Goal: Task Accomplishment & Management: Manage account settings

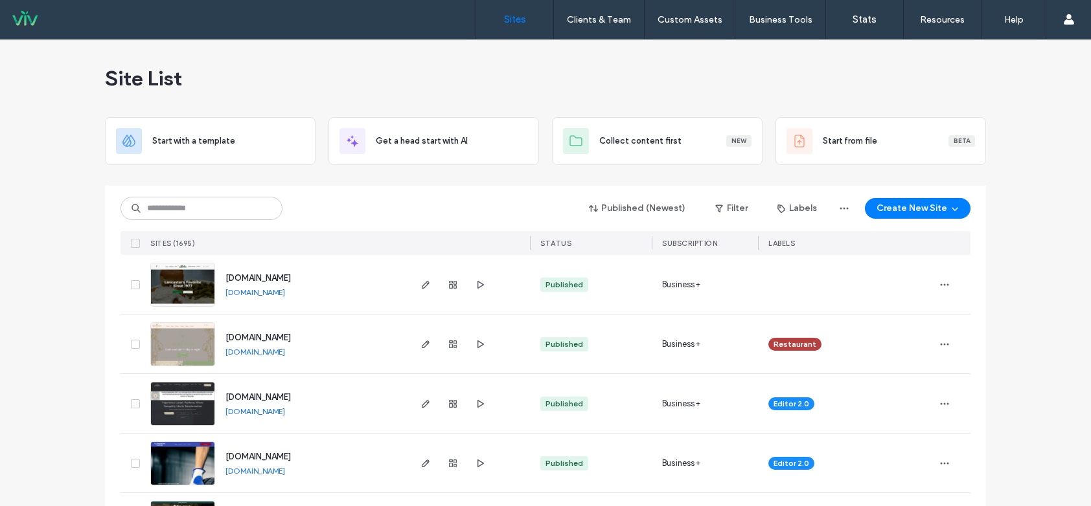
click at [455, 222] on div "Published (Newest) Filter Labels Create New Site SITES (1695) STATUS SUBSCRIPTI…" at bounding box center [545, 220] width 850 height 69
click at [179, 211] on input at bounding box center [201, 208] width 162 height 23
click at [233, 87] on div "Site List" at bounding box center [545, 79] width 881 height 78
drag, startPoint x: 491, startPoint y: 246, endPoint x: 453, endPoint y: 236, distance: 39.4
click at [479, 244] on div at bounding box center [468, 243] width 122 height 24
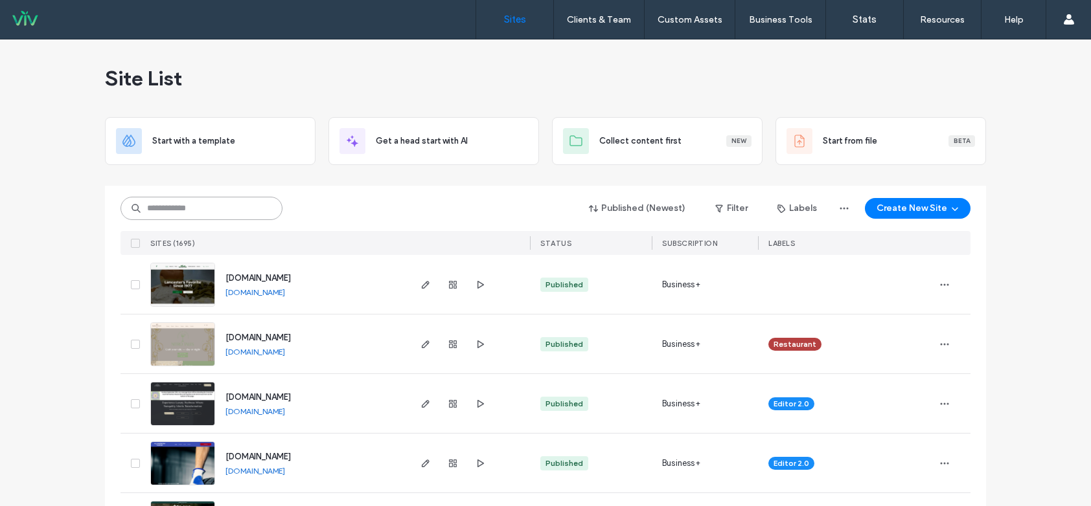
click at [188, 212] on input at bounding box center [201, 208] width 162 height 23
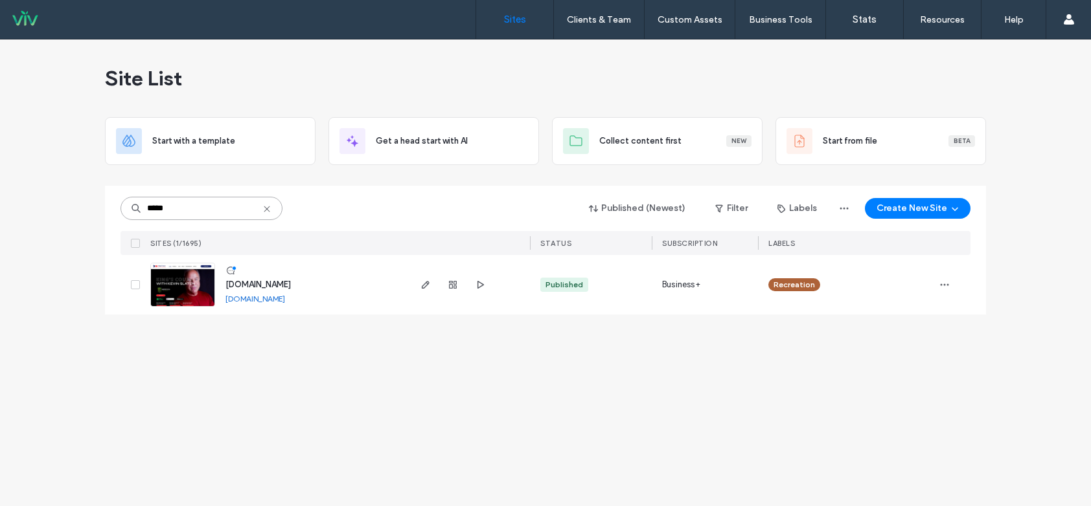
type input "*****"
click at [269, 209] on icon at bounding box center [267, 209] width 10 height 10
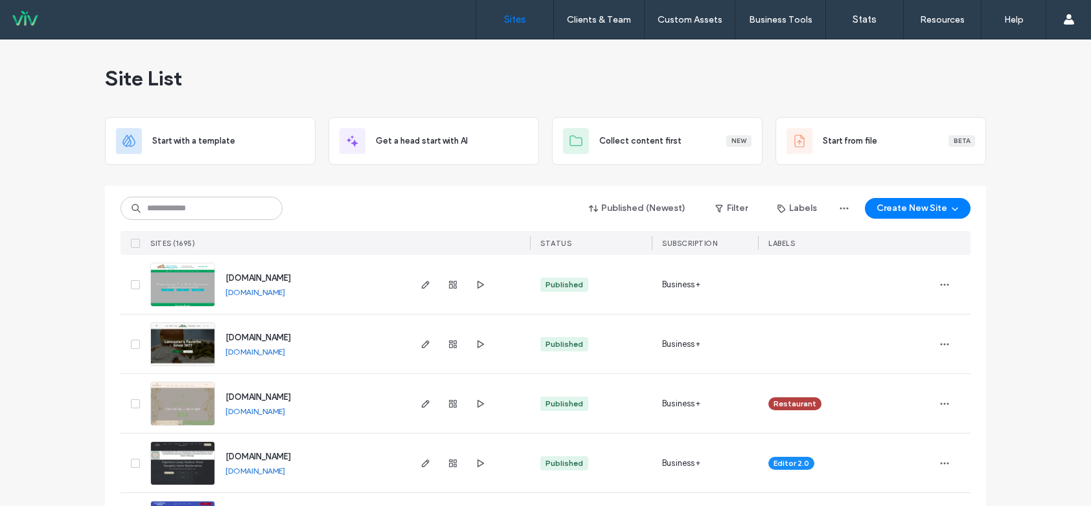
click at [190, 194] on div "Published (Newest) Filter Labels Create New Site SITES (1695) STATUS SUBSCRIPTI…" at bounding box center [545, 220] width 850 height 69
click at [192, 201] on input at bounding box center [201, 208] width 162 height 23
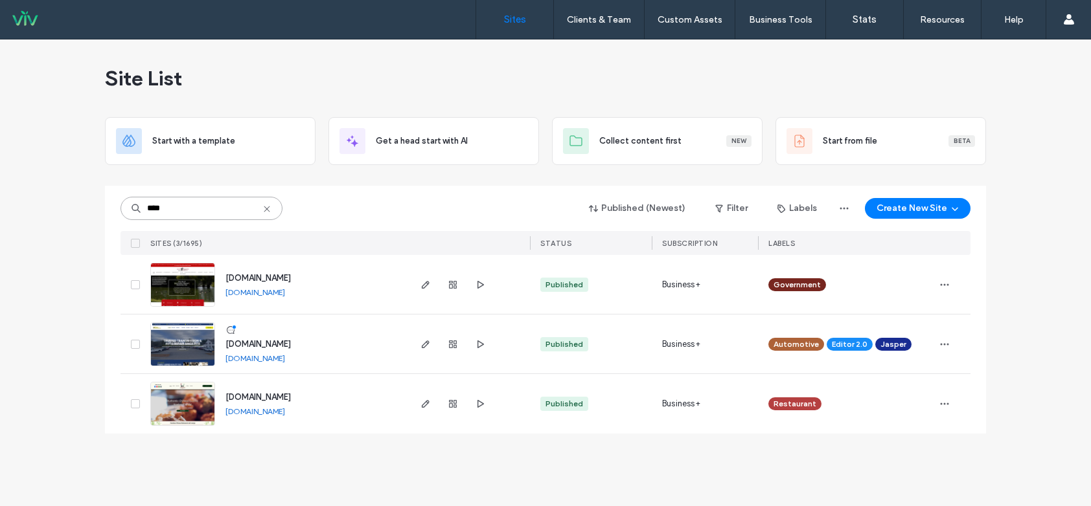
type input "****"
click at [174, 272] on img at bounding box center [182, 308] width 63 height 88
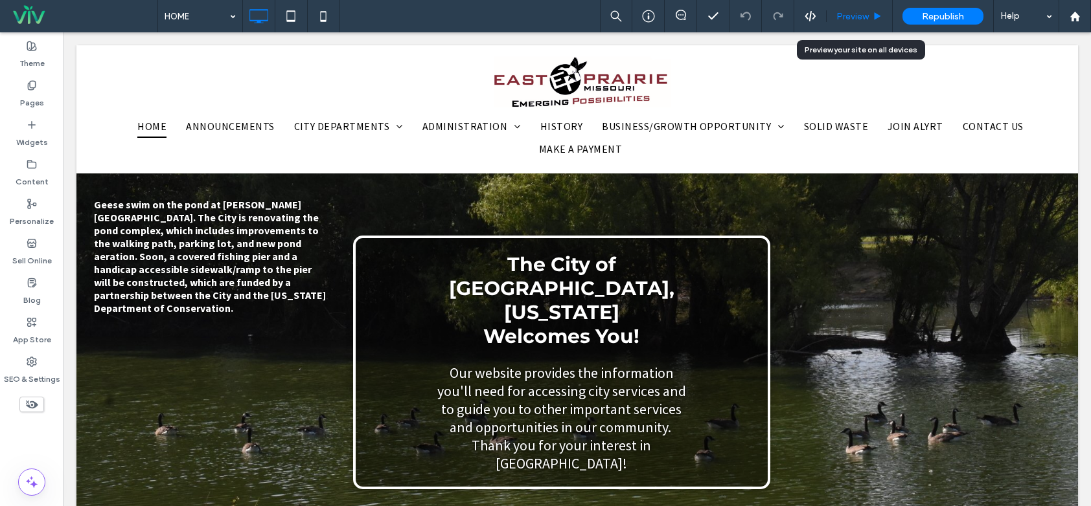
click at [871, 21] on div "Preview" at bounding box center [858, 16] width 65 height 11
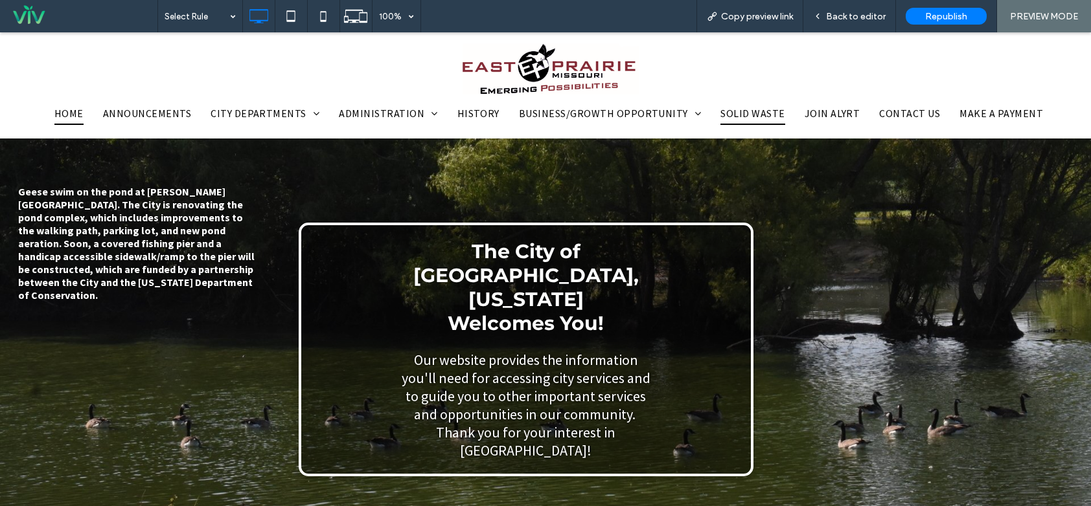
click at [730, 109] on span "SOLID WASTE" at bounding box center [752, 113] width 64 height 22
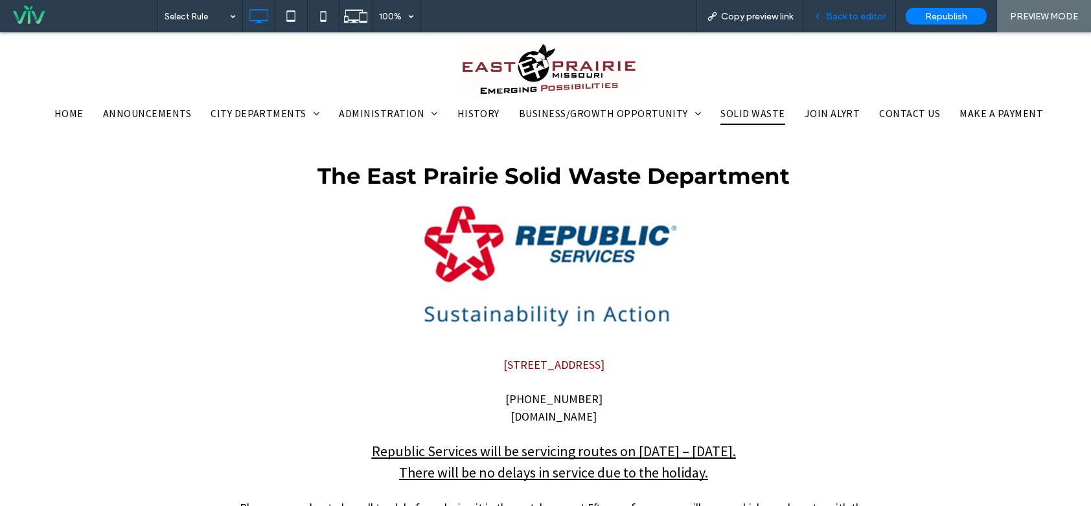
click at [843, 14] on span "Back to editor" at bounding box center [856, 16] width 60 height 11
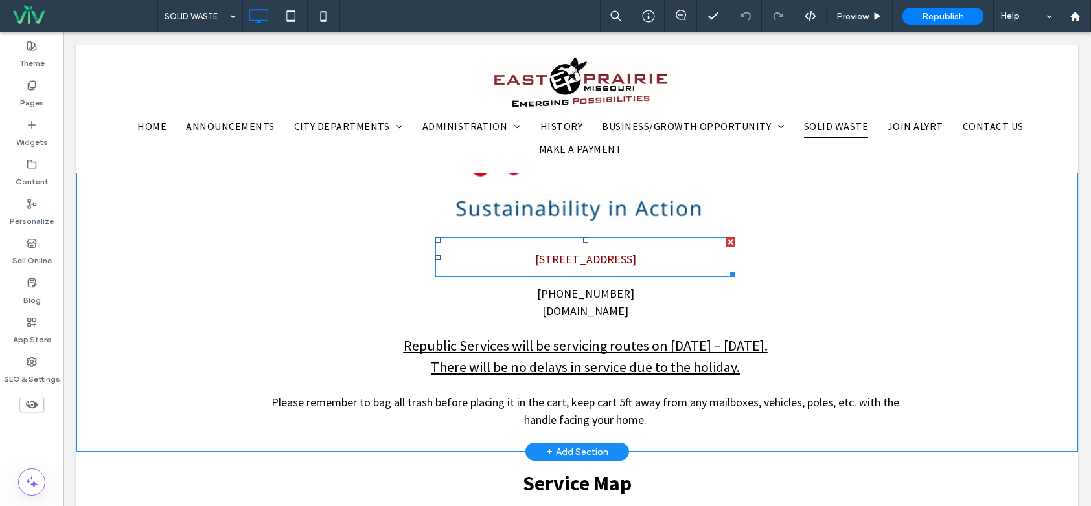
scroll to position [194, 0]
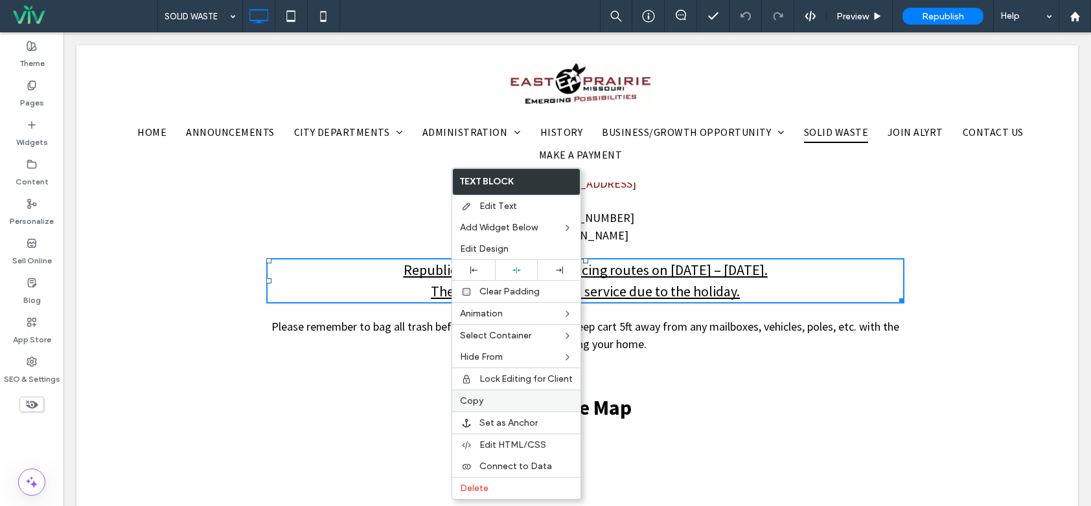
click at [502, 396] on label "Copy" at bounding box center [516, 401] width 113 height 11
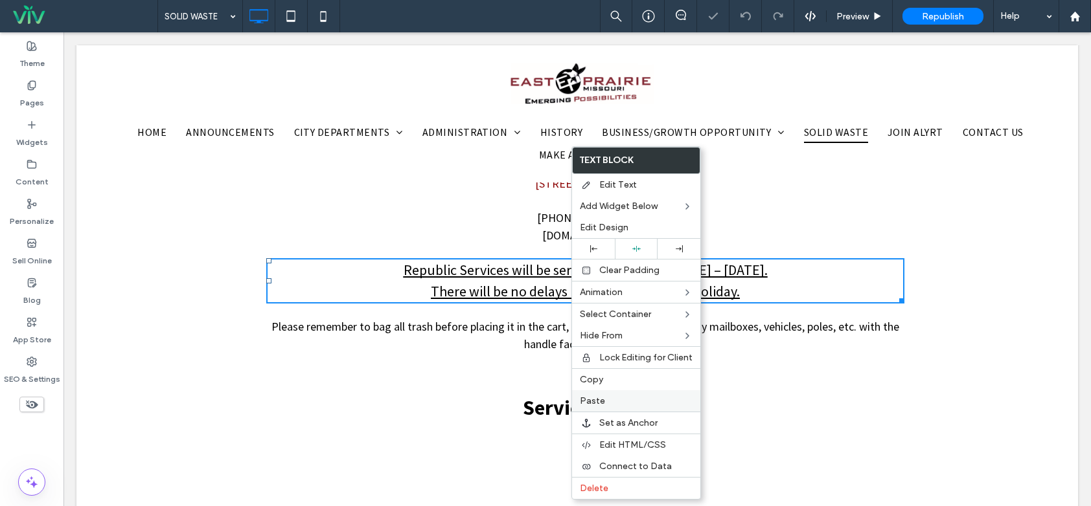
click at [622, 398] on label "Paste" at bounding box center [636, 401] width 113 height 11
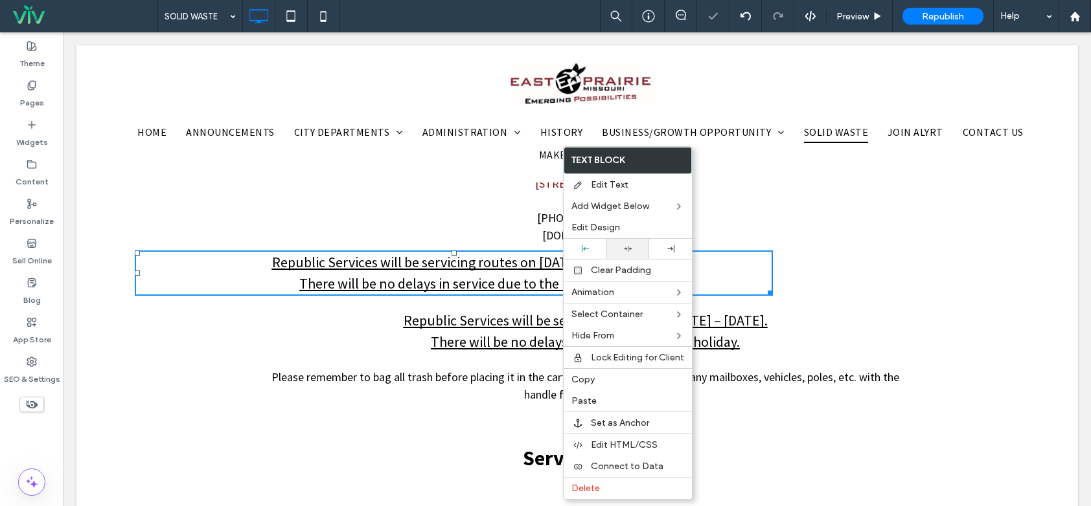
click at [631, 255] on div at bounding box center [627, 249] width 43 height 20
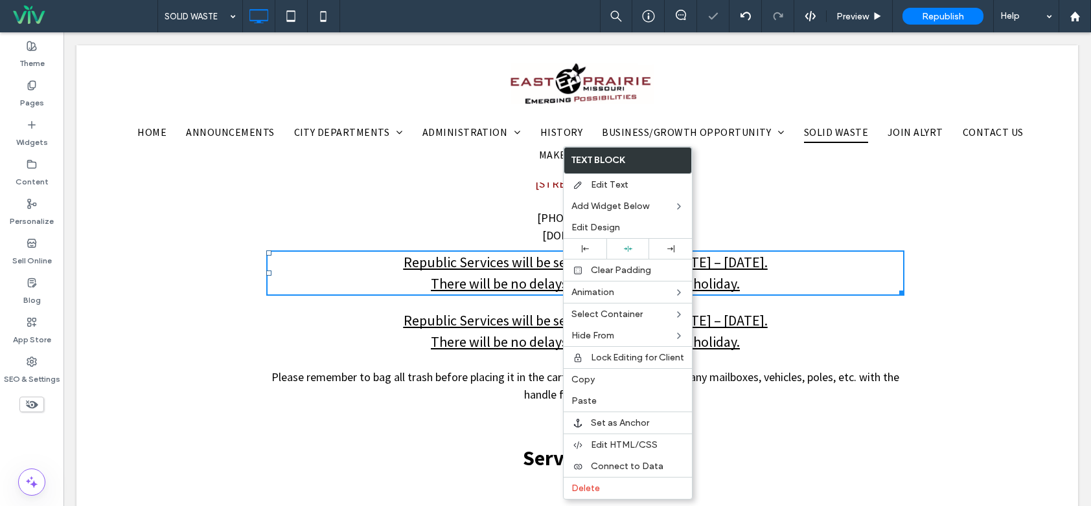
click at [488, 275] on span "There will be no delays in service due to the holiday." at bounding box center [585, 284] width 309 height 18
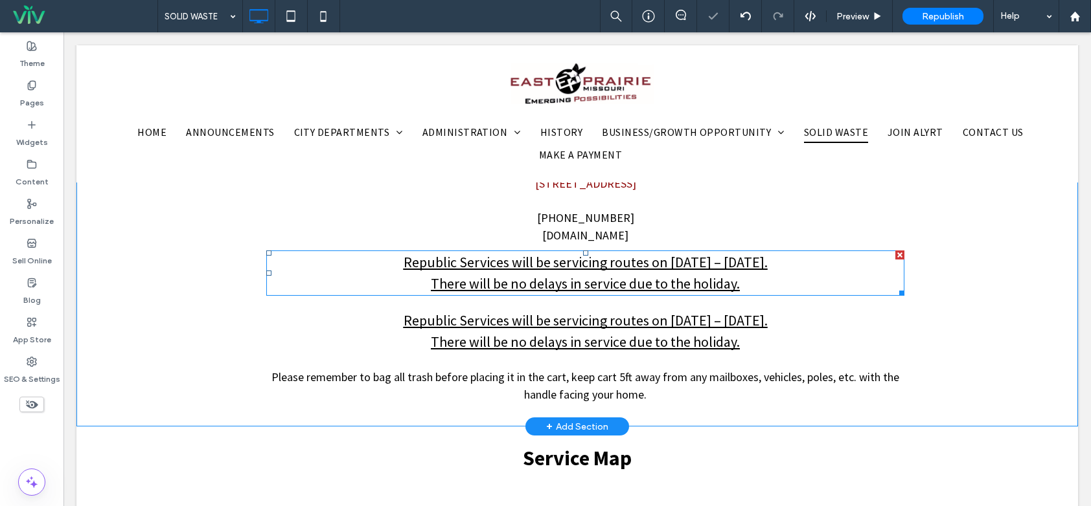
click at [481, 272] on p "Republic Services will be servicing routes on Labor Day – Monday, September 01,…" at bounding box center [585, 262] width 638 height 21
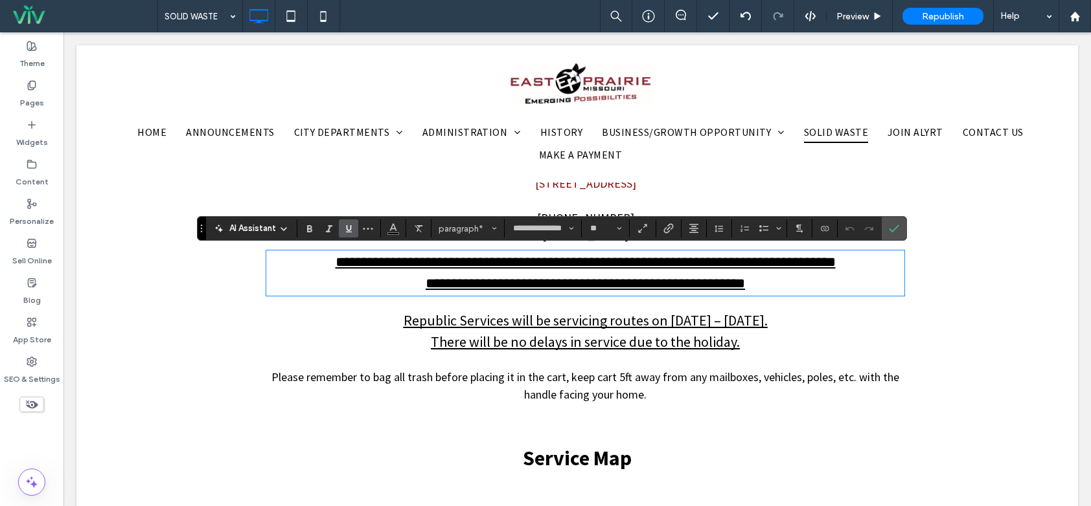
drag, startPoint x: 563, startPoint y: 269, endPoint x: 554, endPoint y: 271, distance: 8.5
click at [563, 269] on span "**********" at bounding box center [586, 262] width 500 height 14
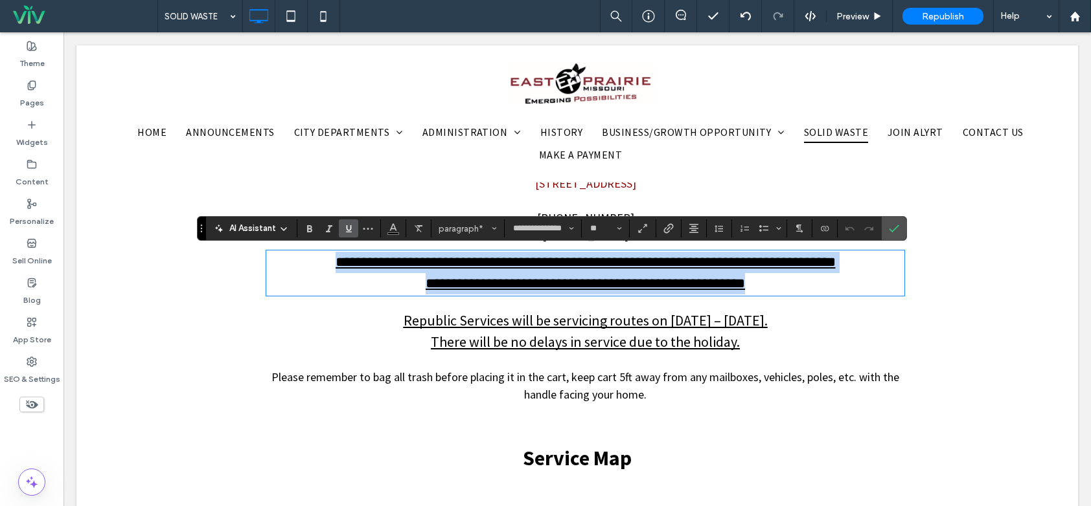
drag, startPoint x: 300, startPoint y: 264, endPoint x: 769, endPoint y: 294, distance: 470.5
click at [769, 294] on div "**********" at bounding box center [585, 273] width 638 height 43
type input "**"
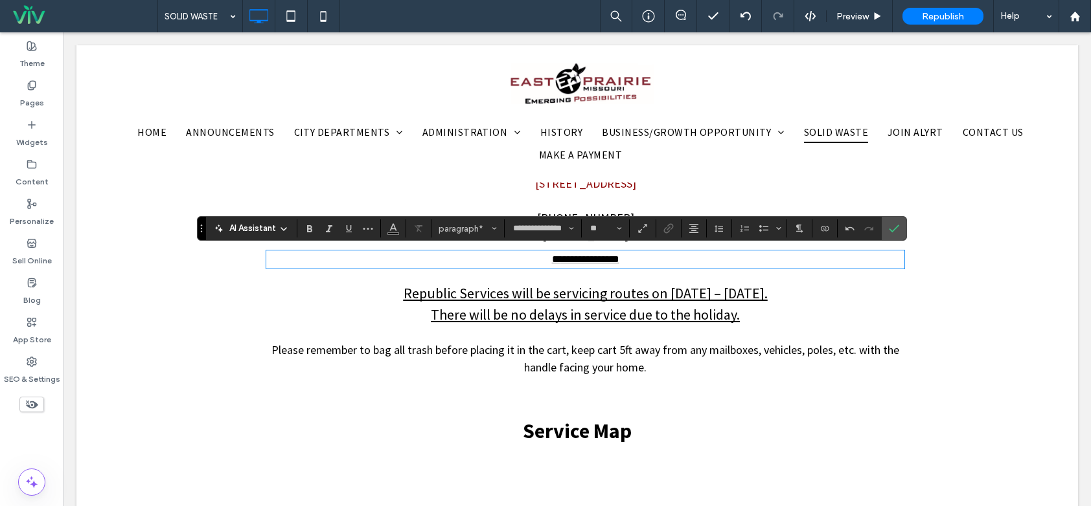
click at [665, 260] on p "**********" at bounding box center [585, 260] width 638 height 16
drag, startPoint x: 624, startPoint y: 260, endPoint x: 461, endPoint y: 254, distance: 162.7
click at [461, 254] on p "**********" at bounding box center [585, 260] width 638 height 16
drag, startPoint x: 552, startPoint y: 264, endPoint x: 530, endPoint y: 258, distance: 22.8
click at [552, 264] on font "**********" at bounding box center [585, 260] width 67 height 10
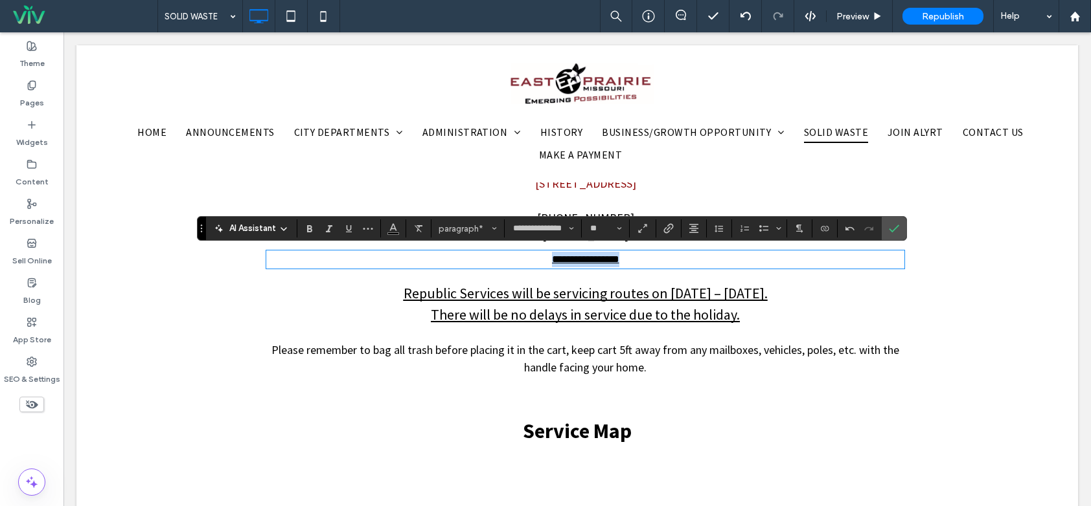
drag, startPoint x: 530, startPoint y: 257, endPoint x: 683, endPoint y: 254, distance: 152.2
click at [683, 254] on p "**********" at bounding box center [585, 260] width 638 height 16
click at [602, 223] on input "**" at bounding box center [601, 228] width 25 height 10
type input "**"
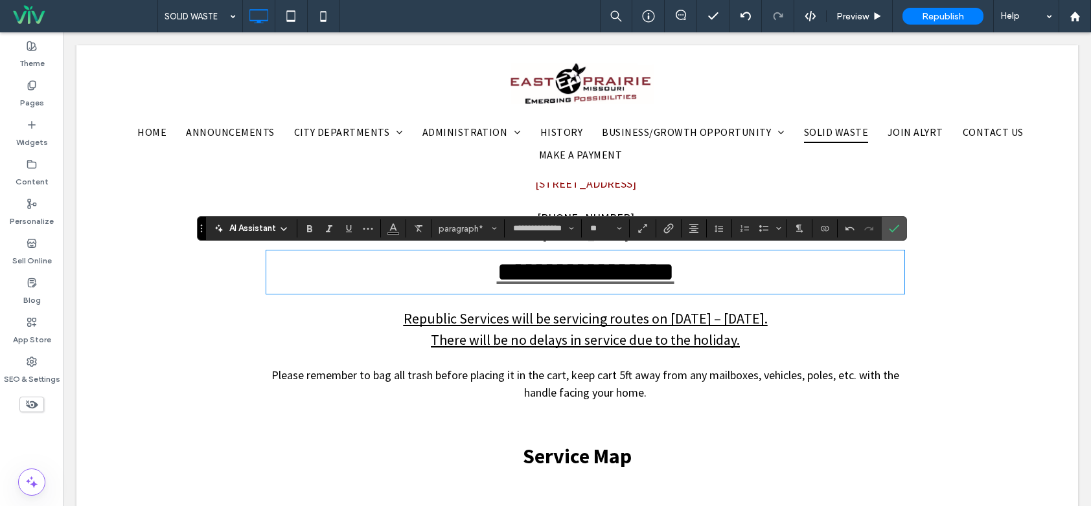
click at [687, 340] on span "There will be no delays in service due to the holiday." at bounding box center [585, 340] width 309 height 18
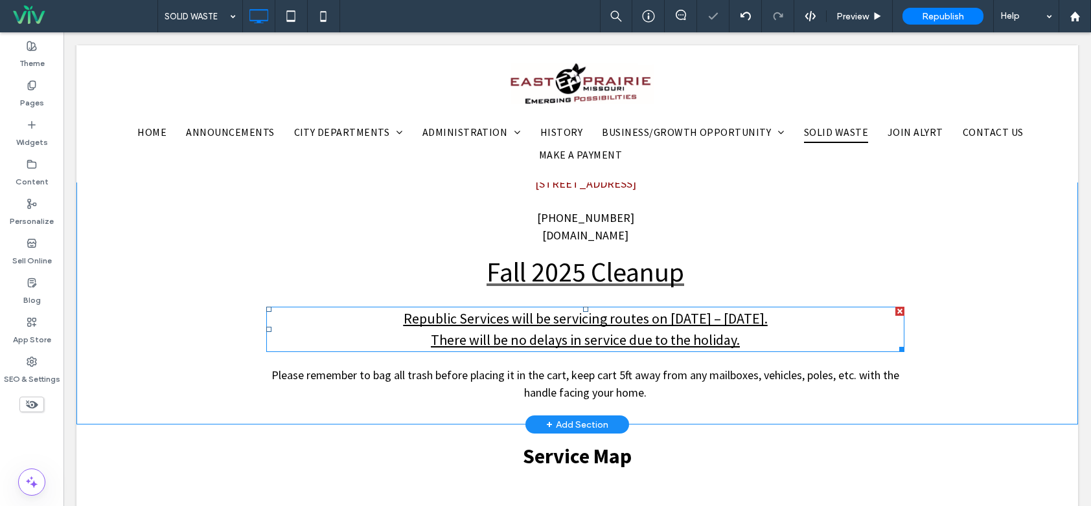
click at [676, 333] on span "There will be no delays in service due to the holiday." at bounding box center [585, 340] width 309 height 18
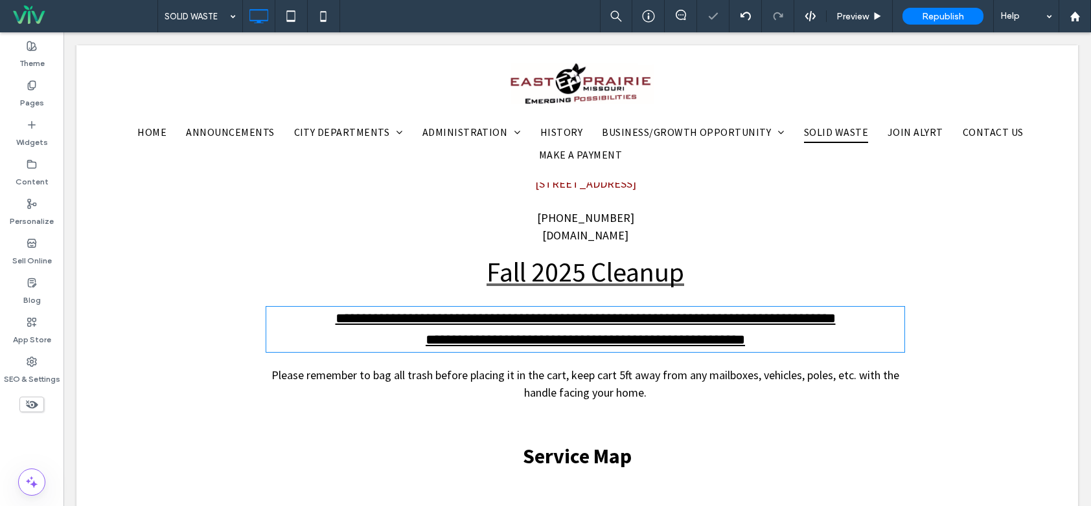
type input "**********"
type input "**"
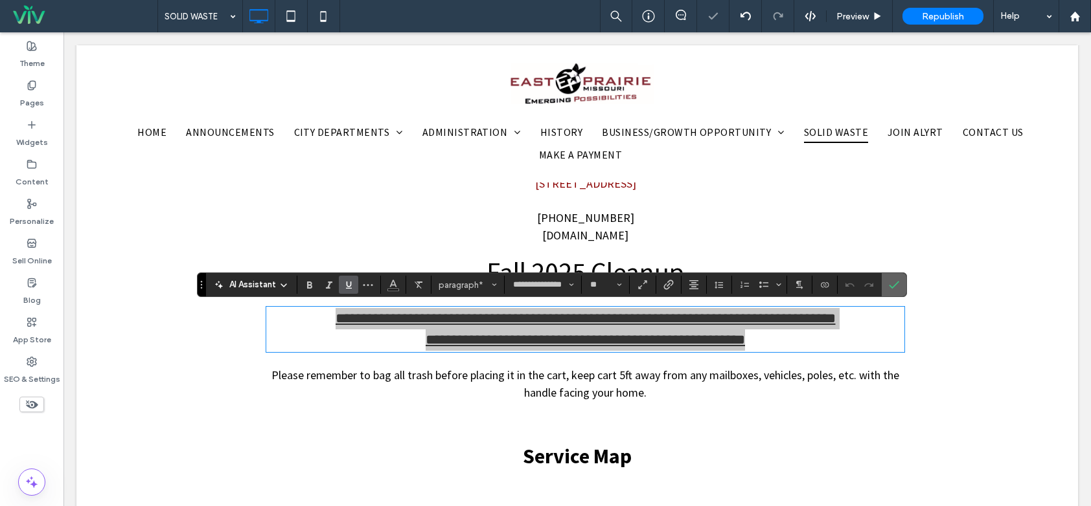
click at [897, 281] on icon "Confirm" at bounding box center [894, 285] width 10 height 10
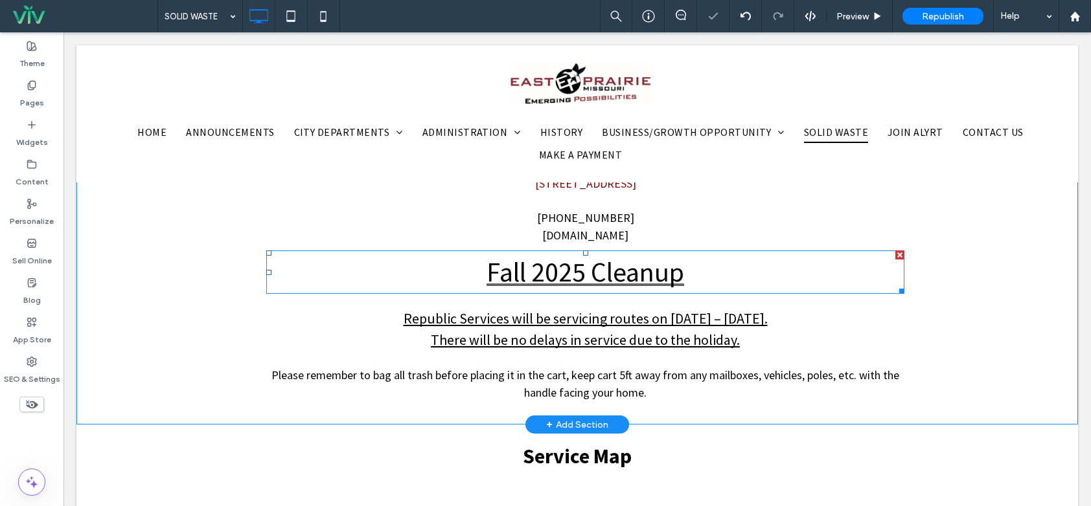
click at [603, 271] on font "Fall 2025 Cleanup" at bounding box center [585, 272] width 198 height 34
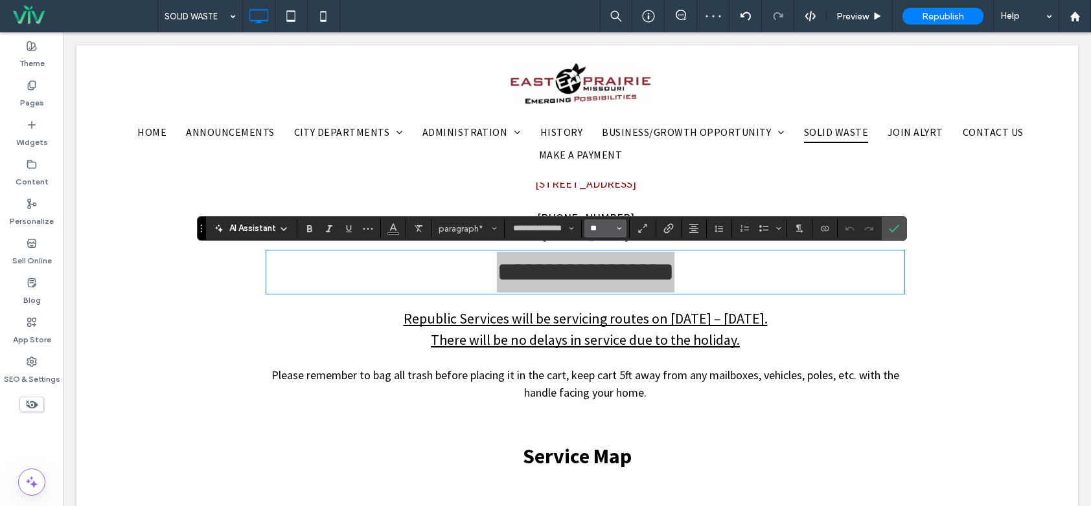
click at [605, 227] on input "**" at bounding box center [601, 228] width 25 height 10
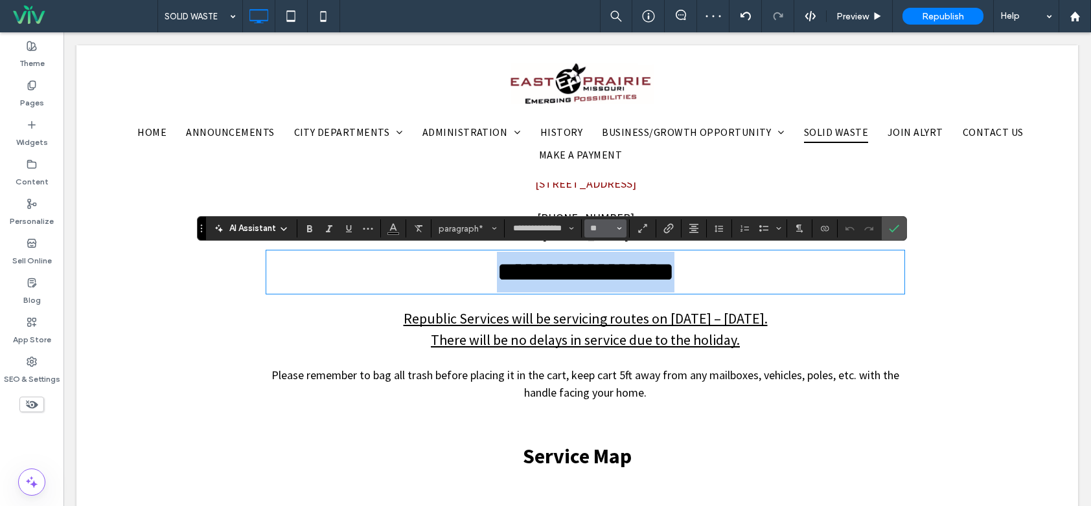
type input "**"
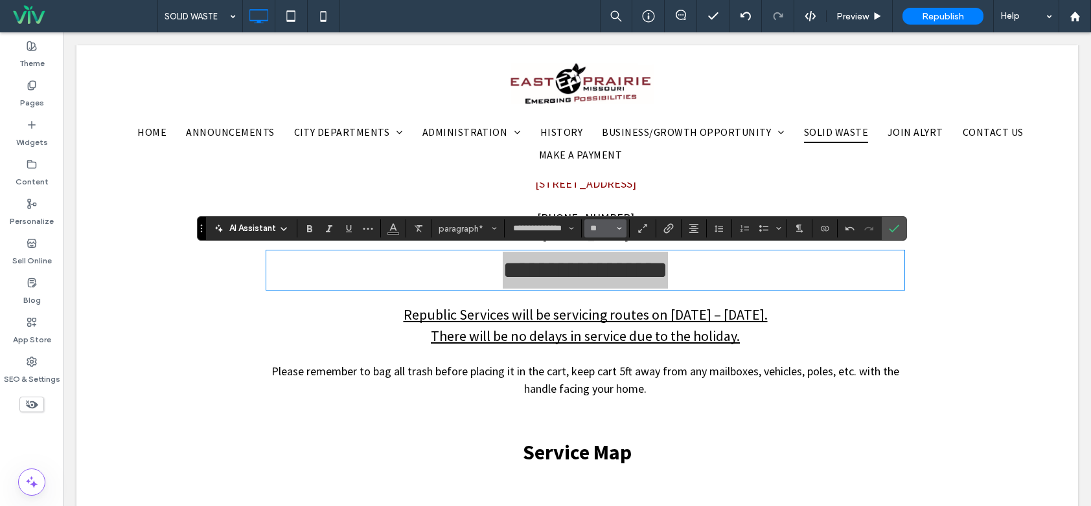
click at [600, 222] on button "**" at bounding box center [605, 229] width 42 height 18
click at [601, 228] on input "Size-input" at bounding box center [601, 228] width 25 height 10
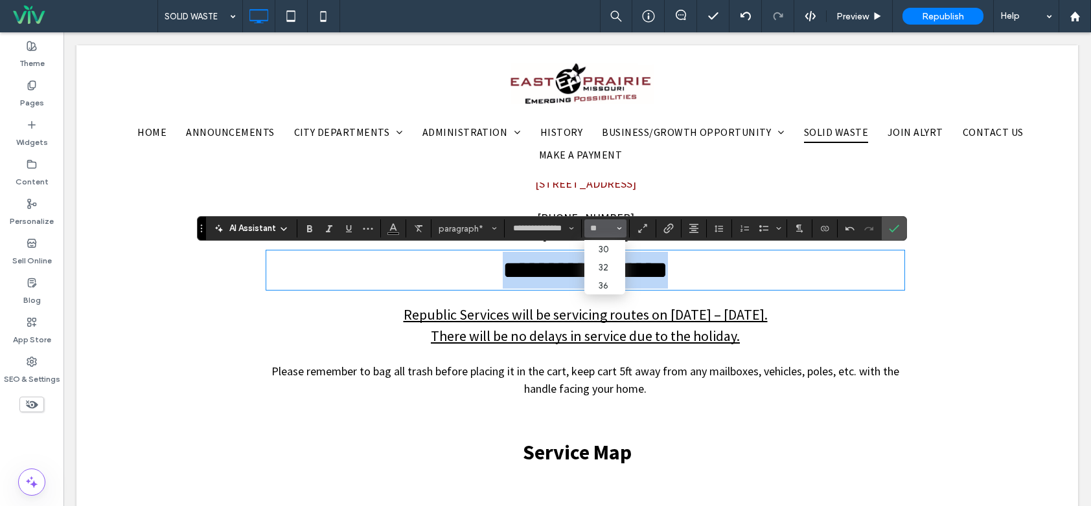
type input "**"
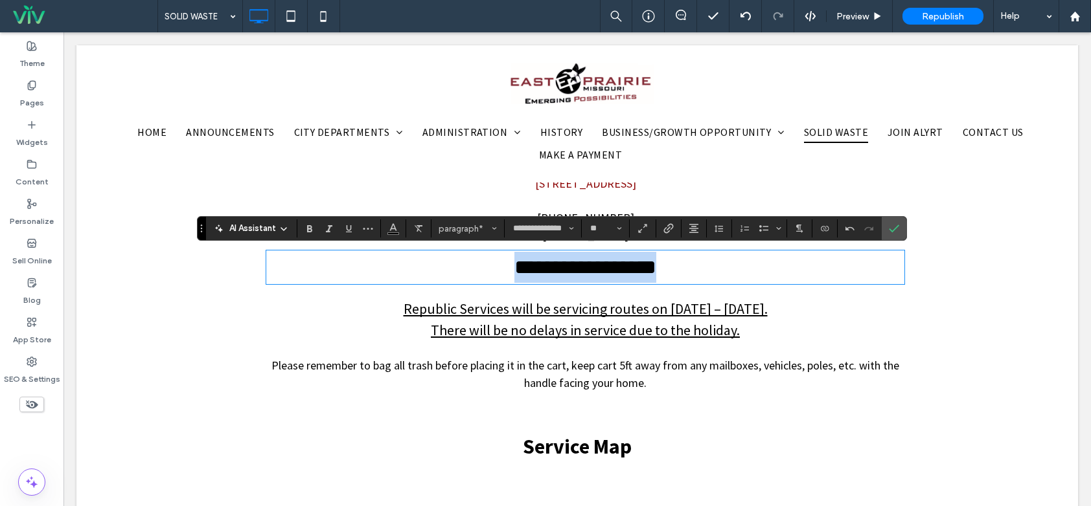
click at [693, 266] on p "**********" at bounding box center [585, 267] width 638 height 31
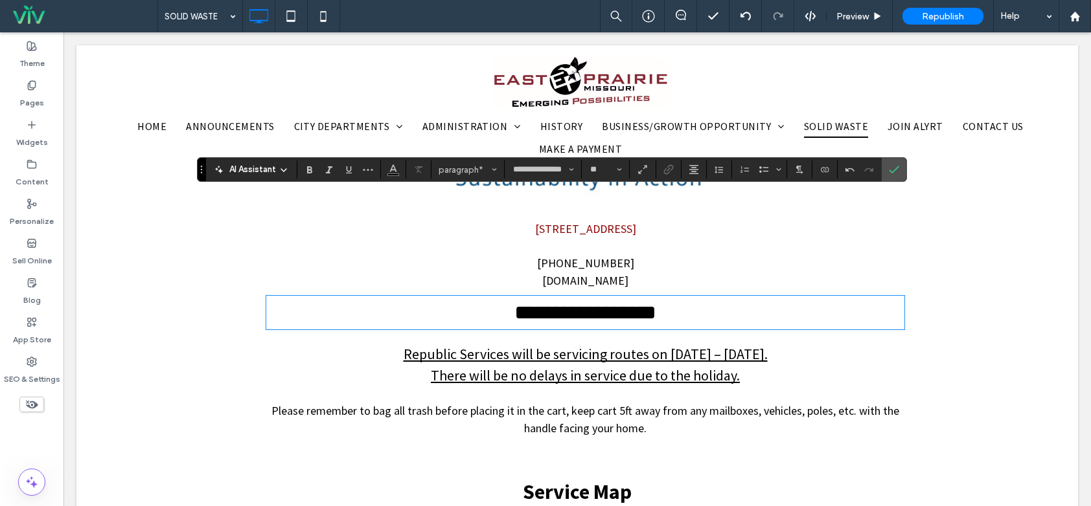
scroll to position [259, 0]
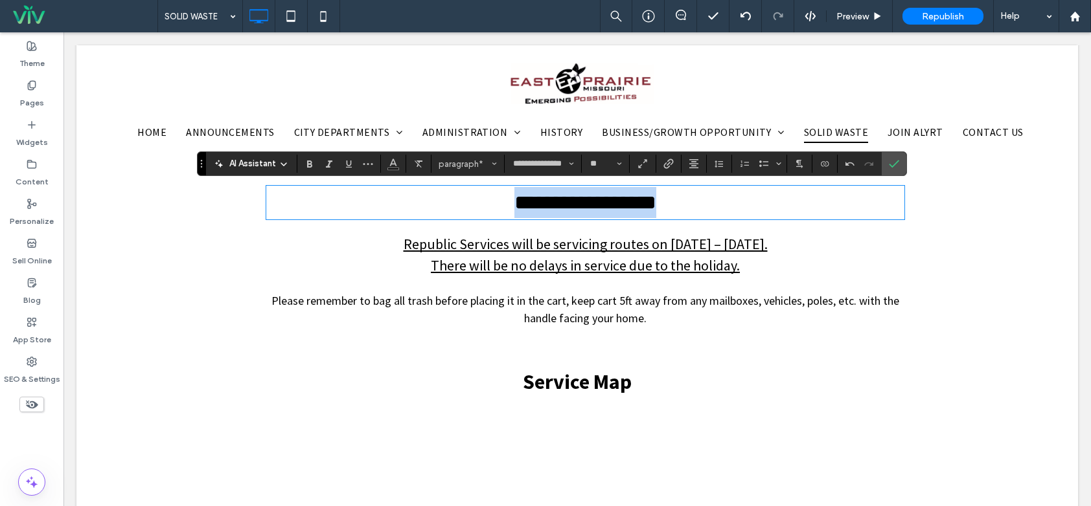
drag, startPoint x: 661, startPoint y: 205, endPoint x: 390, endPoint y: 205, distance: 271.4
click at [390, 205] on p "**********" at bounding box center [585, 202] width 638 height 31
click at [310, 162] on use "Bold" at bounding box center [309, 164] width 5 height 7
click at [352, 157] on span "Underline" at bounding box center [348, 163] width 10 height 17
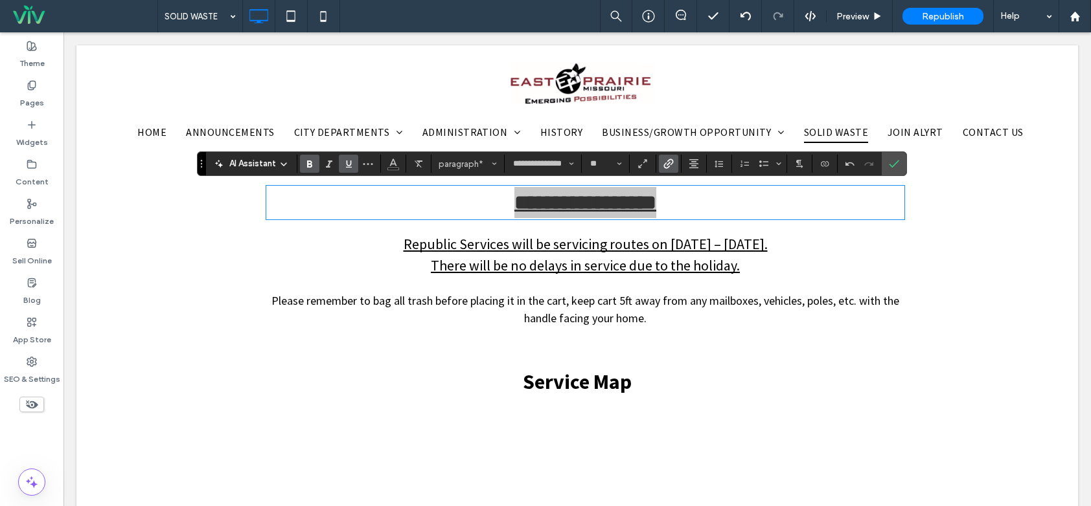
click at [664, 160] on icon "Link" at bounding box center [668, 164] width 10 height 10
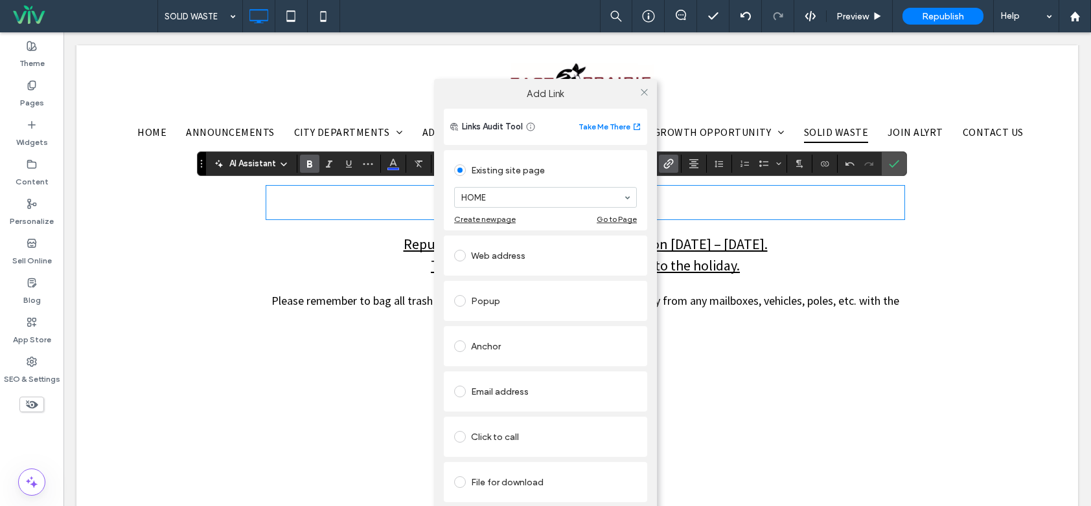
click at [520, 476] on div "File for download" at bounding box center [545, 482] width 183 height 21
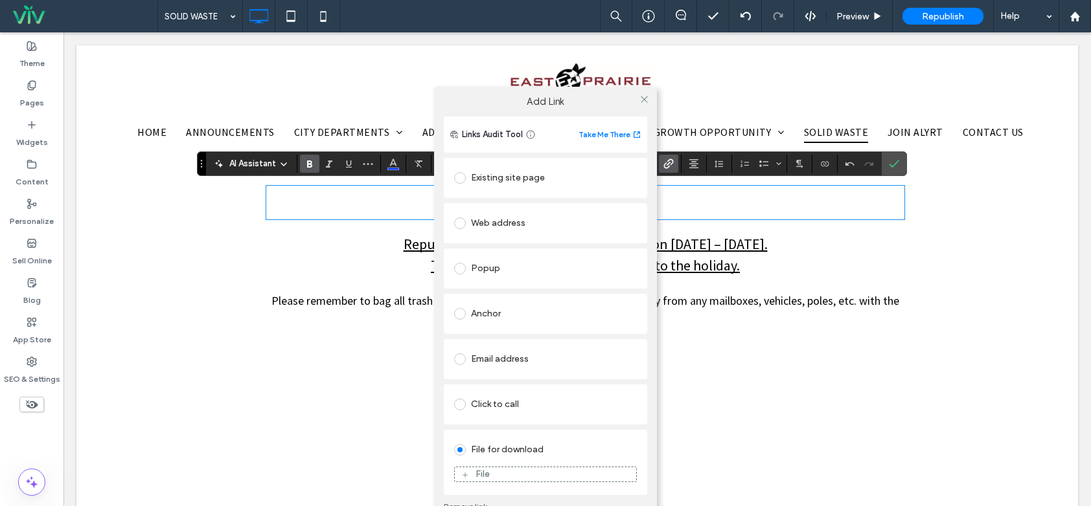
click at [519, 473] on div "File" at bounding box center [545, 475] width 181 height 12
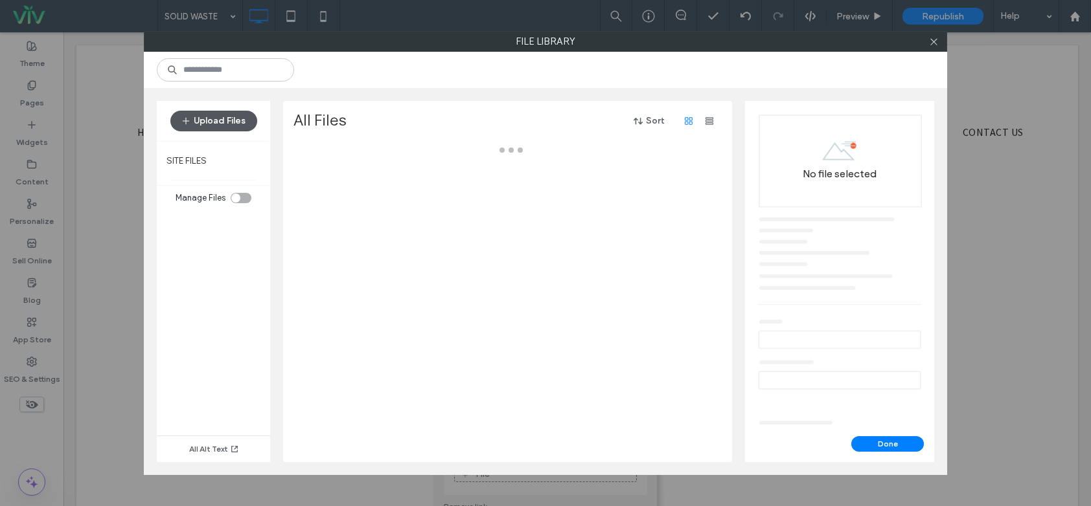
click at [239, 117] on button "Upload Files" at bounding box center [213, 121] width 87 height 21
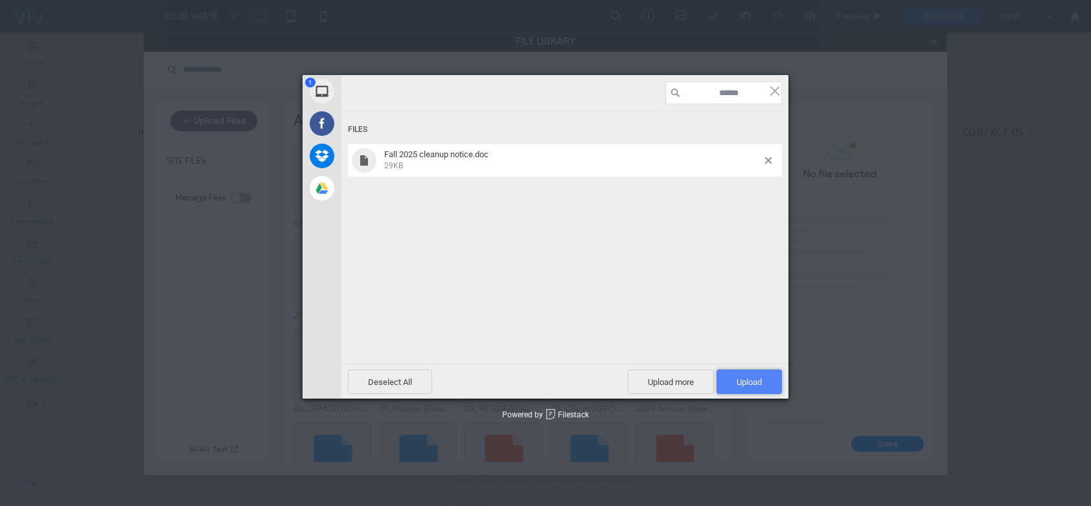
click at [746, 379] on span "Upload 1" at bounding box center [748, 383] width 25 height 10
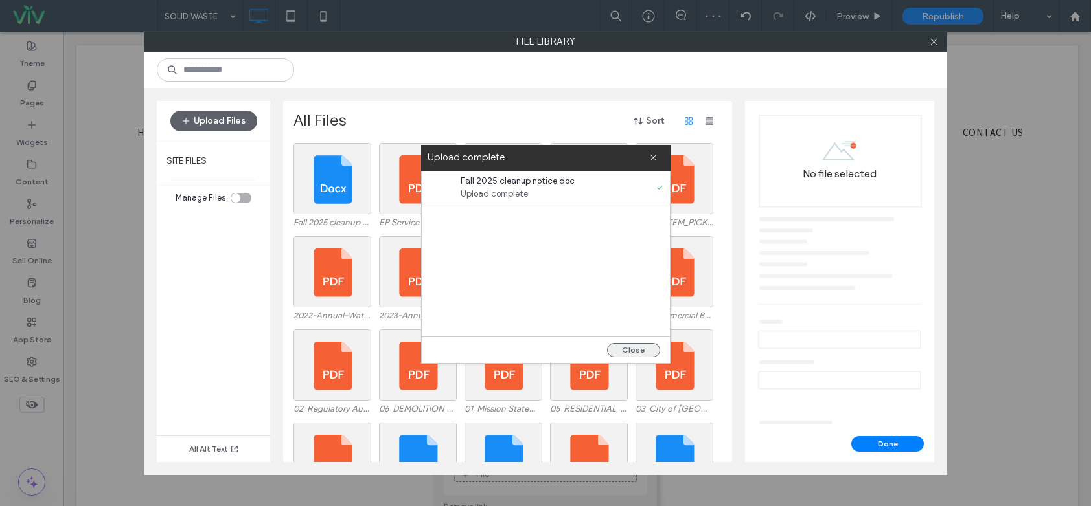
click at [633, 349] on button "Close" at bounding box center [633, 350] width 53 height 14
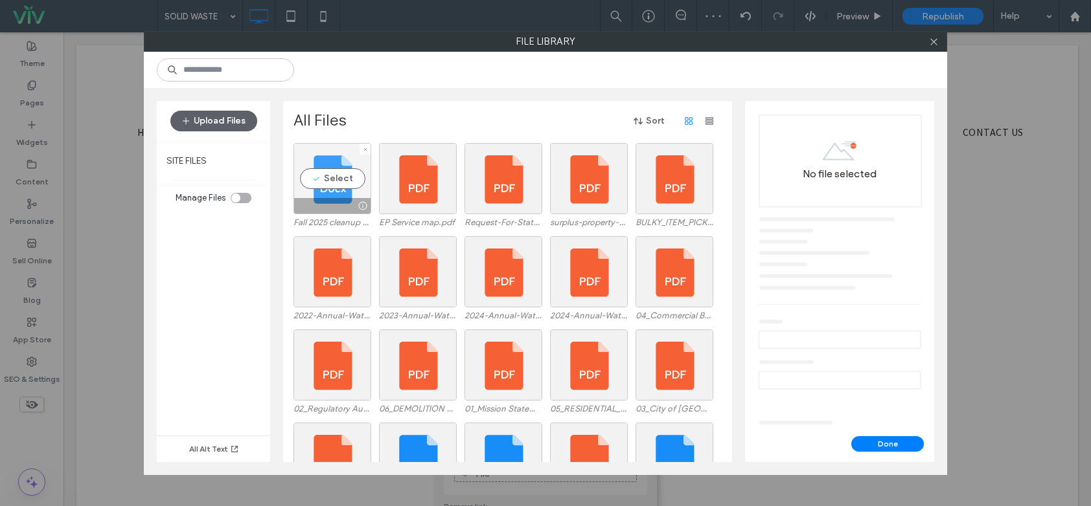
click at [327, 174] on div "Select" at bounding box center [332, 178] width 78 height 71
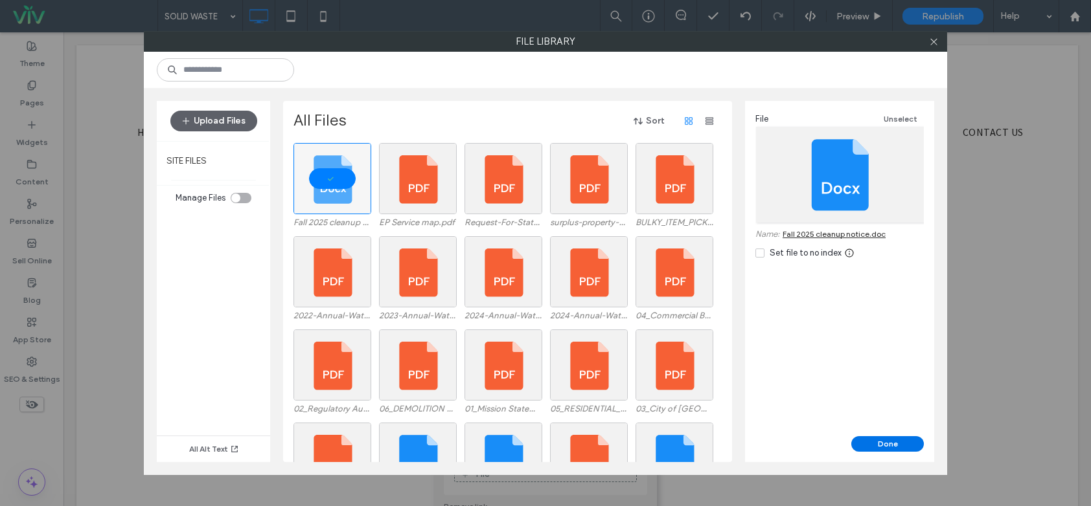
click at [867, 438] on button "Done" at bounding box center [887, 445] width 73 height 16
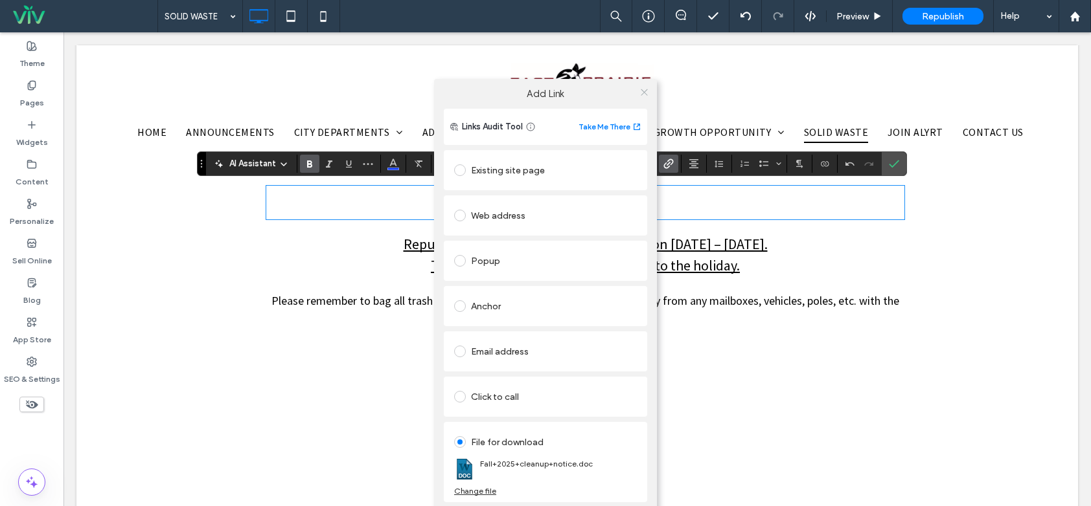
click at [644, 90] on icon at bounding box center [644, 92] width 10 height 10
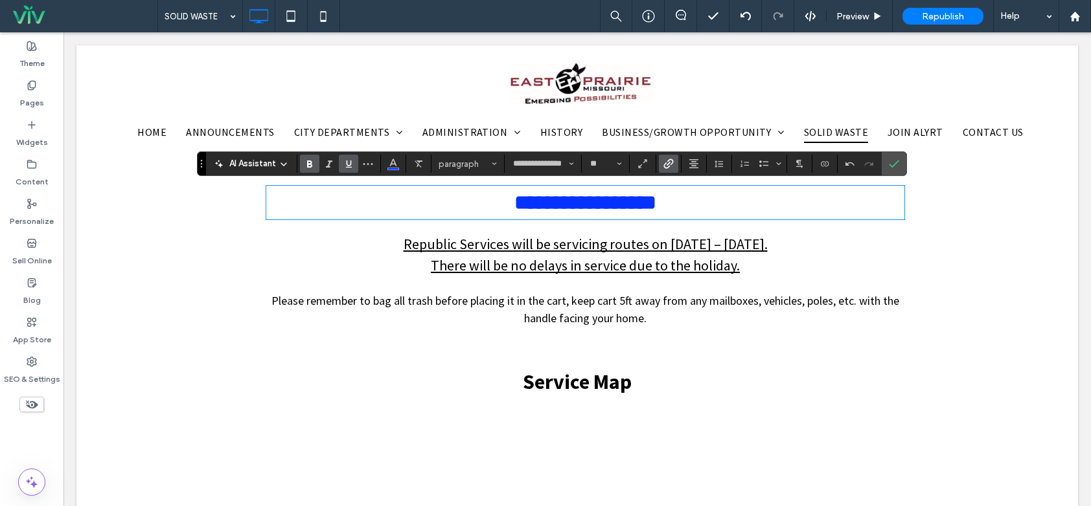
click at [345, 163] on icon "Underline" at bounding box center [348, 164] width 10 height 10
click at [899, 160] on label "Confirm" at bounding box center [893, 163] width 19 height 23
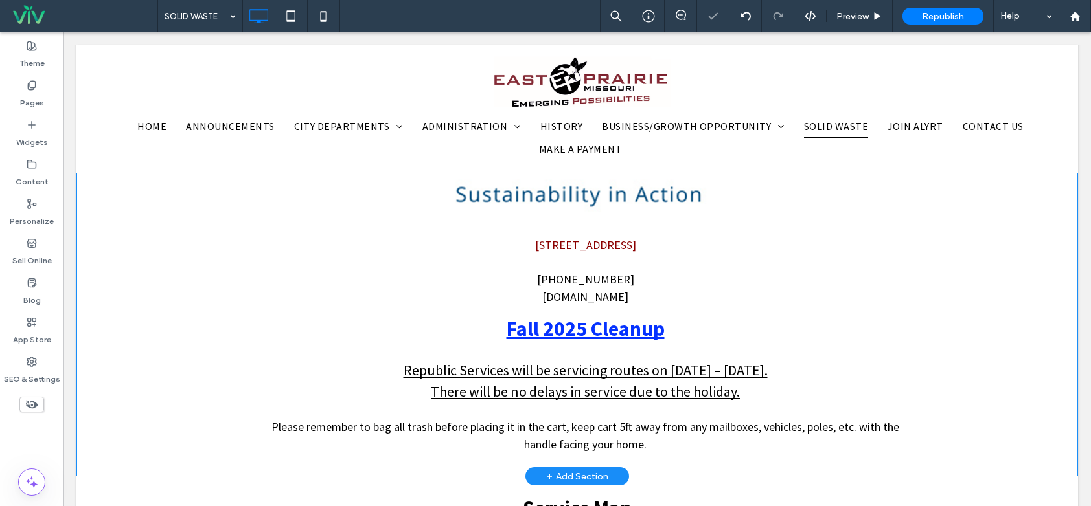
scroll to position [194, 0]
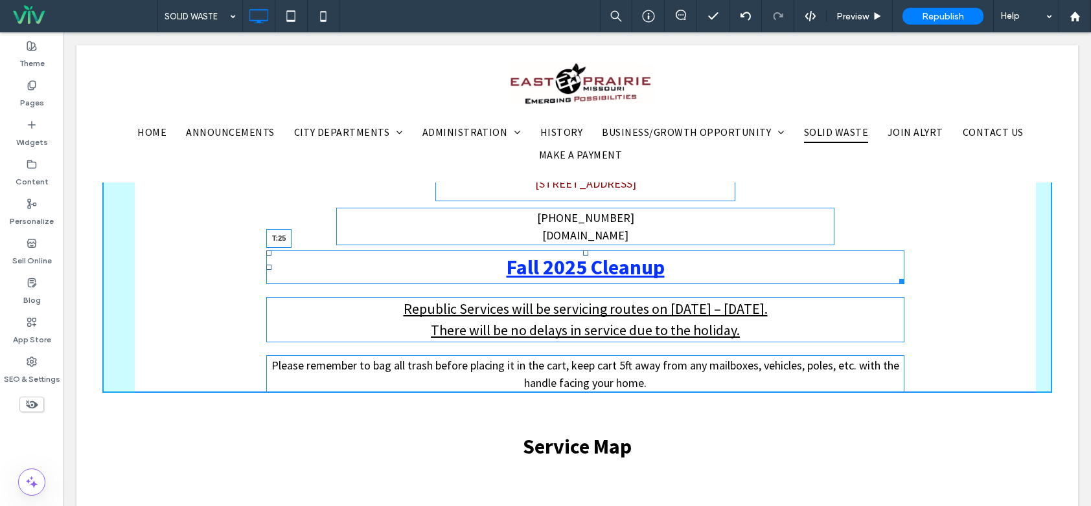
drag, startPoint x: 578, startPoint y: 252, endPoint x: 651, endPoint y: 297, distance: 85.2
click at [583, 263] on div "Fall 2025 Cleanup T:25" at bounding box center [585, 268] width 638 height 34
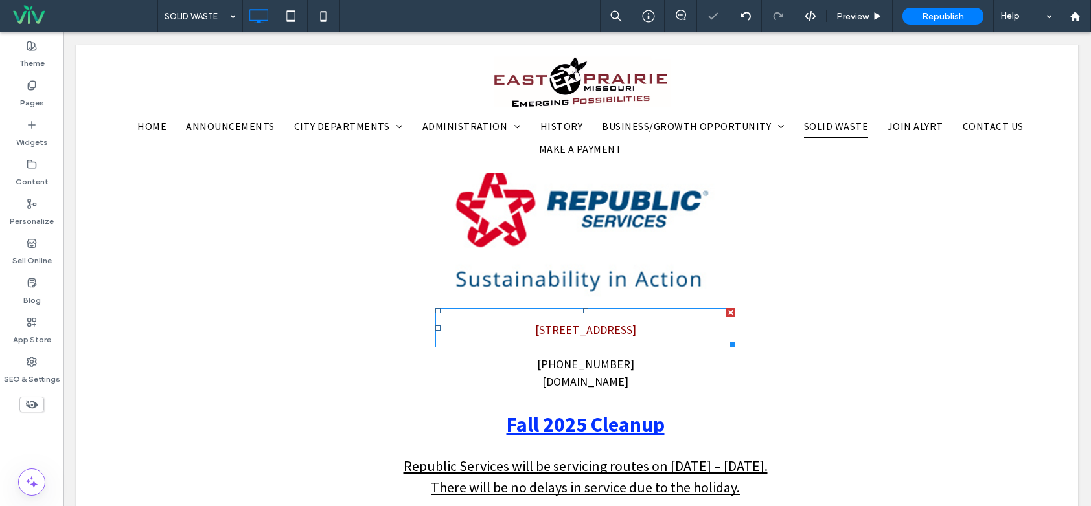
scroll to position [259, 0]
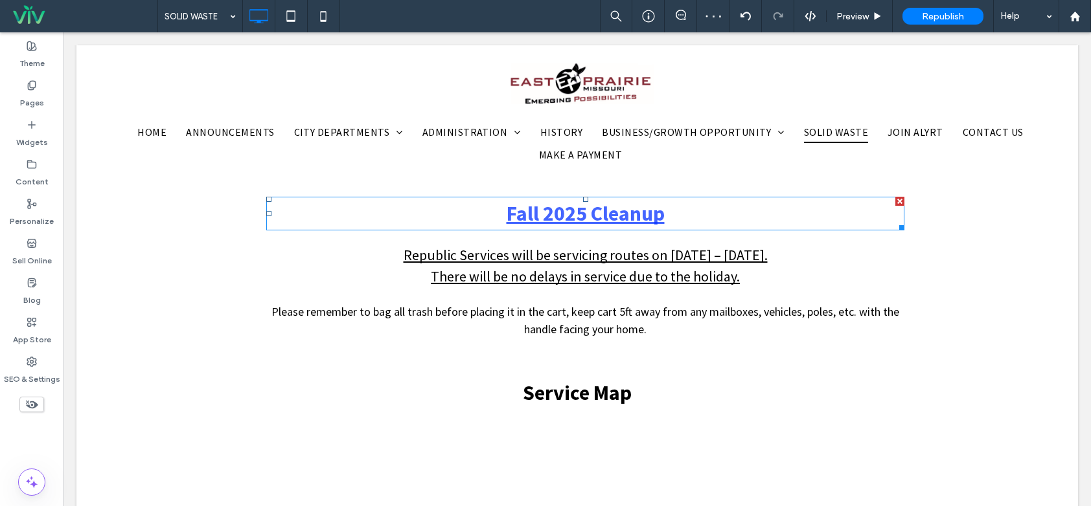
click at [608, 225] on strong "Fall 2025 Cleanup" at bounding box center [585, 214] width 158 height 26
type input "**********"
type input "**"
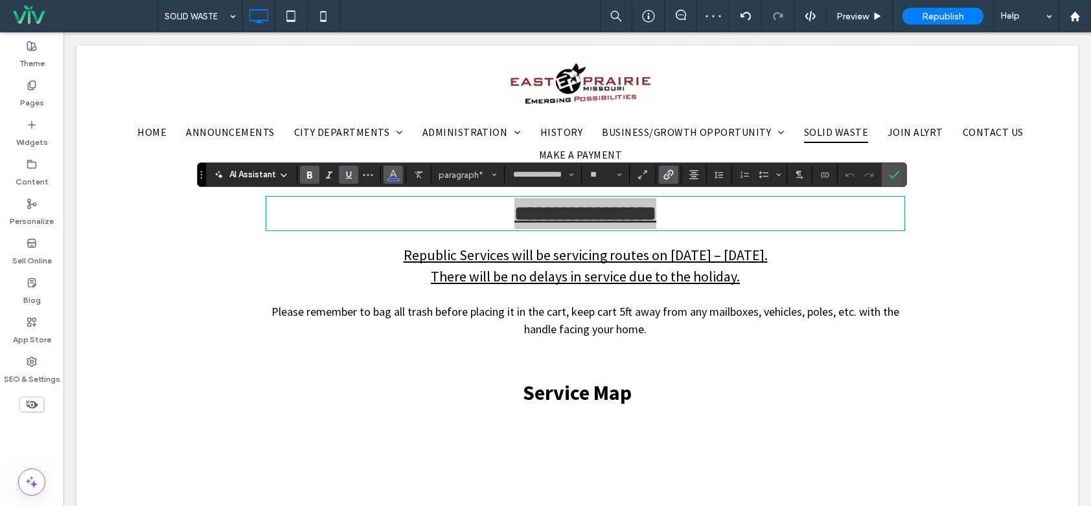
click at [392, 170] on icon "Color" at bounding box center [393, 173] width 10 height 10
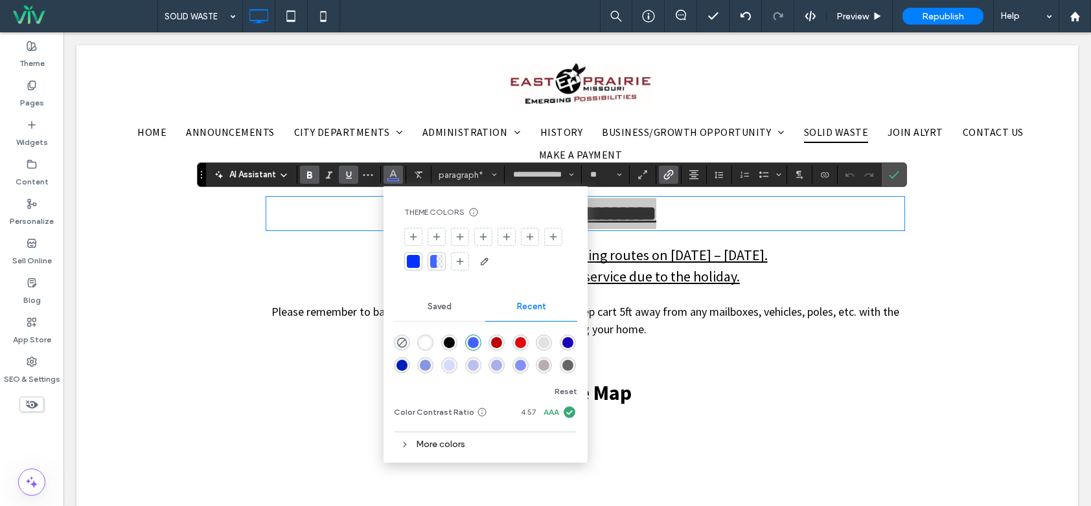
click at [447, 346] on div "rgba(0, 0, 0, 1)" at bounding box center [449, 342] width 11 height 11
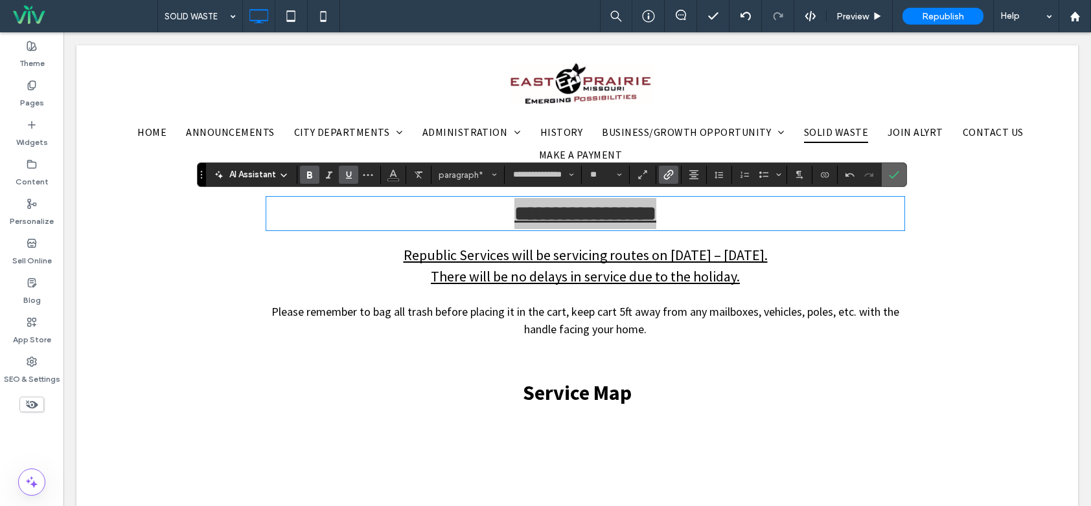
click at [886, 175] on label "Confirm" at bounding box center [893, 174] width 19 height 23
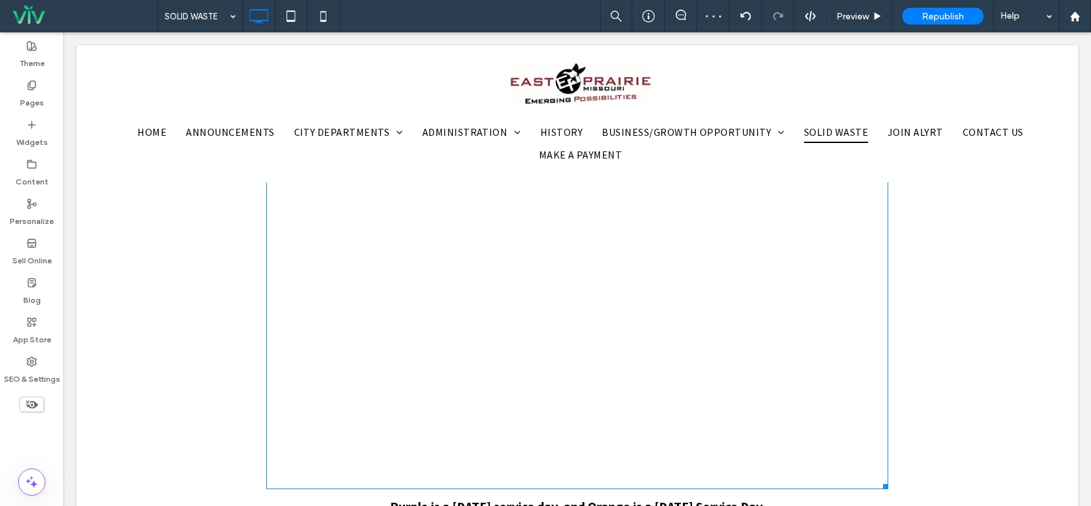
scroll to position [453, 0]
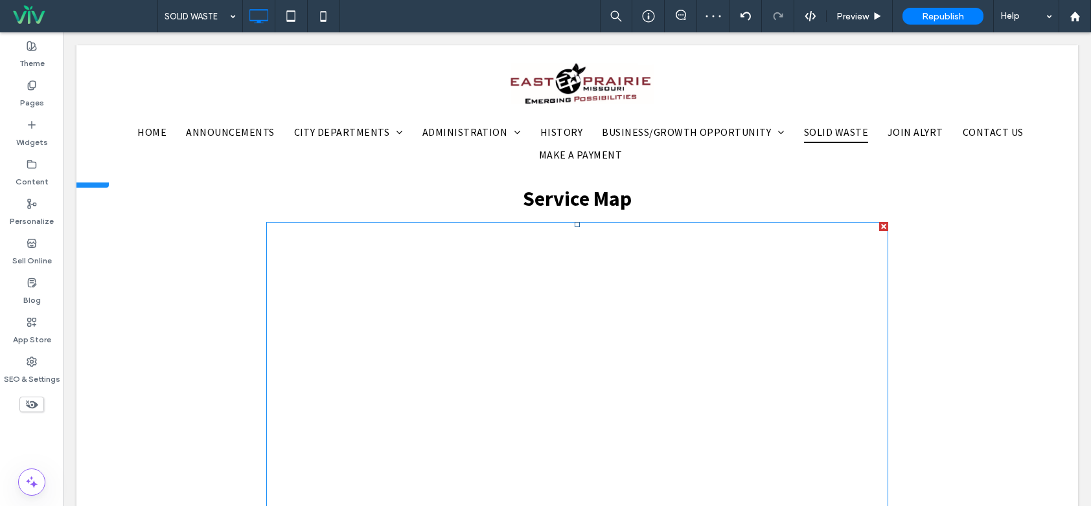
click at [845, 325] on span at bounding box center [577, 419] width 622 height 394
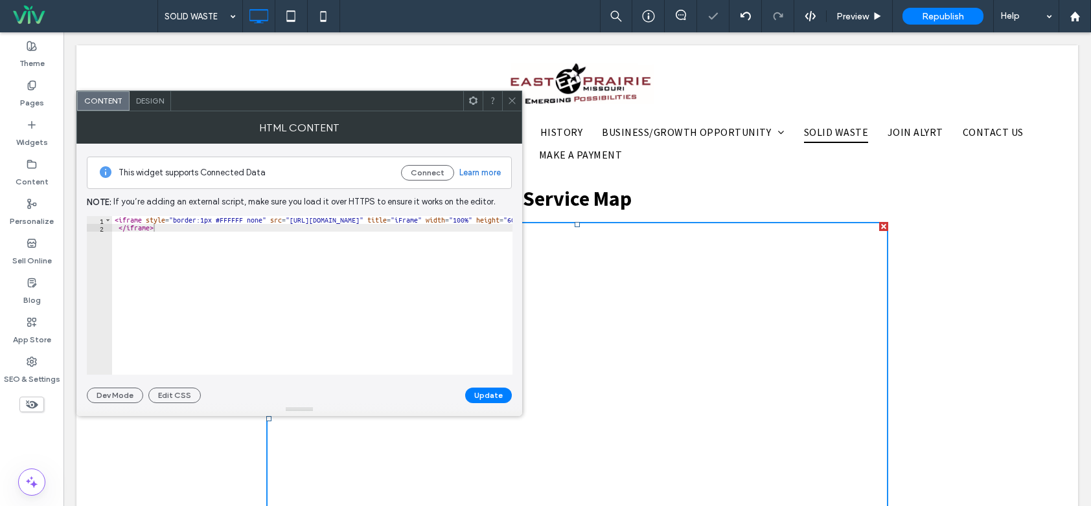
click at [512, 104] on icon at bounding box center [512, 101] width 10 height 10
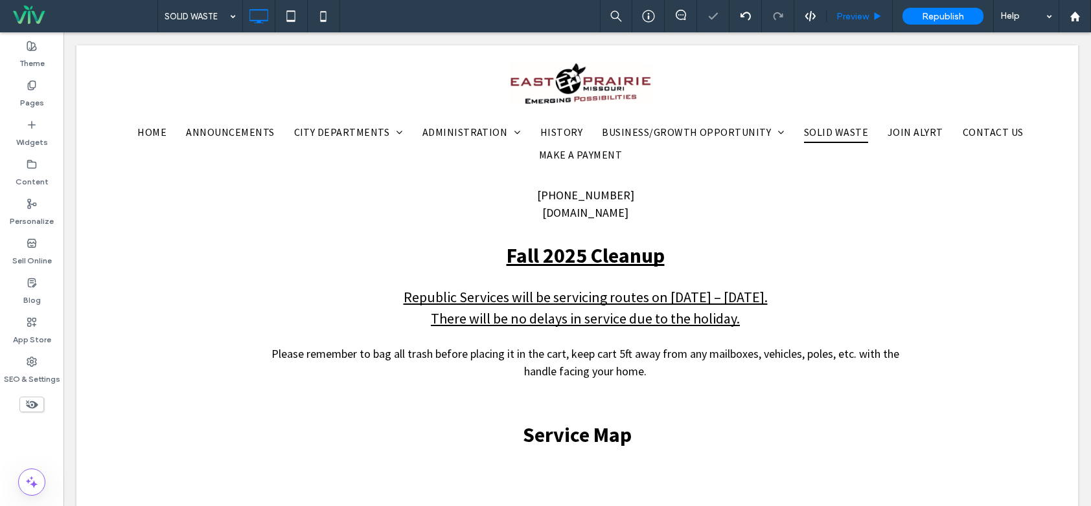
scroll to position [130, 0]
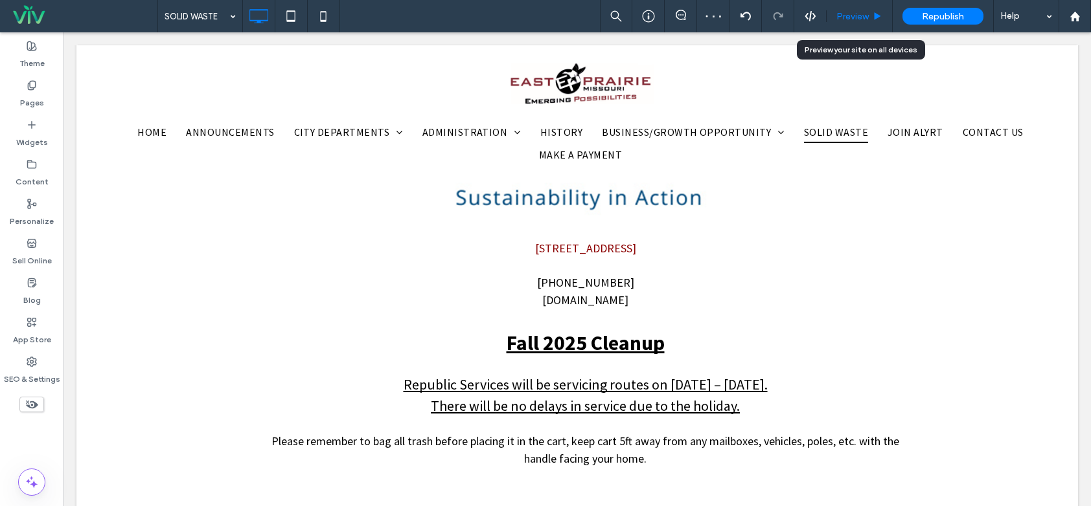
click at [859, 11] on span "Preview" at bounding box center [852, 16] width 32 height 11
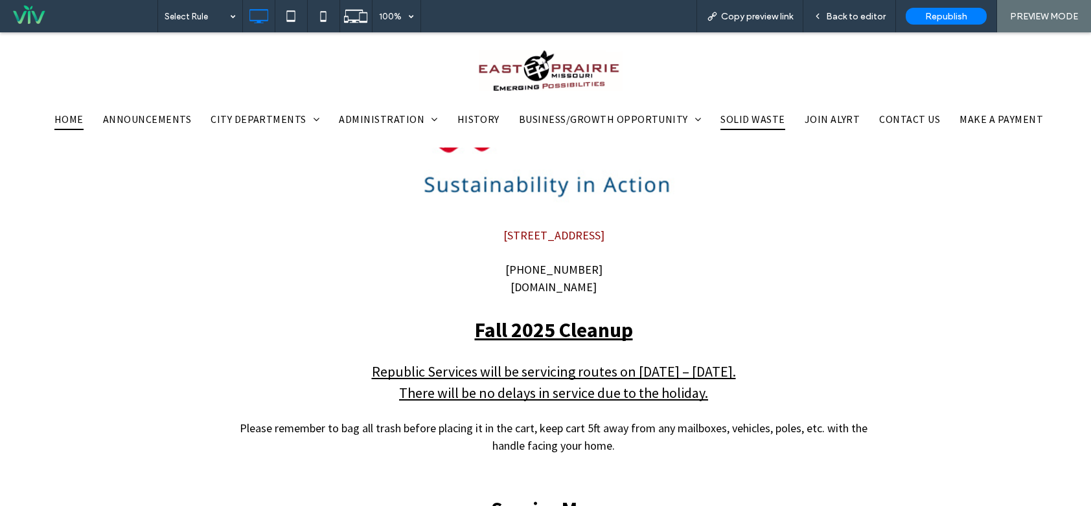
click at [84, 122] on span "HOME" at bounding box center [68, 119] width 29 height 22
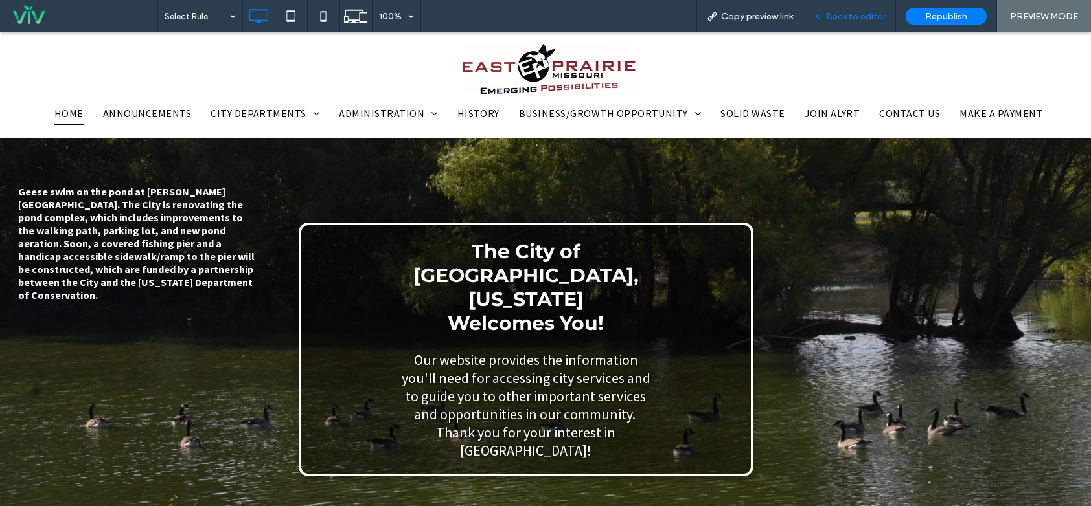
click at [833, 12] on span "Back to editor" at bounding box center [856, 16] width 60 height 11
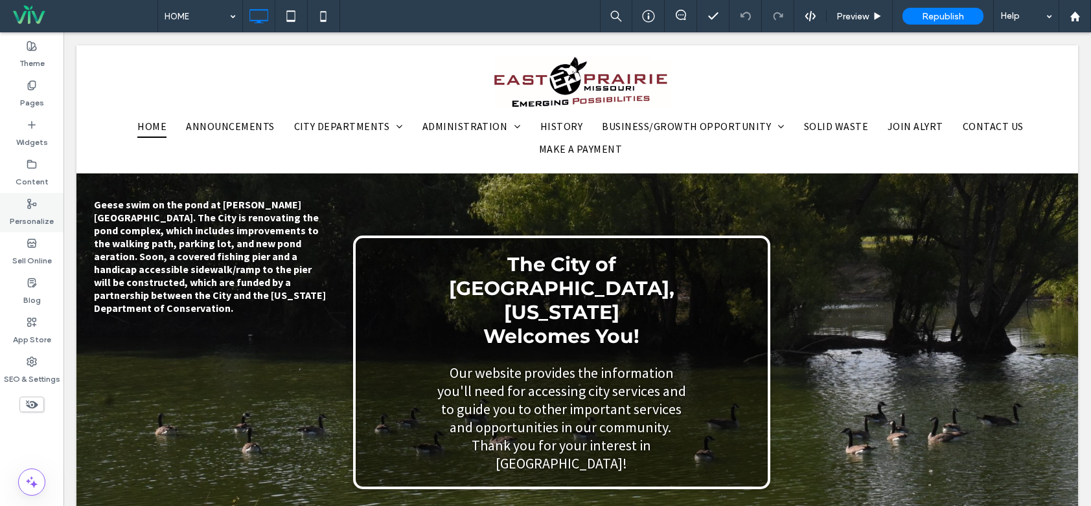
click at [38, 216] on label "Personalize" at bounding box center [32, 218] width 44 height 18
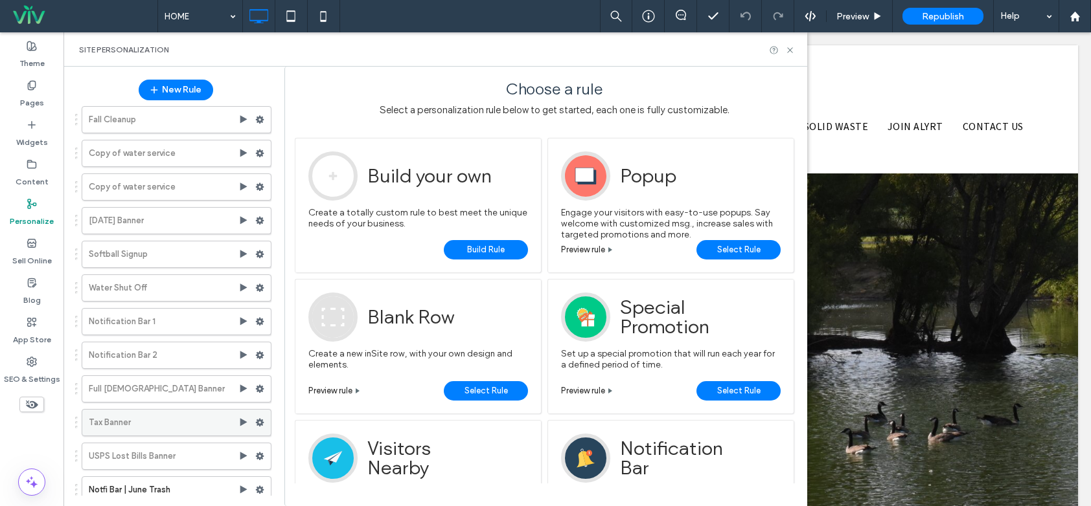
scroll to position [350, 0]
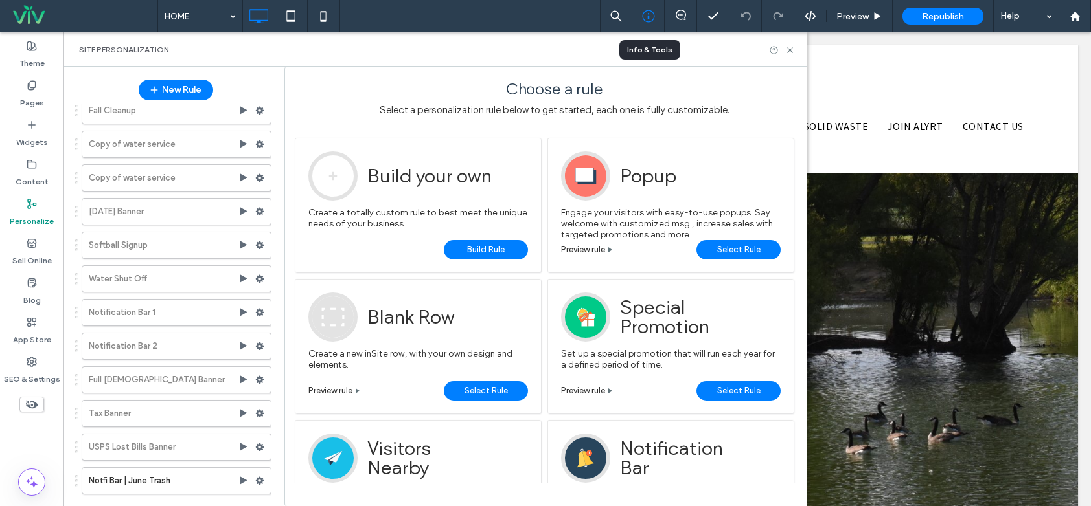
click at [644, 16] on icon at bounding box center [648, 16] width 13 height 13
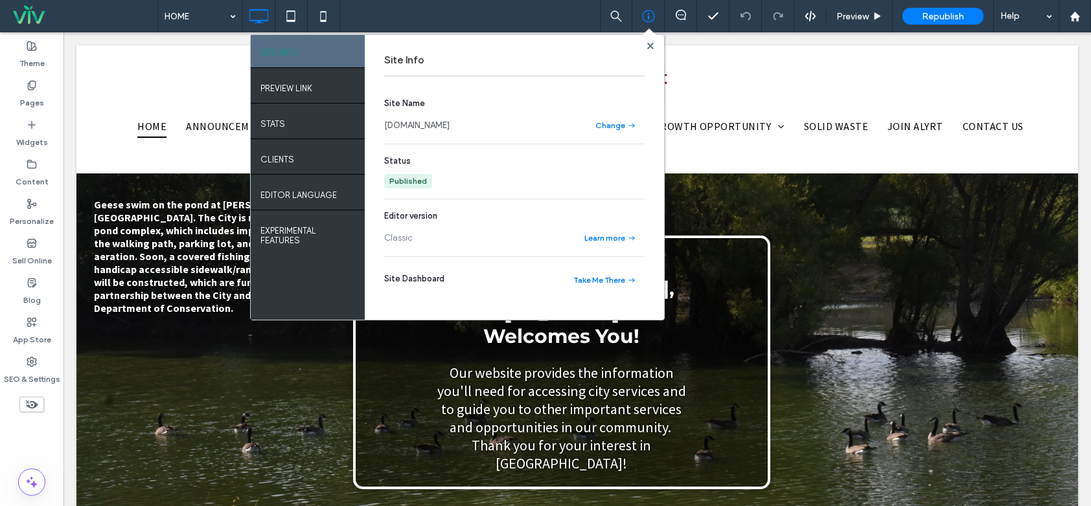
drag, startPoint x: 446, startPoint y: 113, endPoint x: 442, endPoint y: 95, distance: 19.2
click at [442, 93] on div "Site Name www.eastprairiemo.net Change Status Published Editor version Classic …" at bounding box center [514, 197] width 260 height 231
click at [648, 46] on use at bounding box center [649, 45] width 6 height 6
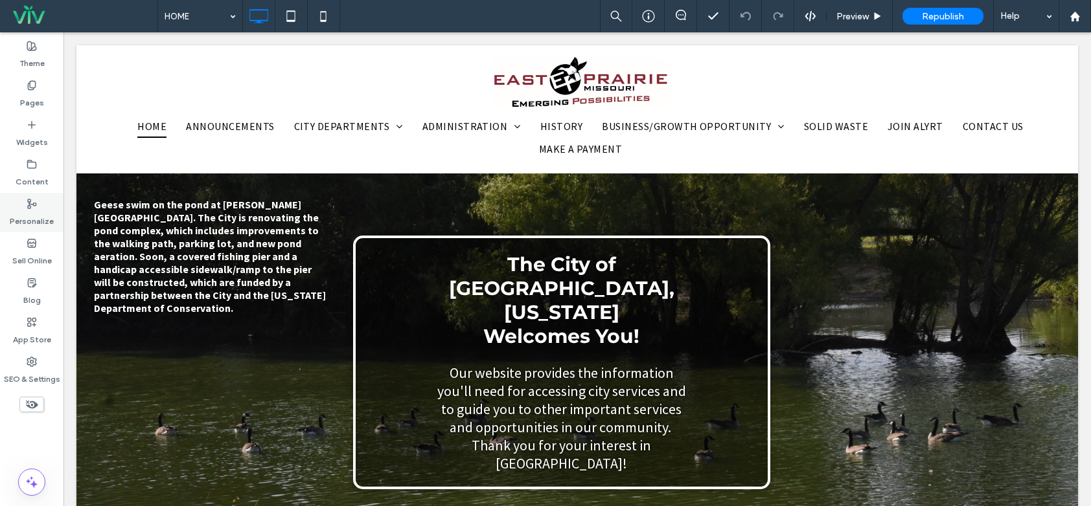
click at [38, 224] on label "Personalize" at bounding box center [32, 218] width 44 height 18
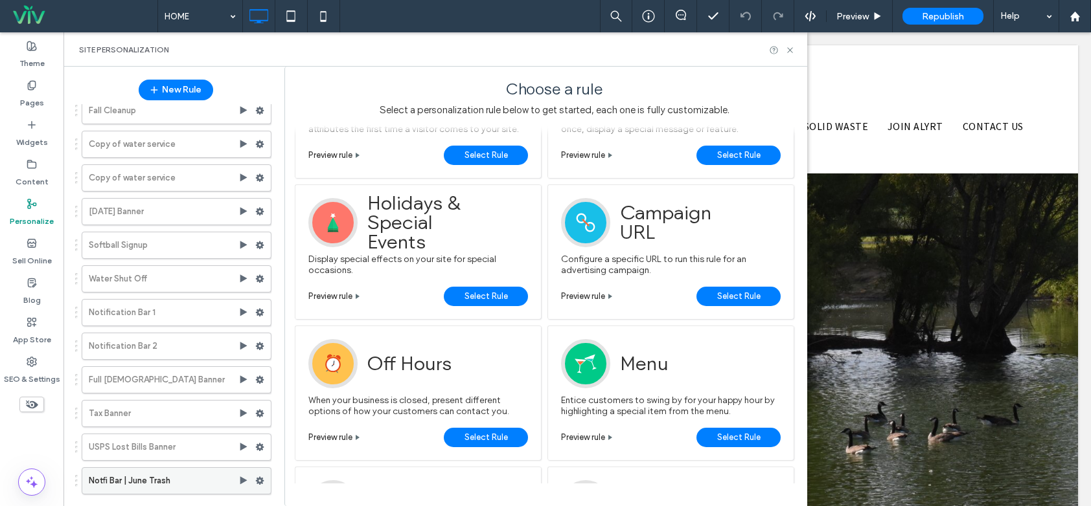
click at [255, 481] on icon at bounding box center [259, 481] width 9 height 9
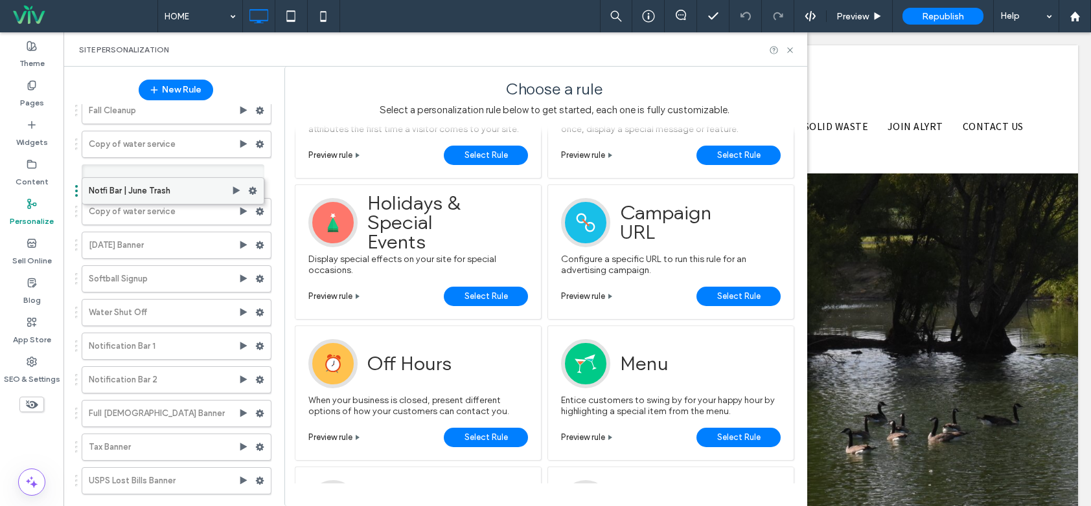
drag, startPoint x: 161, startPoint y: 481, endPoint x: 160, endPoint y: 185, distance: 296.6
click at [256, 177] on use at bounding box center [260, 178] width 8 height 8
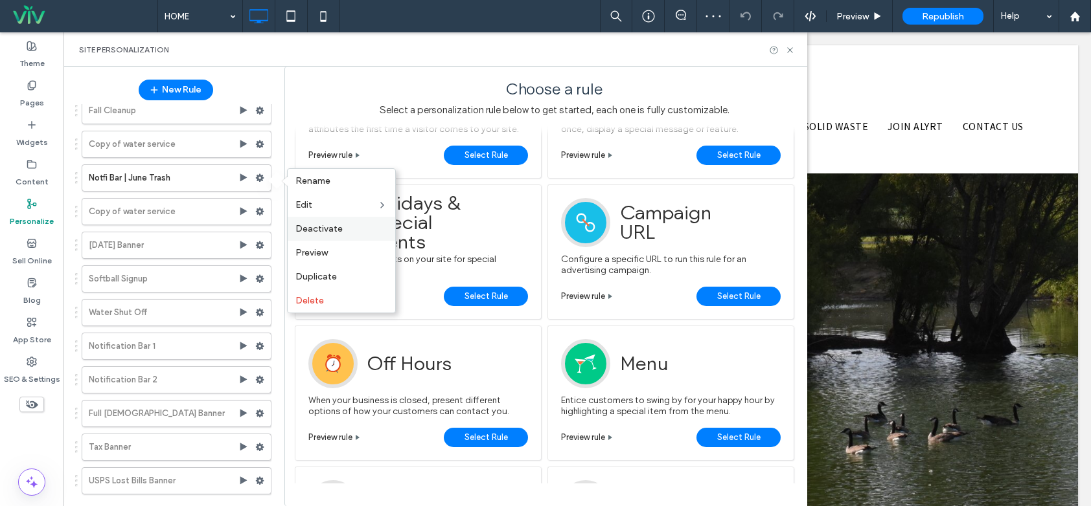
click at [352, 232] on label "Deactivate" at bounding box center [341, 228] width 92 height 11
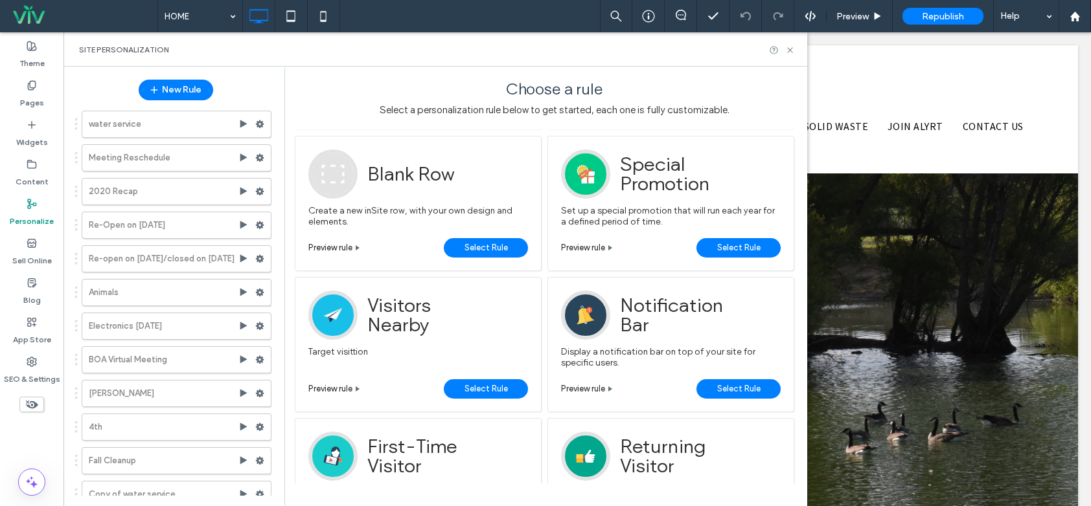
scroll to position [324, 0]
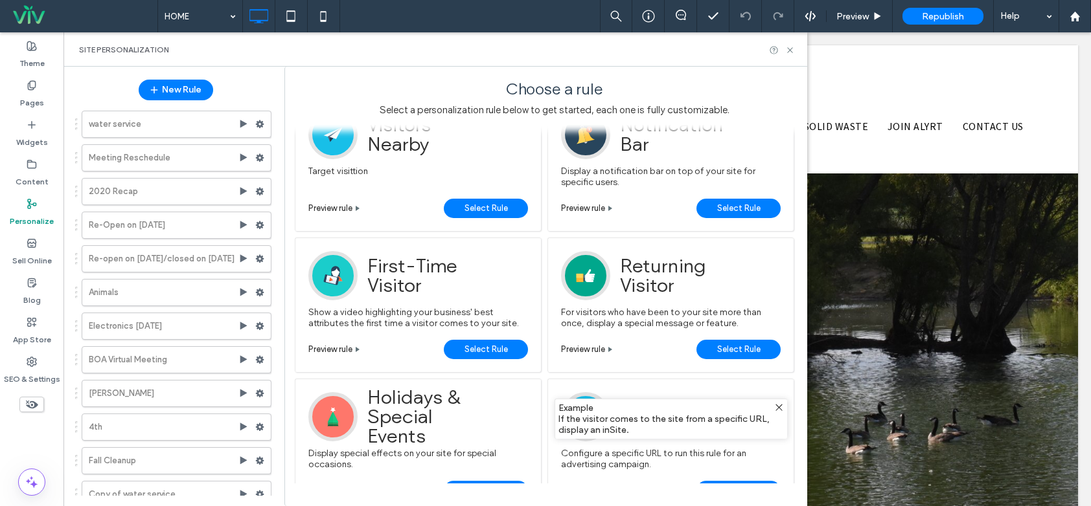
click at [746, 208] on span "Select Rule" at bounding box center [738, 208] width 43 height 19
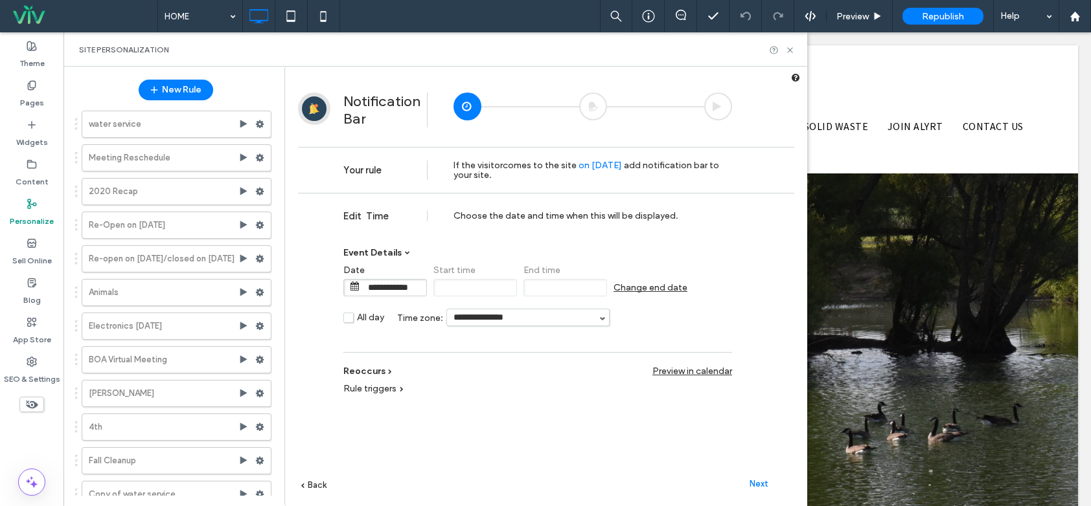
click at [453, 360] on div "**********" at bounding box center [537, 364] width 389 height 25
click at [753, 479] on span "Next" at bounding box center [758, 484] width 19 height 10
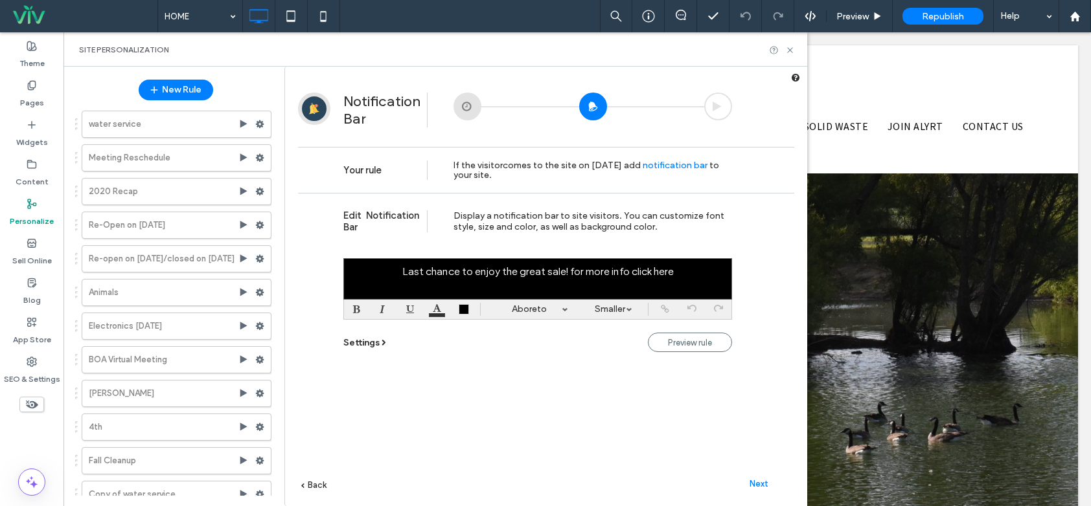
click at [568, 270] on div at bounding box center [537, 278] width 389 height 41
click at [565, 270] on div at bounding box center [537, 278] width 389 height 41
paste div
click at [448, 290] on div "**********" at bounding box center [537, 278] width 389 height 41
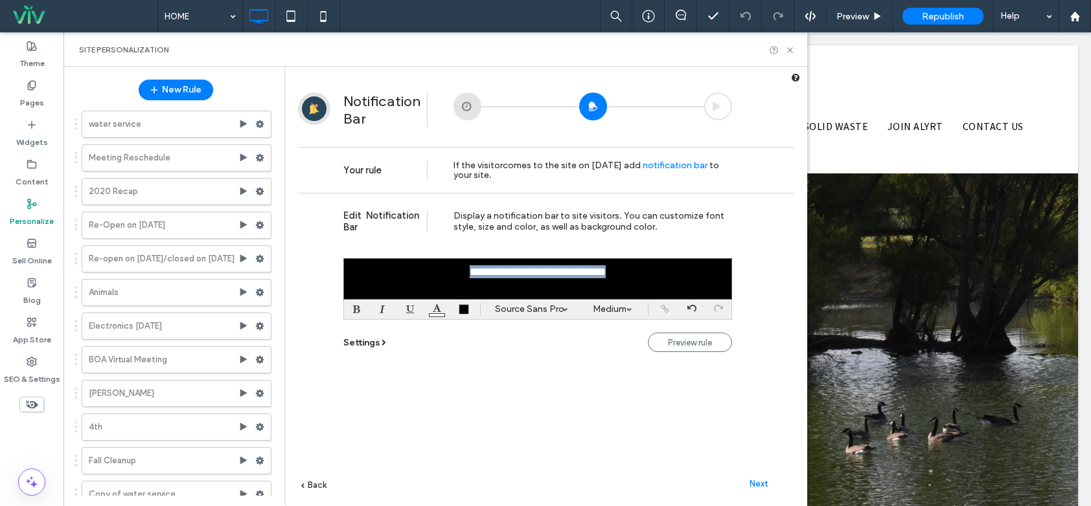
drag, startPoint x: 446, startPoint y: 285, endPoint x: 720, endPoint y: 278, distance: 274.1
click at [720, 278] on div "**********" at bounding box center [537, 278] width 389 height 41
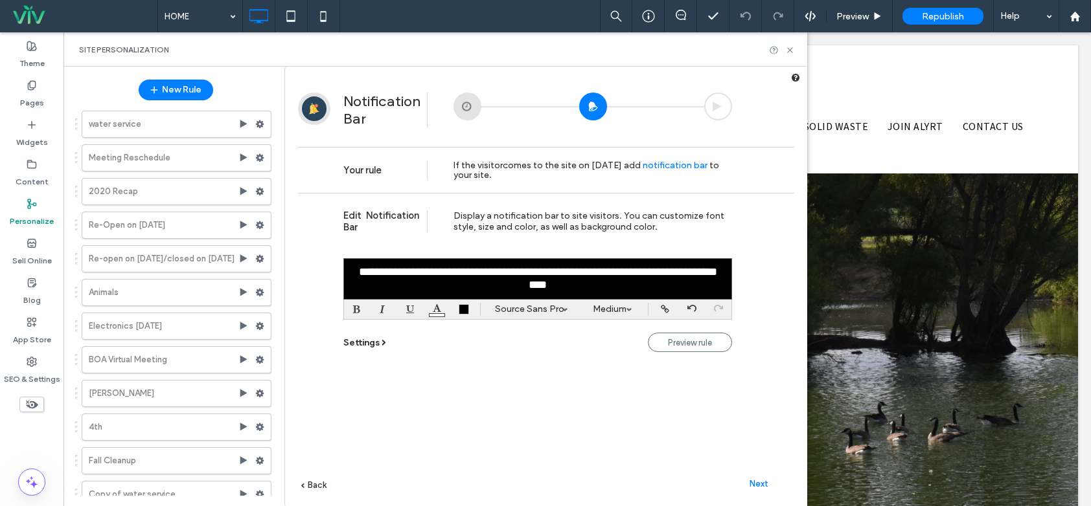
click at [560, 345] on div "Preview rule Settings Display On : Homepage All pages Show notification : Immed…" at bounding box center [537, 346] width 389 height 27
click at [569, 288] on div "**********" at bounding box center [537, 278] width 389 height 41
click at [462, 306] on div at bounding box center [464, 309] width 10 height 10
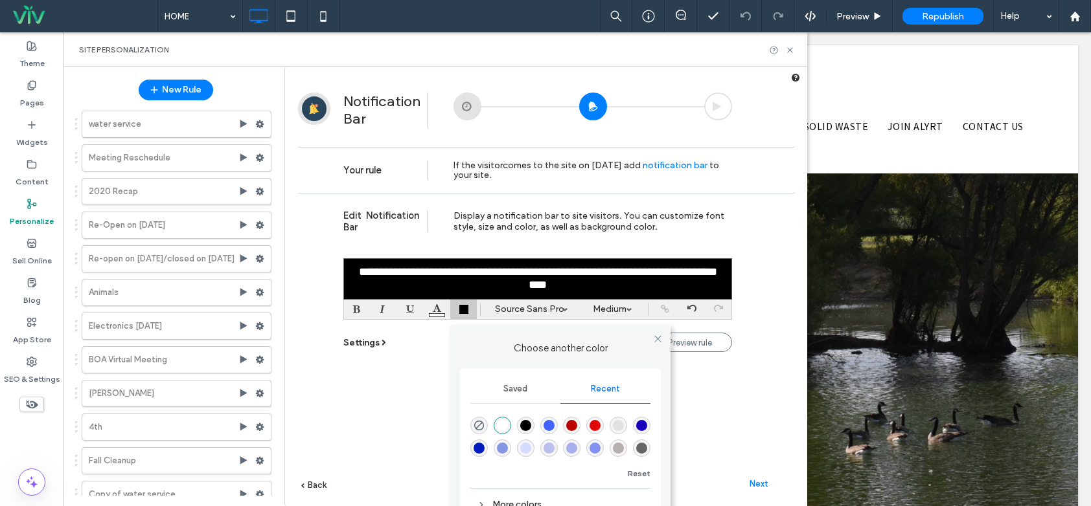
click at [574, 428] on div "rgba(188, 0, 0, 1)" at bounding box center [571, 425] width 11 height 11
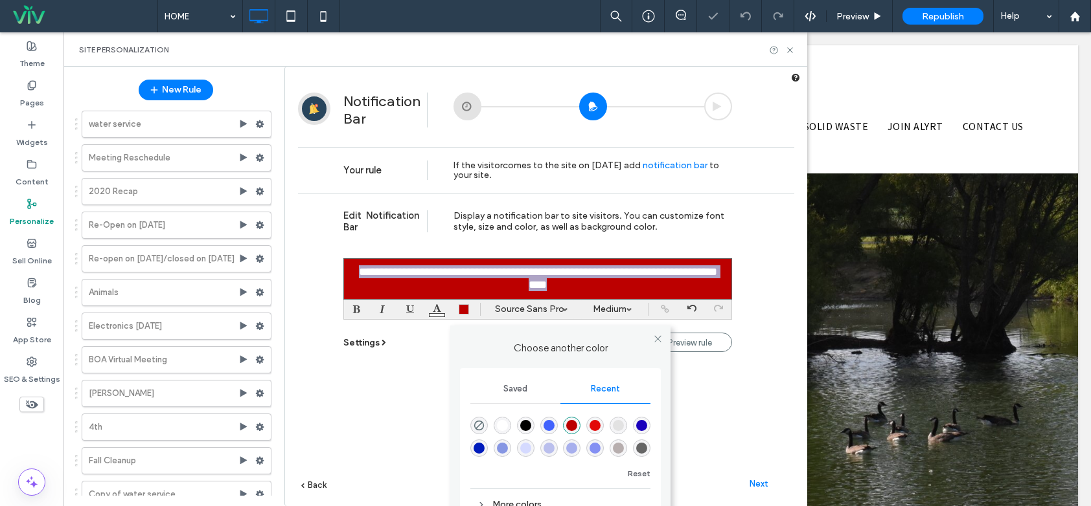
drag, startPoint x: 561, startPoint y: 288, endPoint x: 326, endPoint y: 260, distance: 236.1
click at [320, 263] on div "**********" at bounding box center [546, 369] width 496 height 352
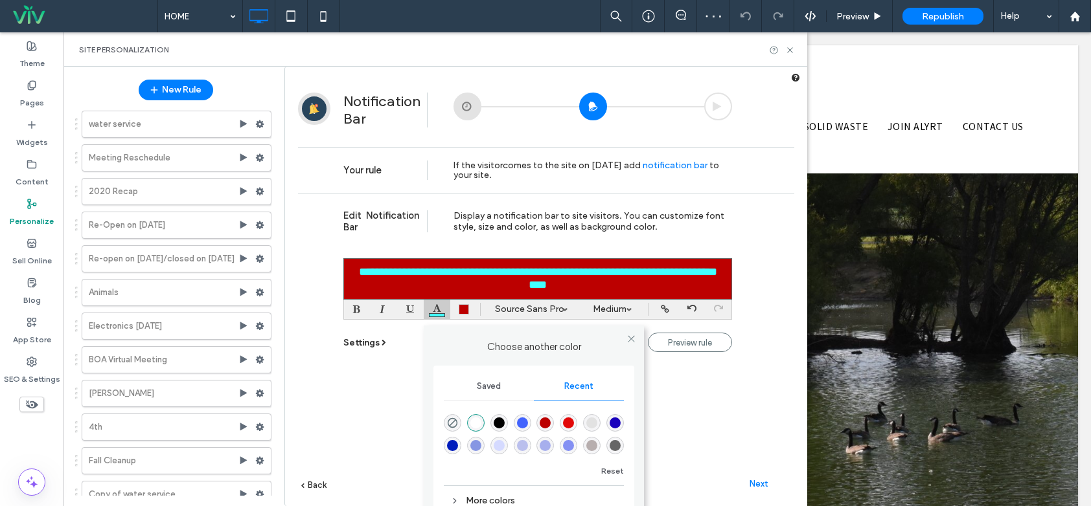
click at [433, 312] on div "Choose another color Saved Recent Reset More colors" at bounding box center [437, 309] width 27 height 19
click at [474, 422] on div "rgba(255, 255, 255, 1)" at bounding box center [475, 423] width 11 height 11
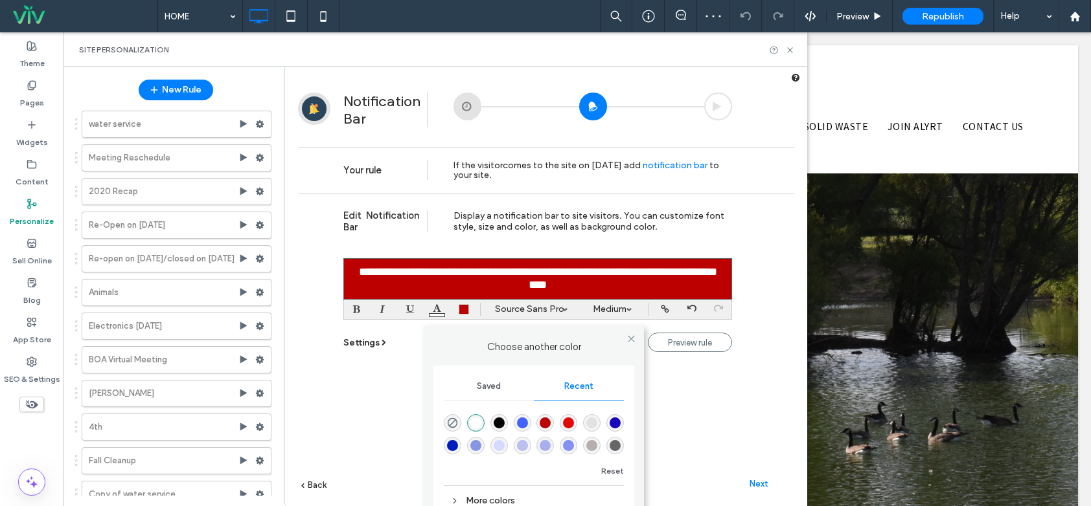
click at [376, 399] on div "**********" at bounding box center [546, 369] width 496 height 352
click at [384, 271] on font "**********" at bounding box center [538, 278] width 358 height 25
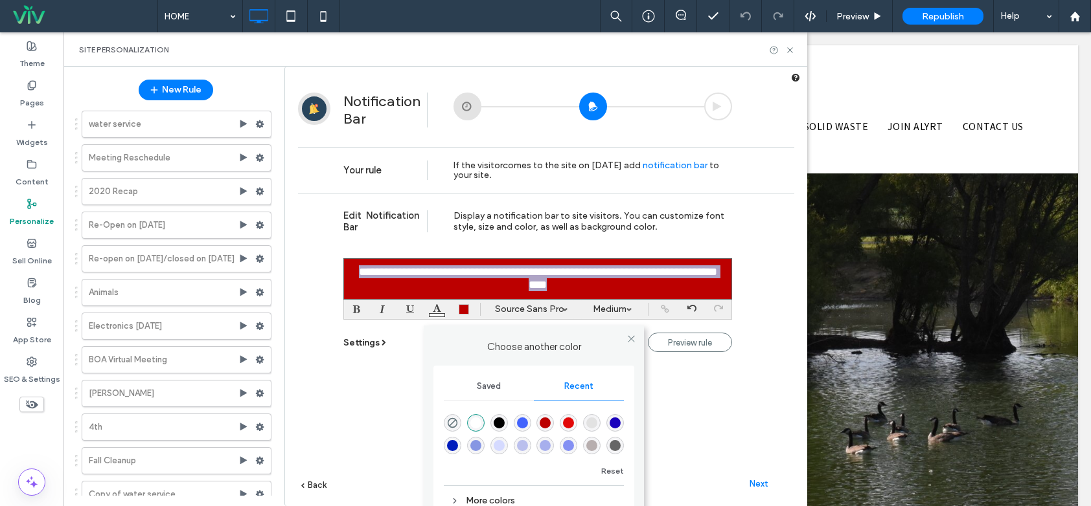
drag, startPoint x: 356, startPoint y: 266, endPoint x: 518, endPoint y: 297, distance: 165.4
click at [581, 299] on div "**********" at bounding box center [537, 278] width 389 height 41
click at [353, 307] on div at bounding box center [357, 309] width 27 height 19
click at [641, 281] on div "**********" at bounding box center [537, 278] width 389 height 41
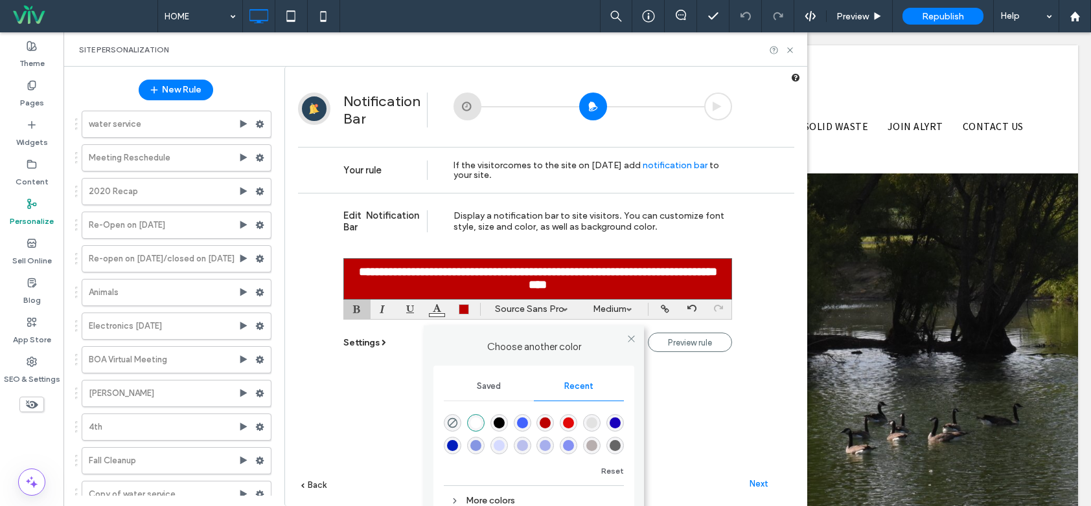
click at [600, 287] on div "**********" at bounding box center [537, 278] width 389 height 41
click at [689, 271] on b "**********" at bounding box center [538, 278] width 358 height 25
click at [663, 288] on div "**********" at bounding box center [537, 278] width 389 height 41
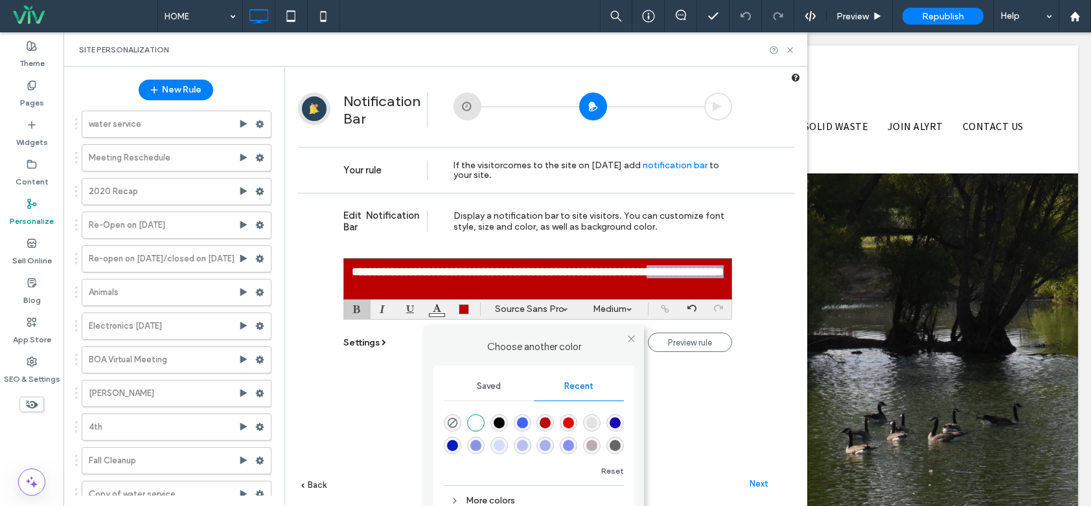
drag, startPoint x: 689, startPoint y: 270, endPoint x: 709, endPoint y: 287, distance: 26.7
click at [709, 287] on div "**********" at bounding box center [537, 278] width 389 height 41
click at [659, 306] on body ".wqwq-1{fill:#231f20;} .cls-1q, .cls-2q { fill-rule: evenodd; } .cls-2q { fill:…" at bounding box center [545, 253] width 1091 height 506
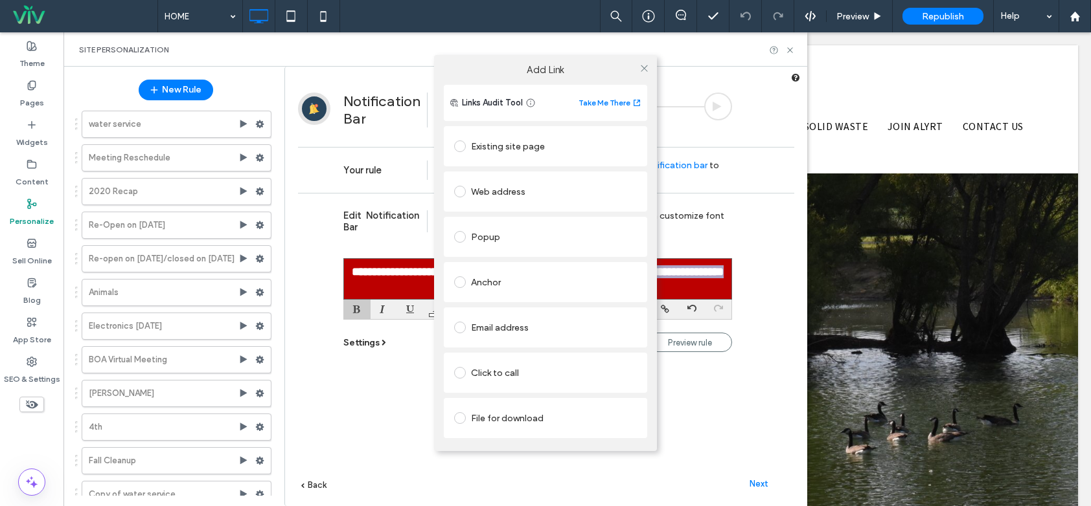
click at [546, 425] on div "File for download" at bounding box center [545, 418] width 183 height 21
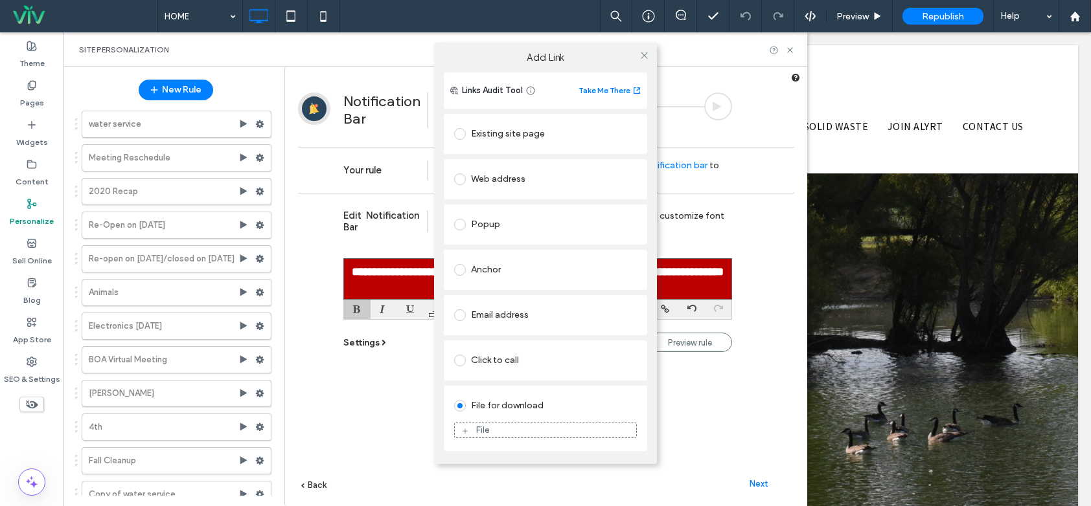
click at [526, 427] on div "File" at bounding box center [545, 431] width 181 height 12
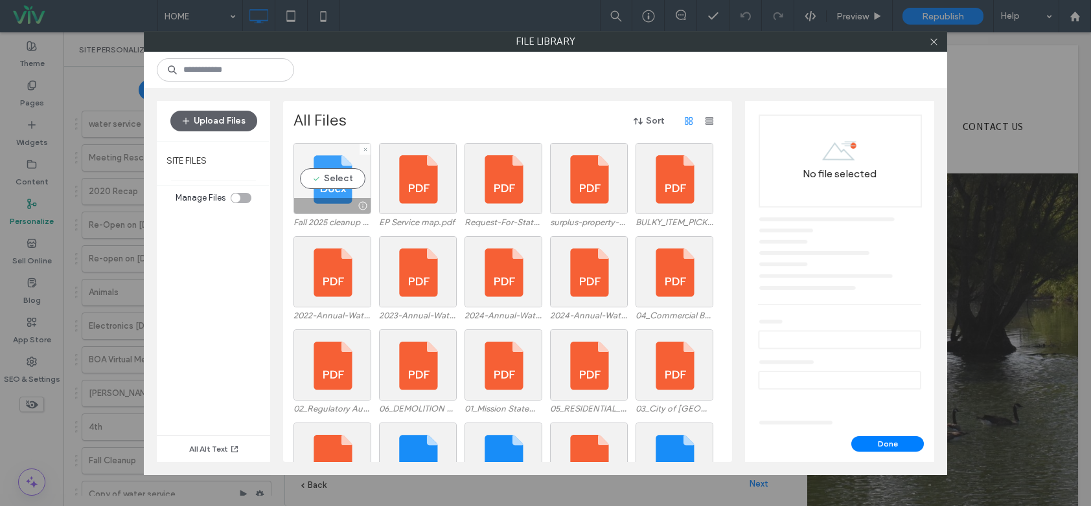
click at [315, 188] on div "Select" at bounding box center [332, 178] width 78 height 71
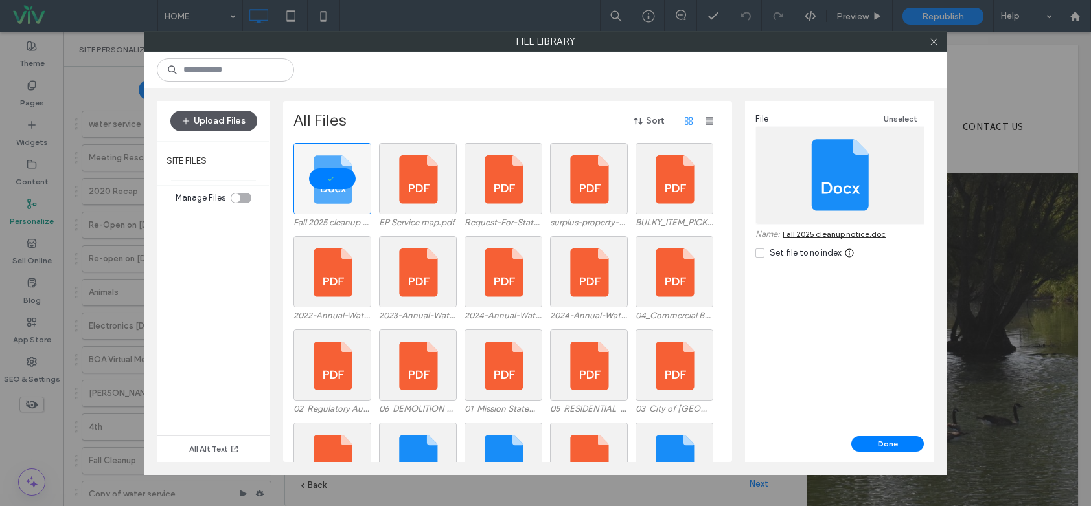
click at [232, 117] on button "Upload Files" at bounding box center [213, 121] width 87 height 21
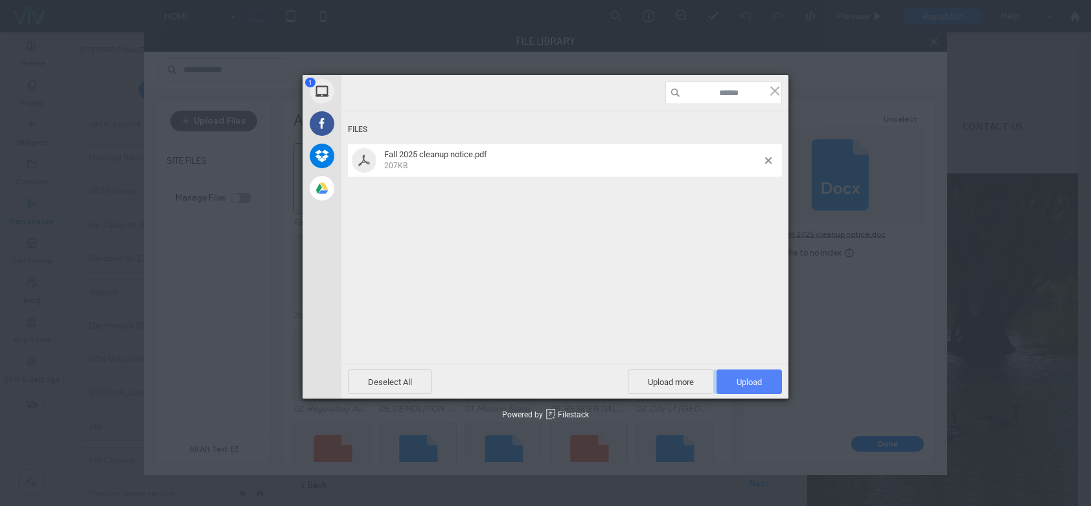
click at [730, 369] on div "Deselect All Upload more Upload 1" at bounding box center [564, 381] width 447 height 35
click at [737, 378] on span "Upload 1" at bounding box center [748, 383] width 25 height 10
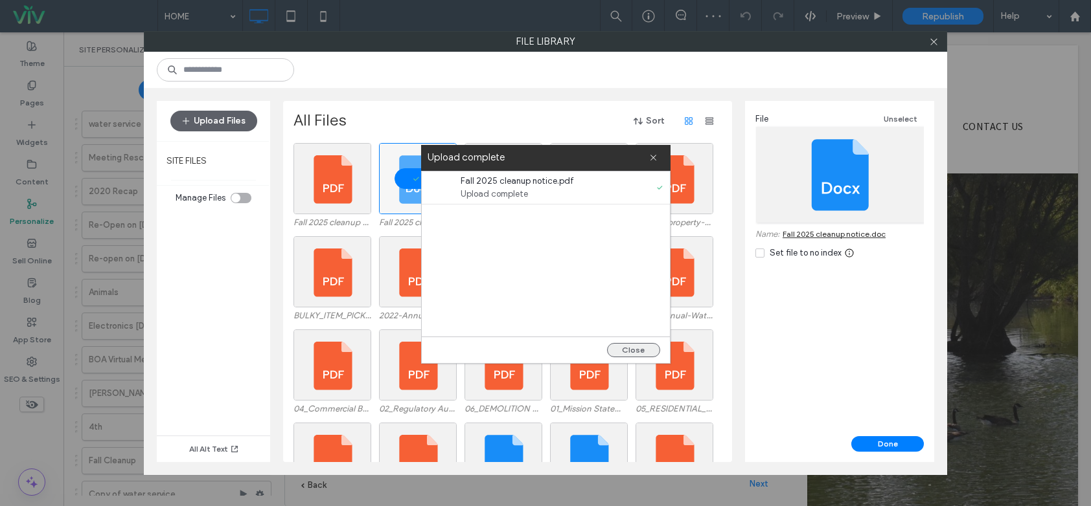
click at [641, 346] on button "Close" at bounding box center [633, 350] width 53 height 14
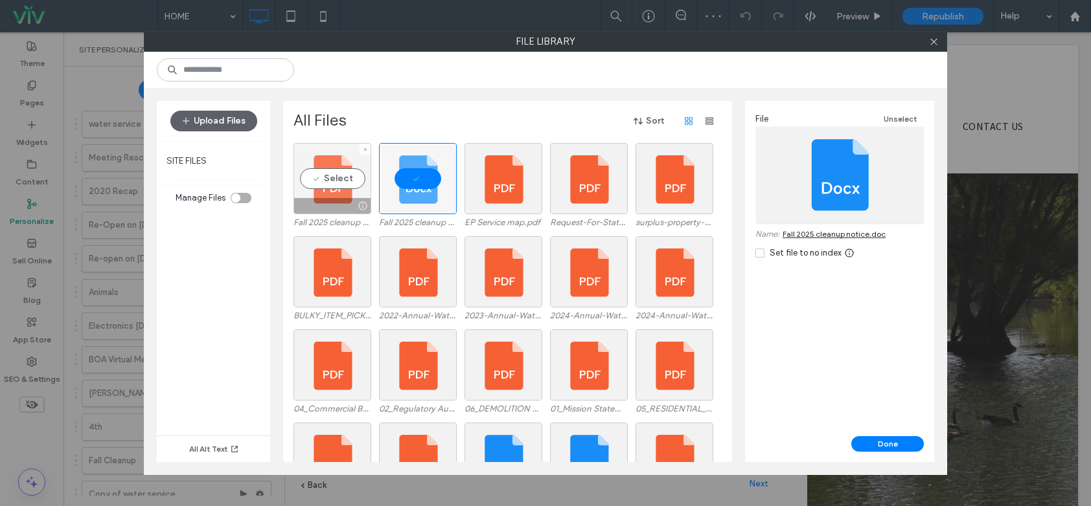
click at [300, 179] on div "Select" at bounding box center [332, 178] width 78 height 71
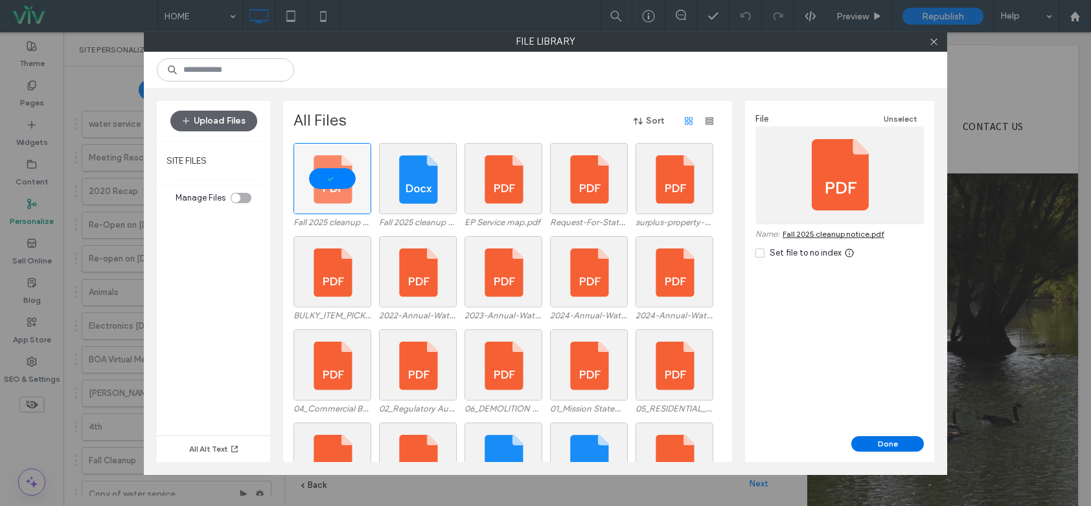
click at [867, 438] on button "Done" at bounding box center [887, 445] width 73 height 16
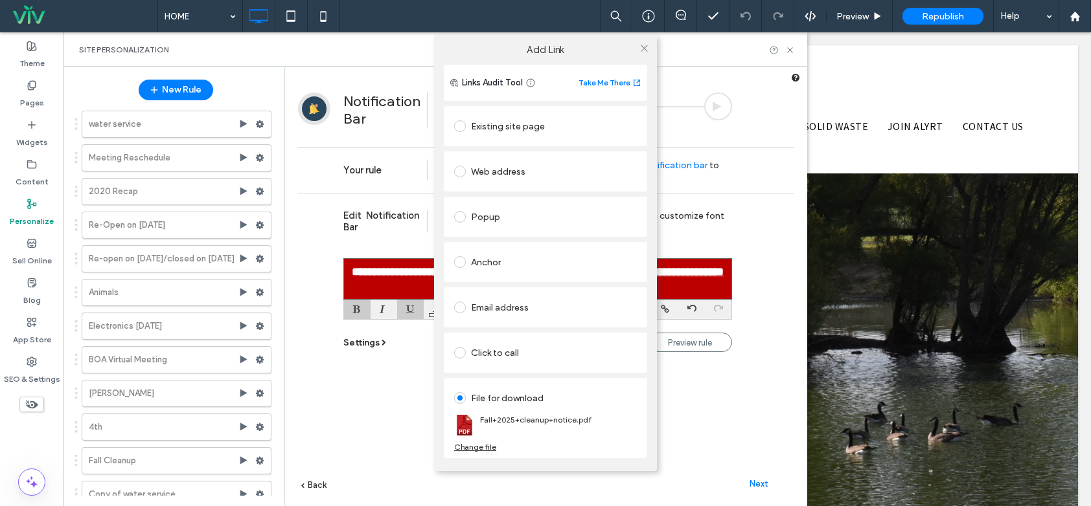
click at [688, 413] on div "Add Link Links Audit Tool Take Me There Existing site page Web address Popup An…" at bounding box center [545, 253] width 1091 height 506
click at [643, 48] on icon at bounding box center [644, 48] width 10 height 10
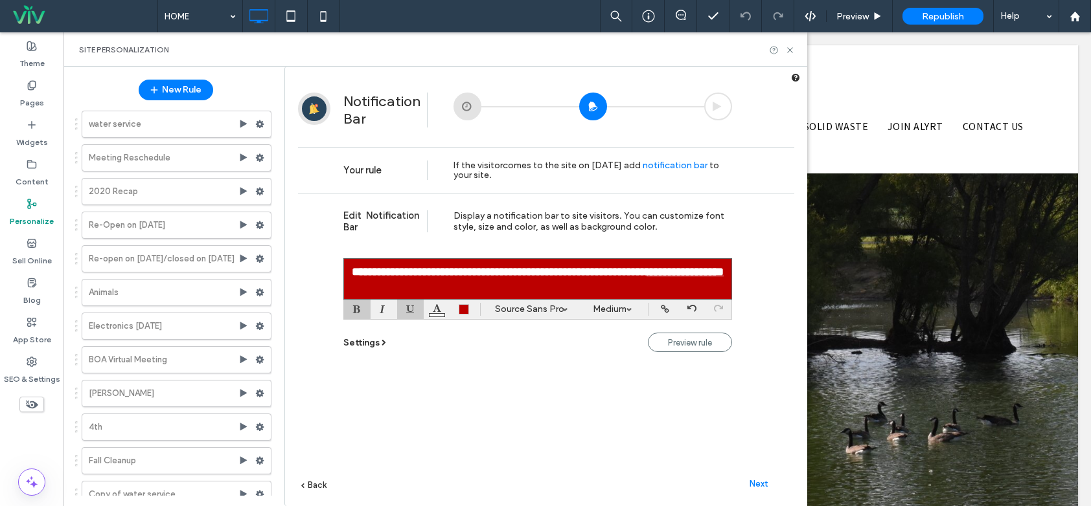
click at [762, 483] on span "Next" at bounding box center [758, 484] width 19 height 10
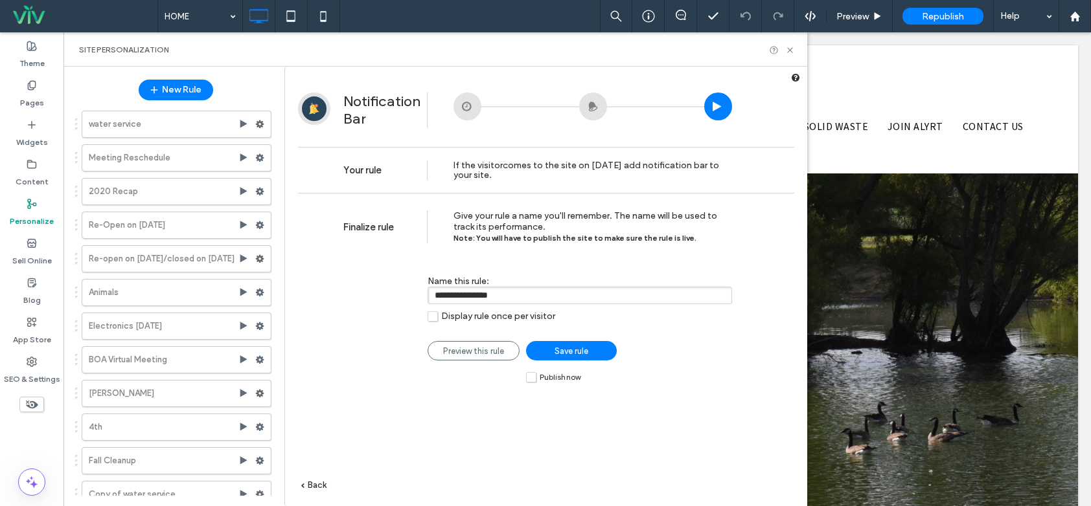
click at [542, 378] on span "Publish now" at bounding box center [560, 377] width 41 height 9
drag, startPoint x: 534, startPoint y: 295, endPoint x: 448, endPoint y: 279, distance: 88.3
click at [443, 284] on div "**********" at bounding box center [579, 290] width 304 height 28
type input "*"
type input "**********"
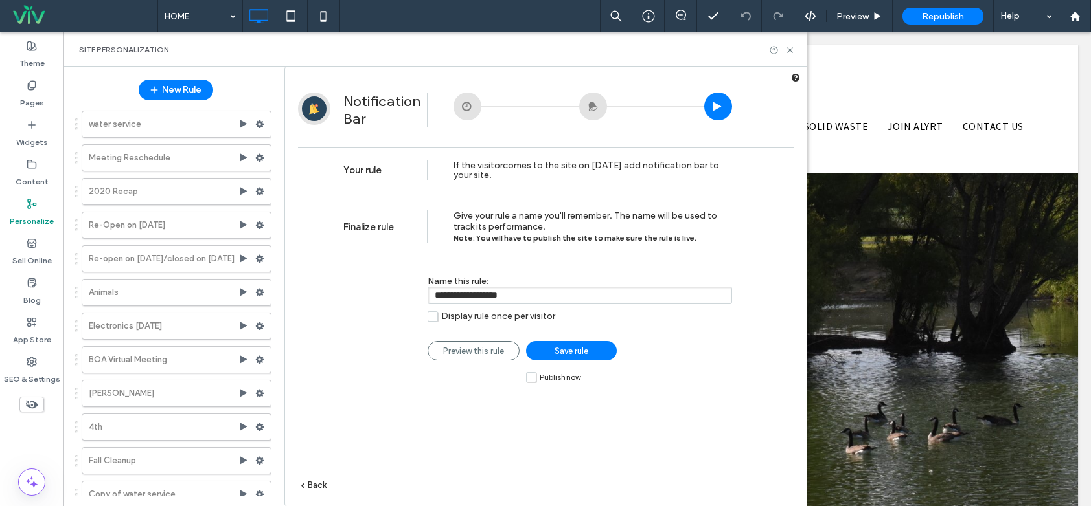
click at [582, 345] on link "Save rule" at bounding box center [571, 350] width 91 height 19
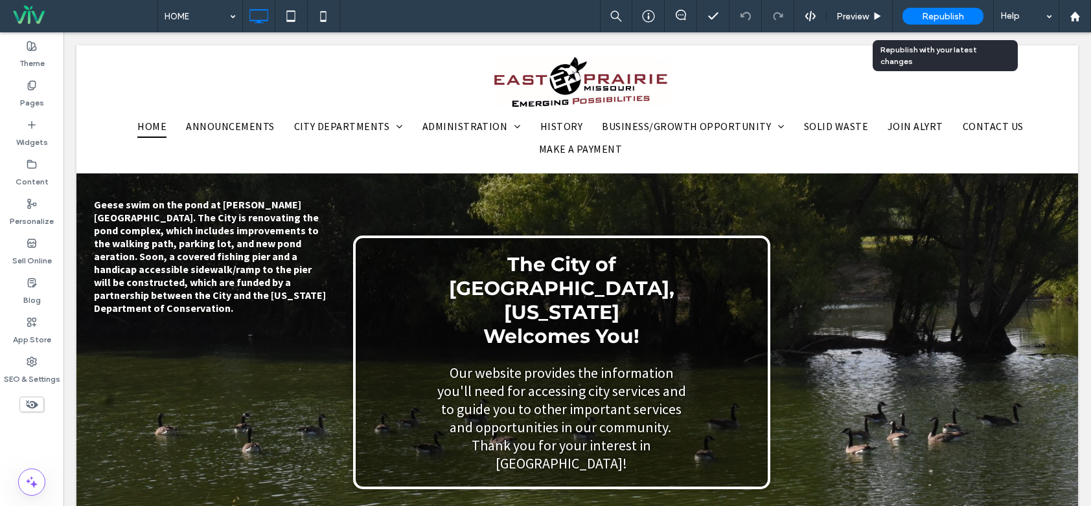
click at [924, 21] on span "Republish" at bounding box center [943, 16] width 42 height 11
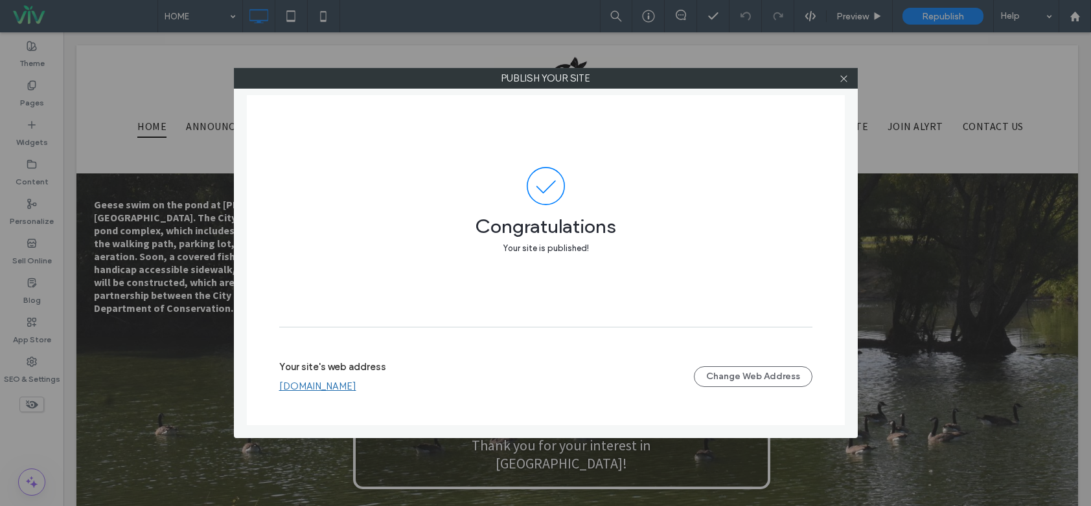
click at [505, 205] on span "Congratulations" at bounding box center [545, 220] width 533 height 30
click at [838, 82] on div at bounding box center [843, 78] width 19 height 19
click at [841, 81] on icon at bounding box center [844, 79] width 10 height 10
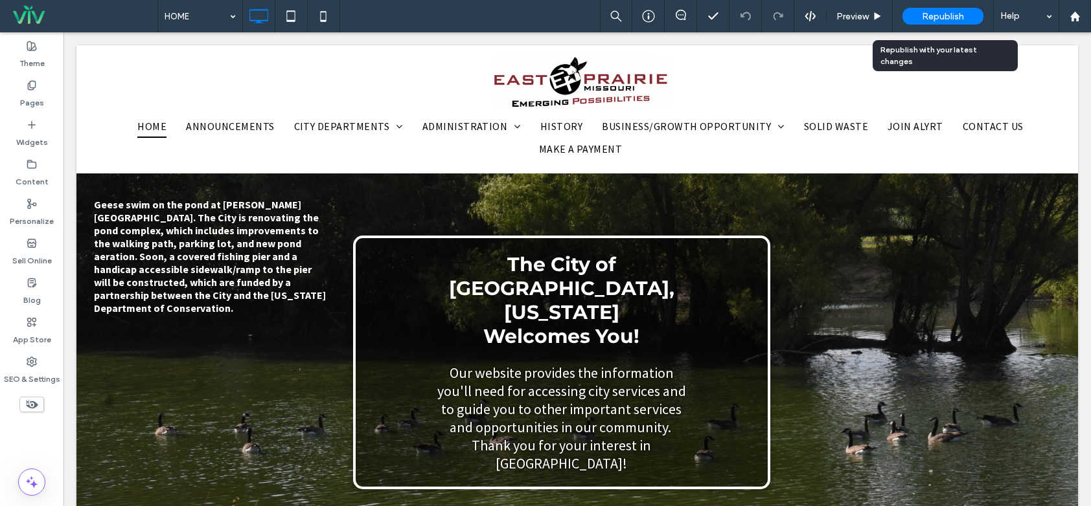
click at [928, 12] on span "Republish" at bounding box center [943, 16] width 42 height 11
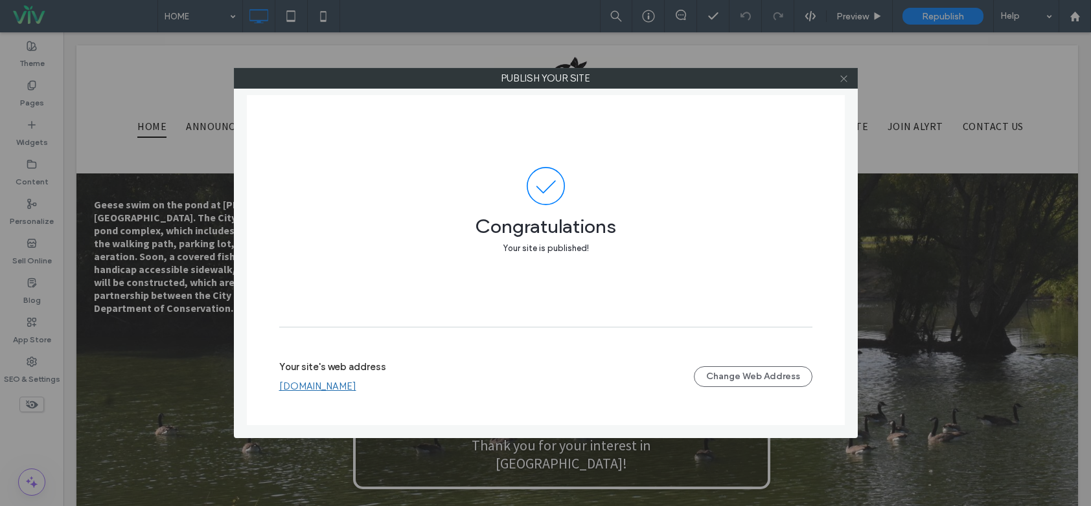
click at [845, 76] on icon at bounding box center [844, 79] width 10 height 10
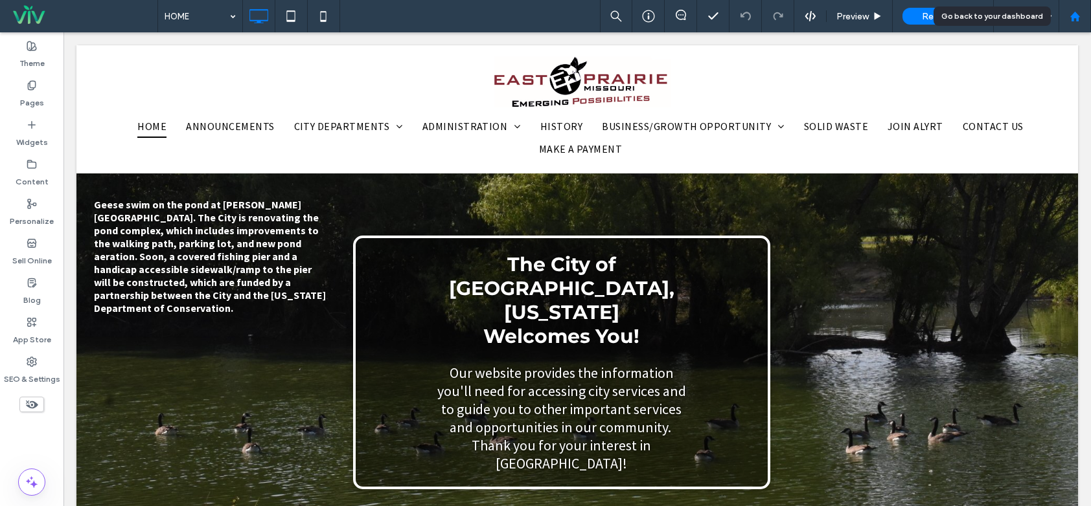
click at [1080, 15] on icon at bounding box center [1074, 16] width 11 height 11
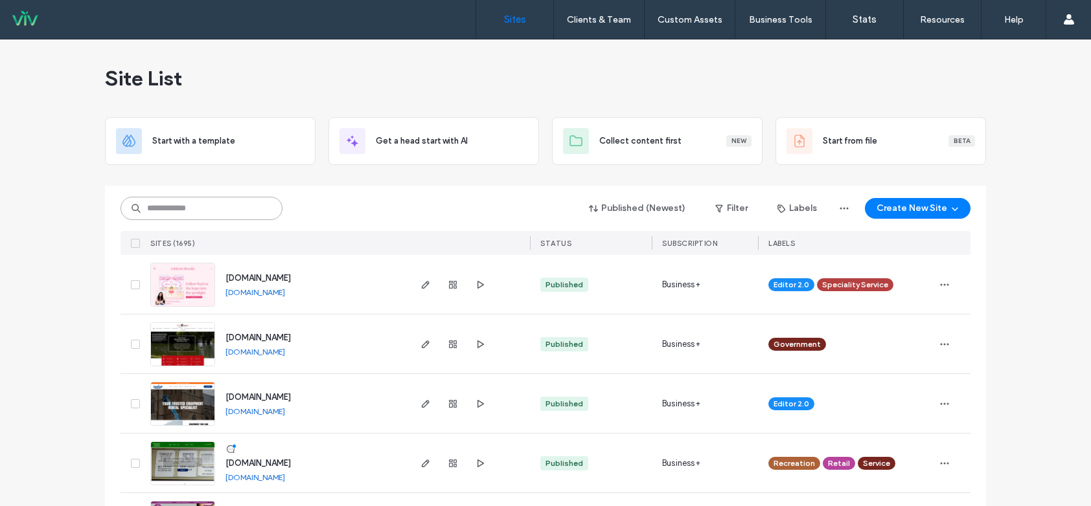
click at [244, 203] on input at bounding box center [201, 208] width 162 height 23
drag, startPoint x: 369, startPoint y: 166, endPoint x: 339, endPoint y: 196, distance: 41.7
drag, startPoint x: 337, startPoint y: 199, endPoint x: 214, endPoint y: 210, distance: 123.6
click at [287, 201] on div "Published (Newest) Filter Labels Create New Site" at bounding box center [545, 208] width 850 height 25
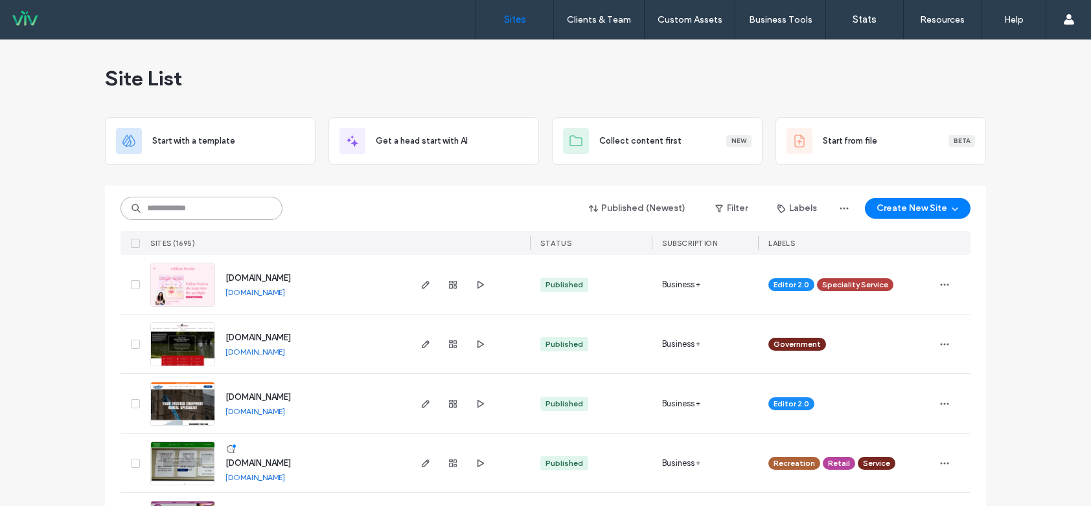
click at [198, 216] on input at bounding box center [201, 208] width 162 height 23
click at [148, 209] on input at bounding box center [201, 208] width 162 height 23
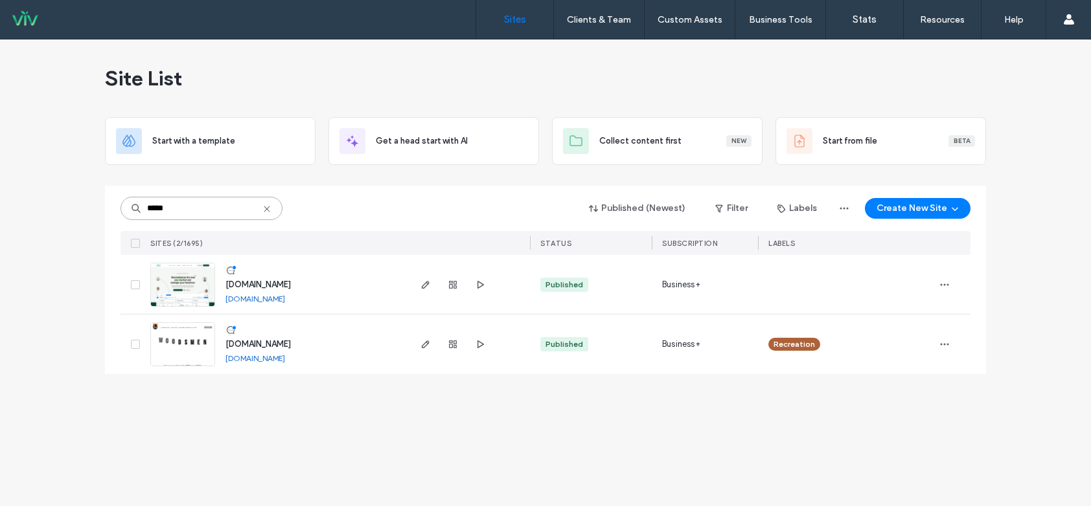
type input "*****"
click at [195, 275] on img at bounding box center [182, 308] width 63 height 88
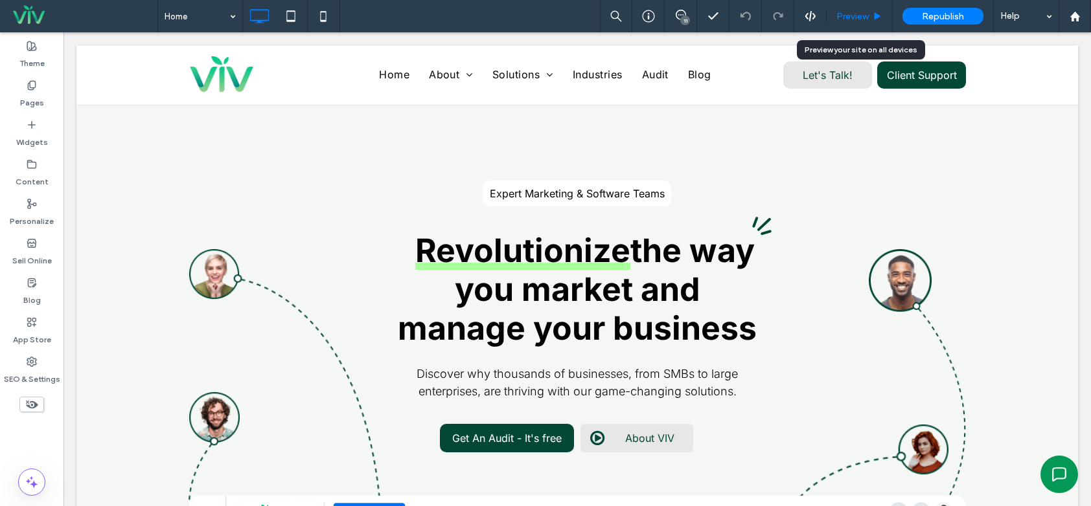
click at [861, 21] on span "Preview" at bounding box center [852, 16] width 32 height 11
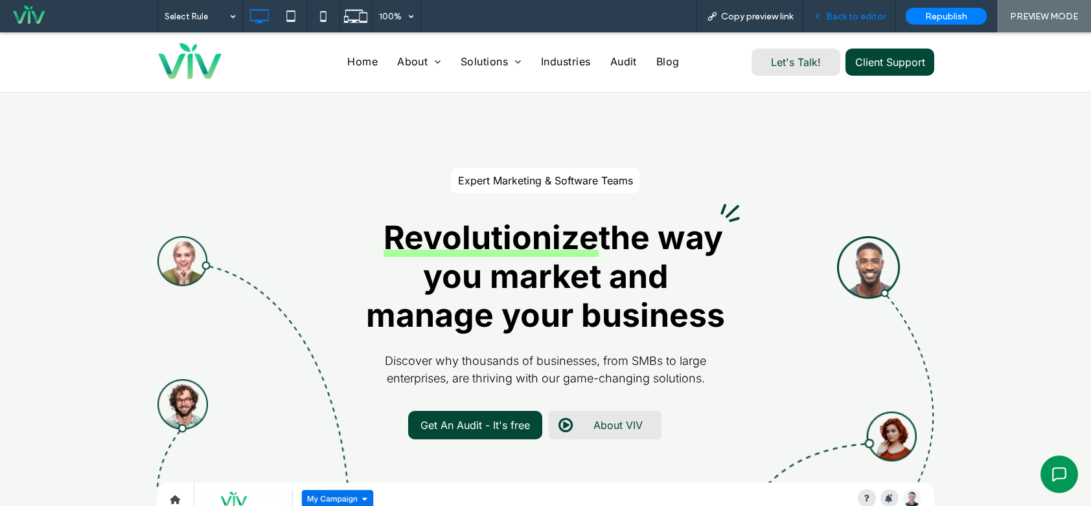
click at [858, 17] on span "Back to editor" at bounding box center [856, 16] width 60 height 11
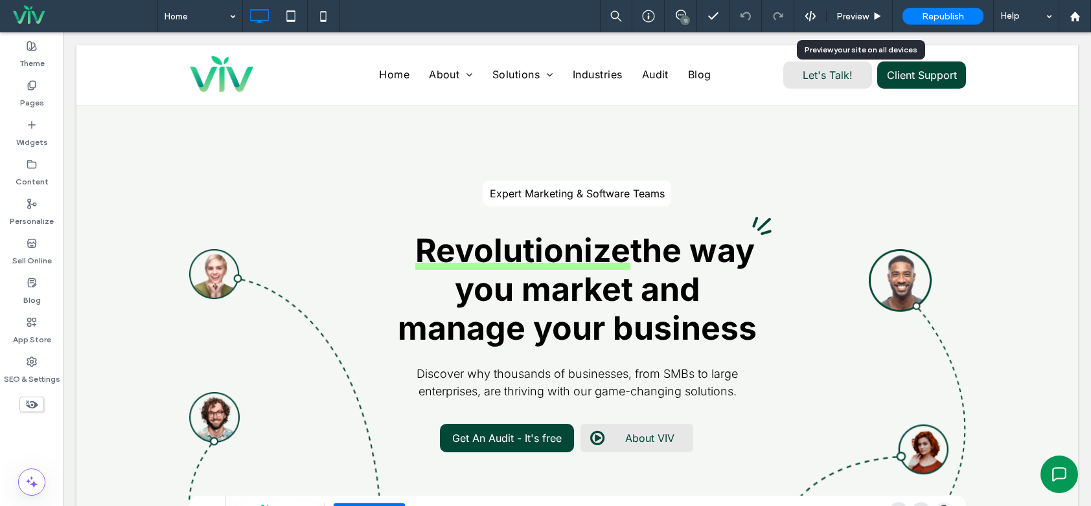
click at [858, 17] on span "Preview" at bounding box center [852, 16] width 32 height 11
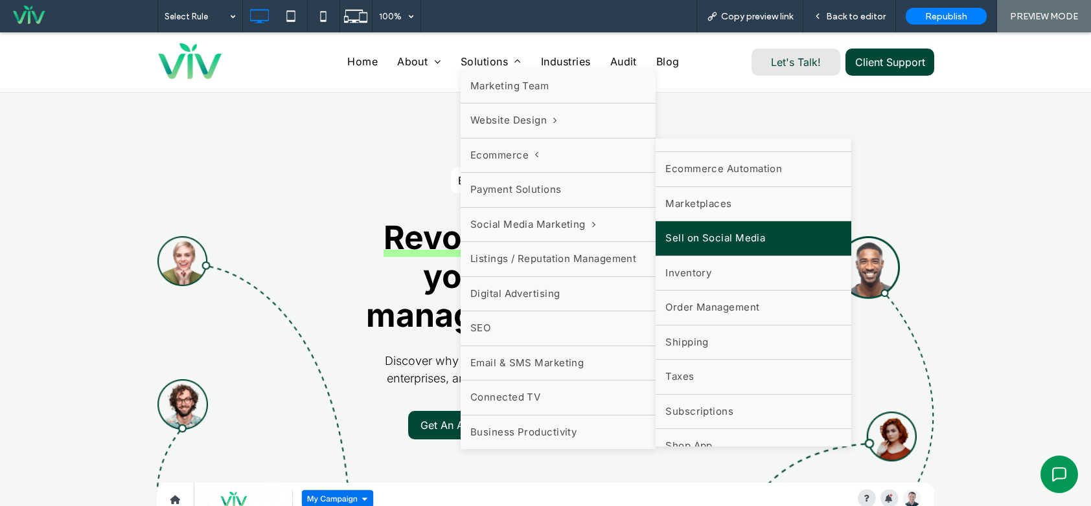
scroll to position [38, 0]
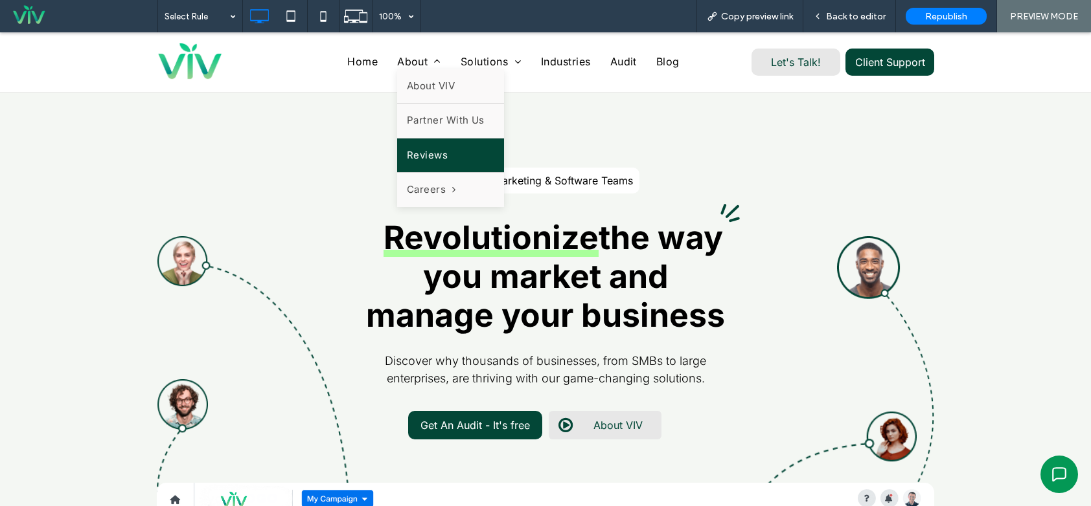
click at [429, 147] on link "Reviews" at bounding box center [450, 156] width 107 height 34
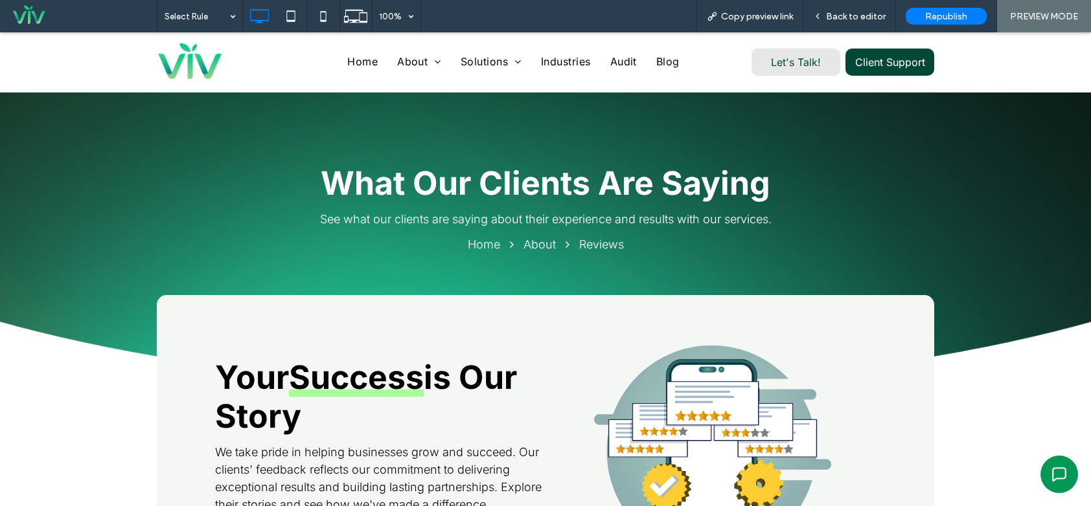
click at [617, 60] on span "Audit" at bounding box center [623, 62] width 27 height 16
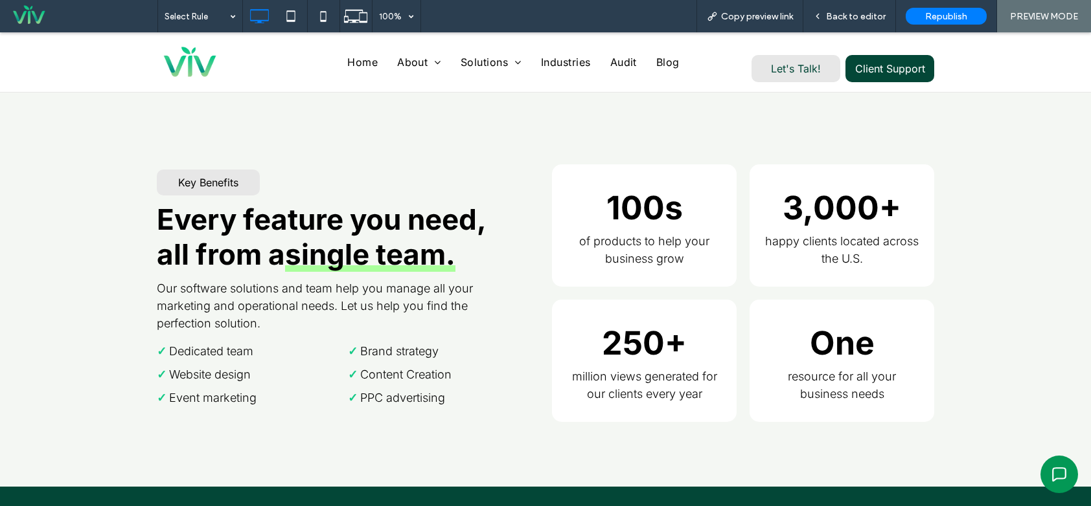
scroll to position [1174, 0]
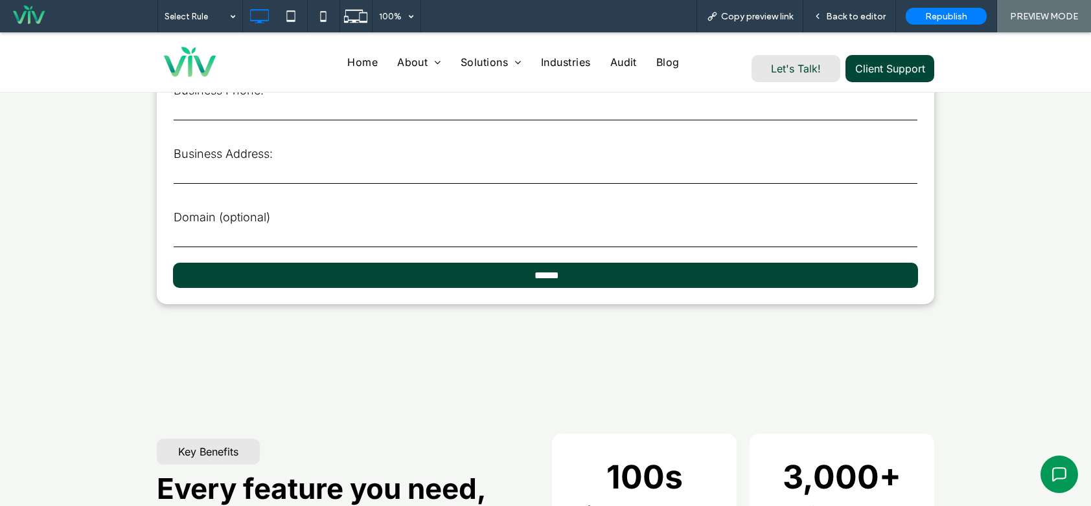
click at [666, 70] on nav "Home About About VIV Partner With Us Reviews Careers Social Media Specialist So…" at bounding box center [513, 62] width 441 height 25
click at [660, 62] on span "Blog" at bounding box center [667, 62] width 23 height 16
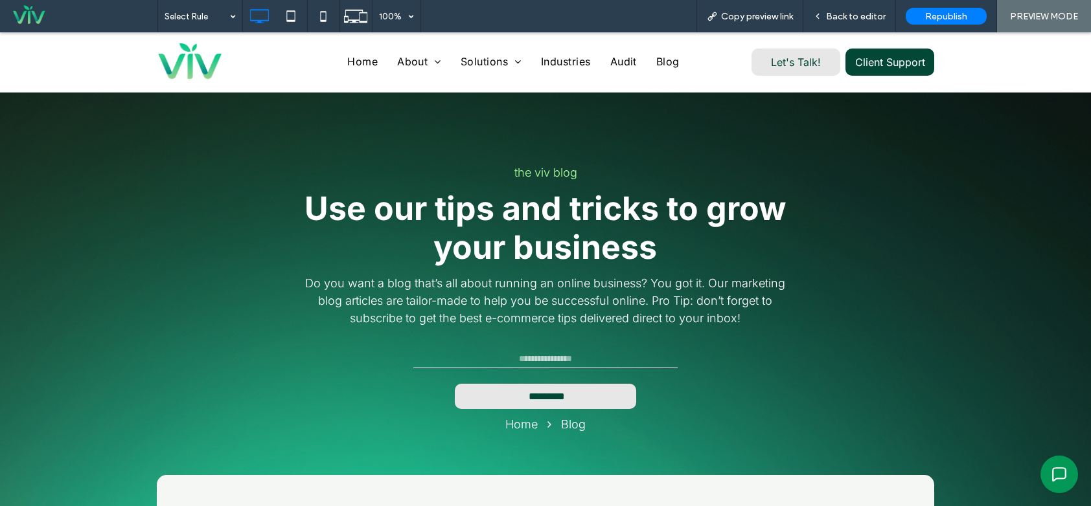
click at [549, 52] on nav "Home About About VIV Partner With Us Reviews Careers Social Media Specialist So…" at bounding box center [513, 61] width 441 height 25
click at [547, 58] on span "Industries" at bounding box center [566, 62] width 50 height 16
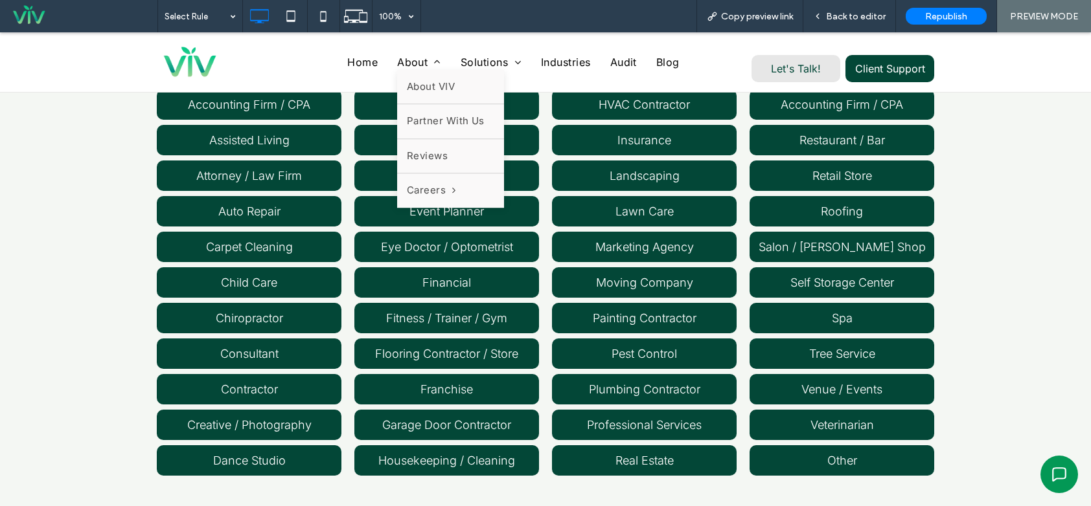
scroll to position [130, 0]
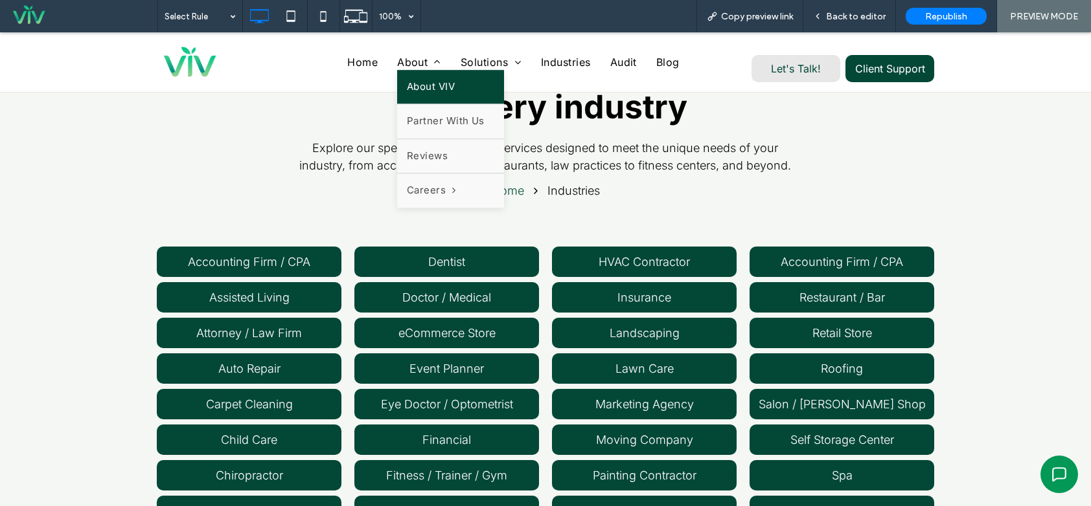
click at [409, 85] on span "About VIV" at bounding box center [431, 87] width 48 height 15
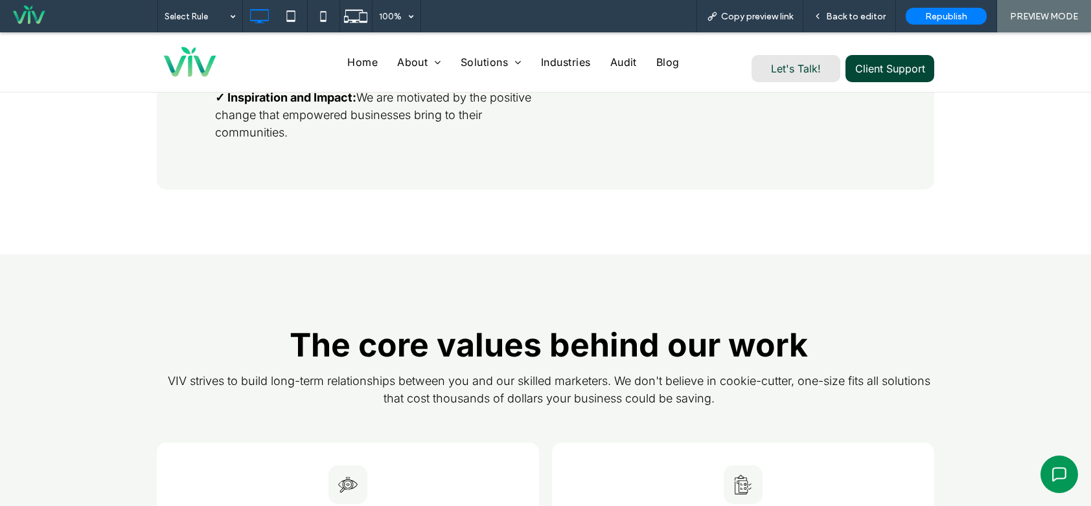
scroll to position [389, 0]
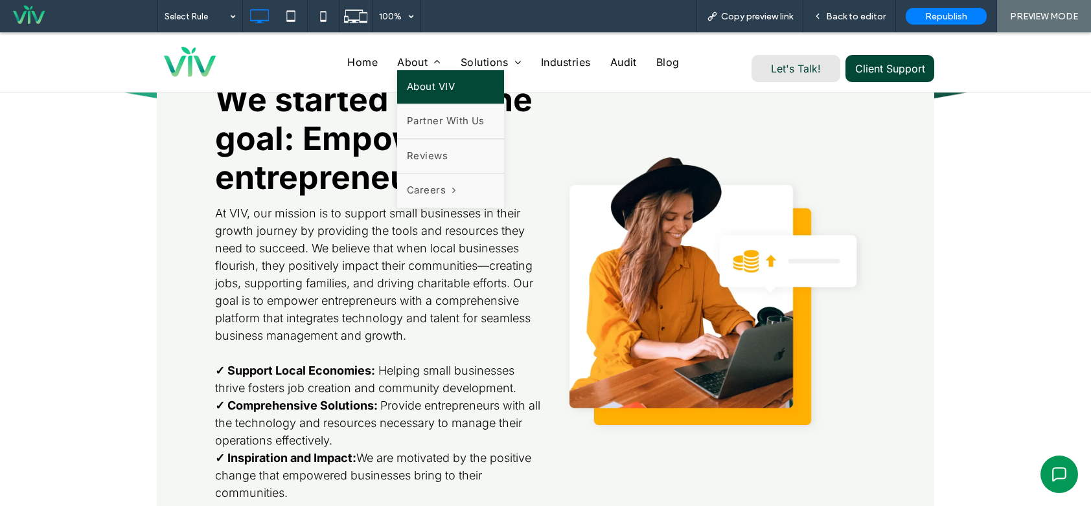
click at [416, 60] on span "About" at bounding box center [419, 62] width 44 height 16
click at [437, 113] on link "Partner With Us" at bounding box center [450, 122] width 107 height 34
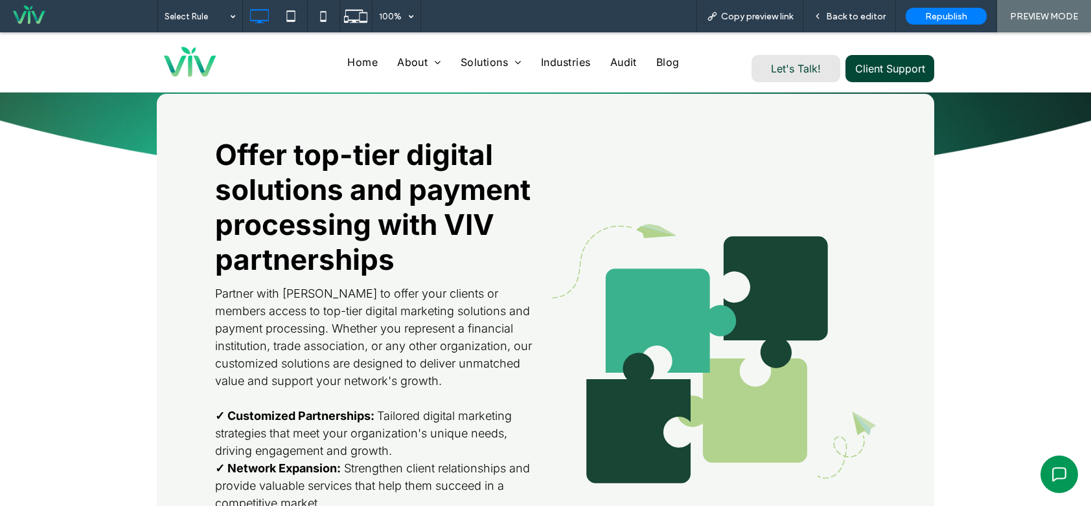
scroll to position [389, 0]
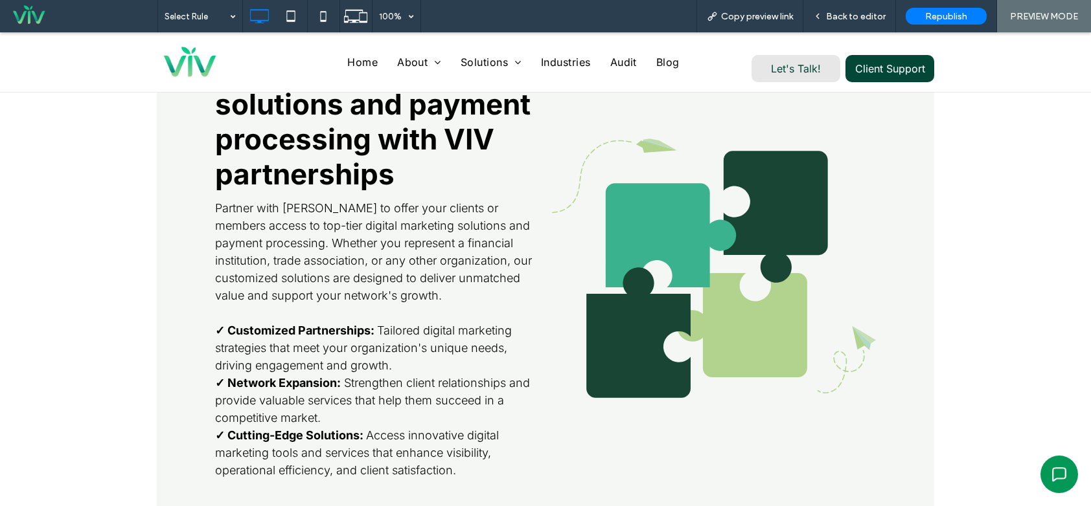
click at [421, 275] on span "Partner with VIV to offer your clients or members access to top-tier digital ma…" at bounding box center [373, 251] width 317 height 101
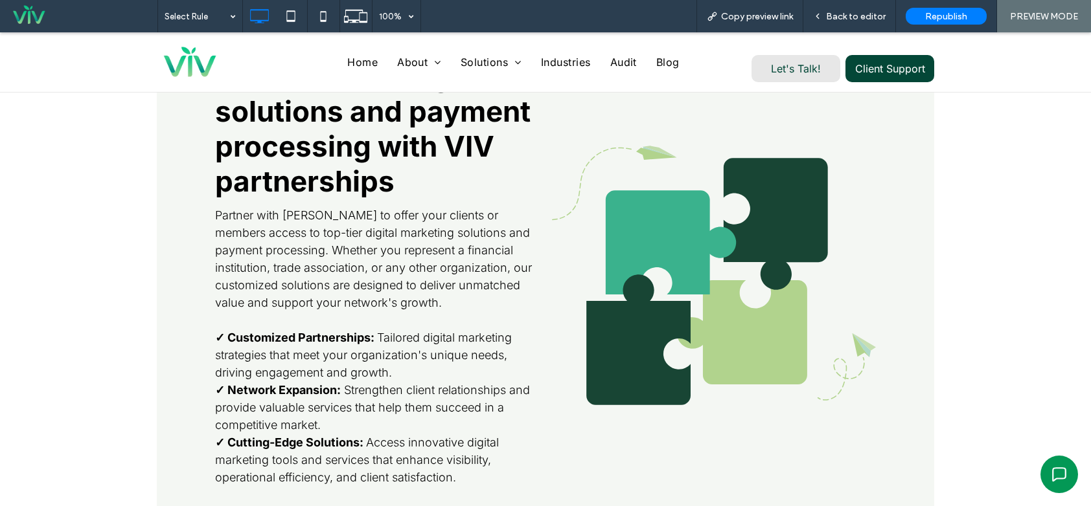
scroll to position [0, 0]
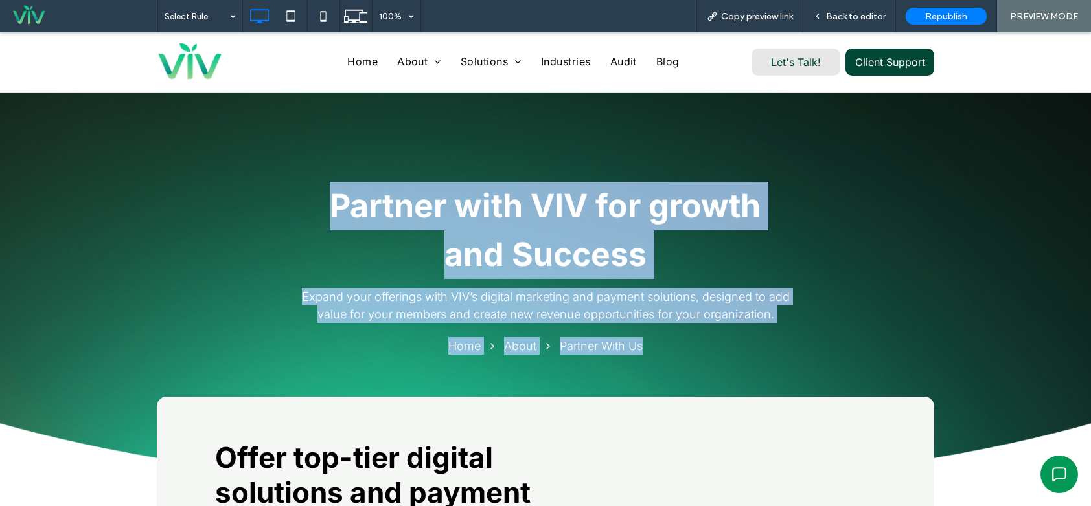
drag, startPoint x: 209, startPoint y: 133, endPoint x: 794, endPoint y: 348, distance: 623.5
click at [796, 354] on div "Partner with VIV for growth and Success Expand your offerings with VIV’s digita…" at bounding box center [545, 294] width 1091 height 402
click at [786, 328] on div "Partner with VIV for growth and Success Expand your offerings with VIV’s digita…" at bounding box center [545, 320] width 777 height 327
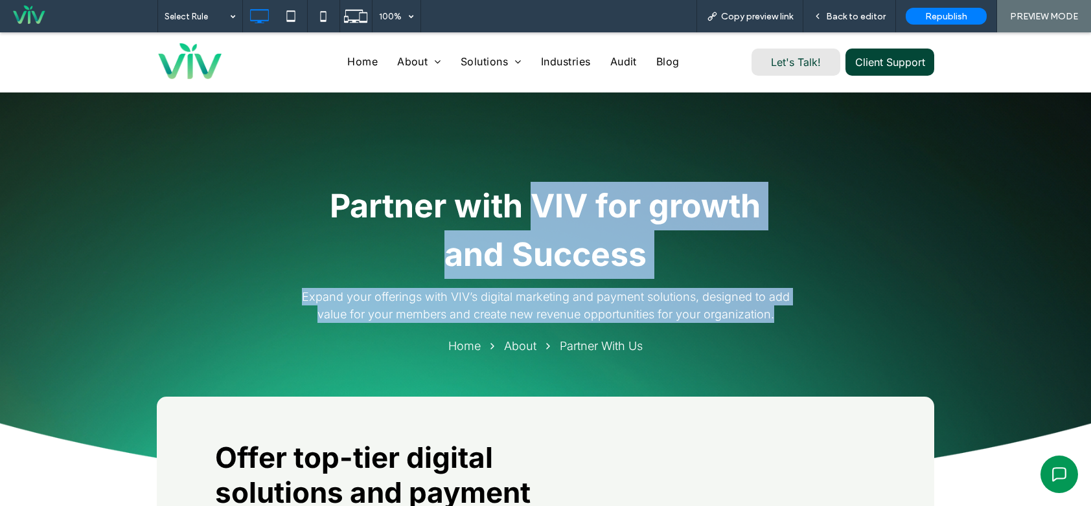
drag, startPoint x: 775, startPoint y: 321, endPoint x: 508, endPoint y: 187, distance: 299.5
click at [513, 188] on div "Partner with VIV for growth and Success Expand your offerings with VIV’s digita…" at bounding box center [545, 320] width 777 height 327
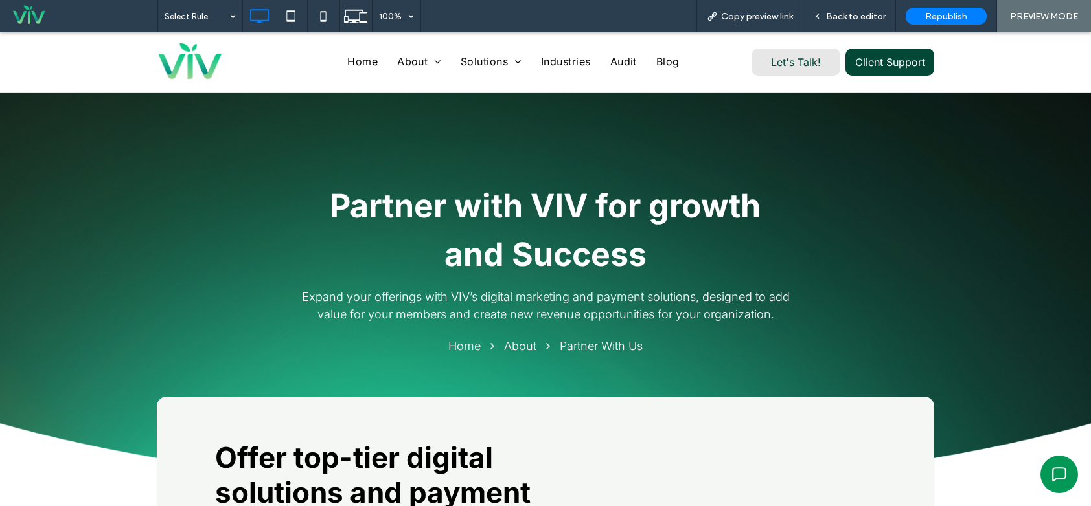
click at [506, 186] on h1 "Partner with VIV for growth and Success" at bounding box center [545, 230] width 462 height 97
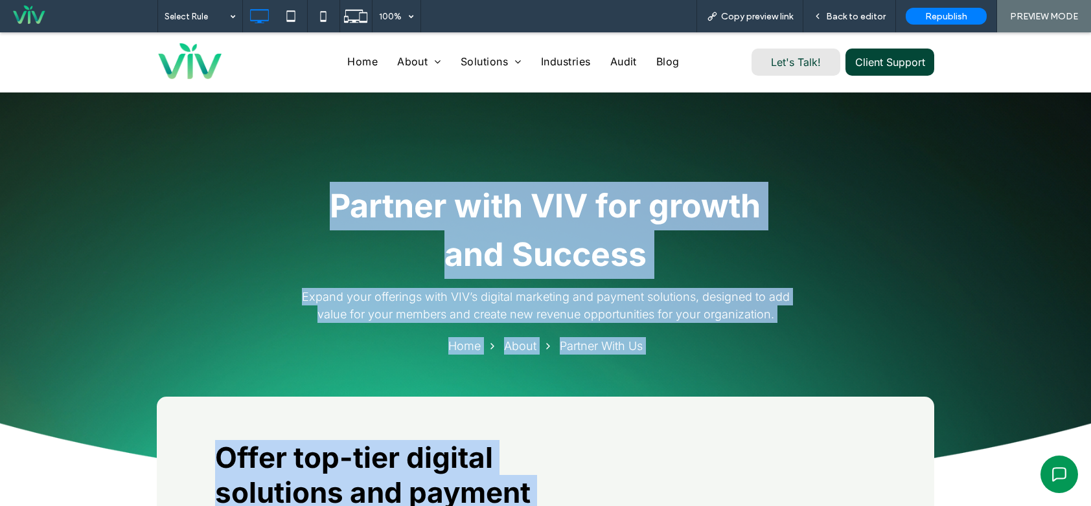
drag, startPoint x: 332, startPoint y: 194, endPoint x: 698, endPoint y: 341, distance: 394.1
click at [696, 339] on nav "Home About Partner With Us" at bounding box center [545, 345] width 777 height 17
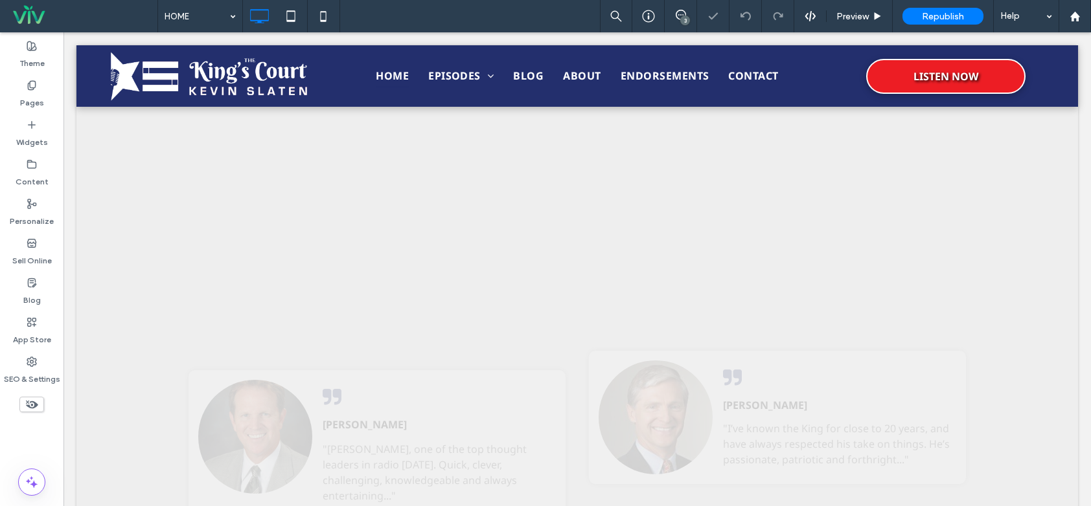
scroll to position [1684, 0]
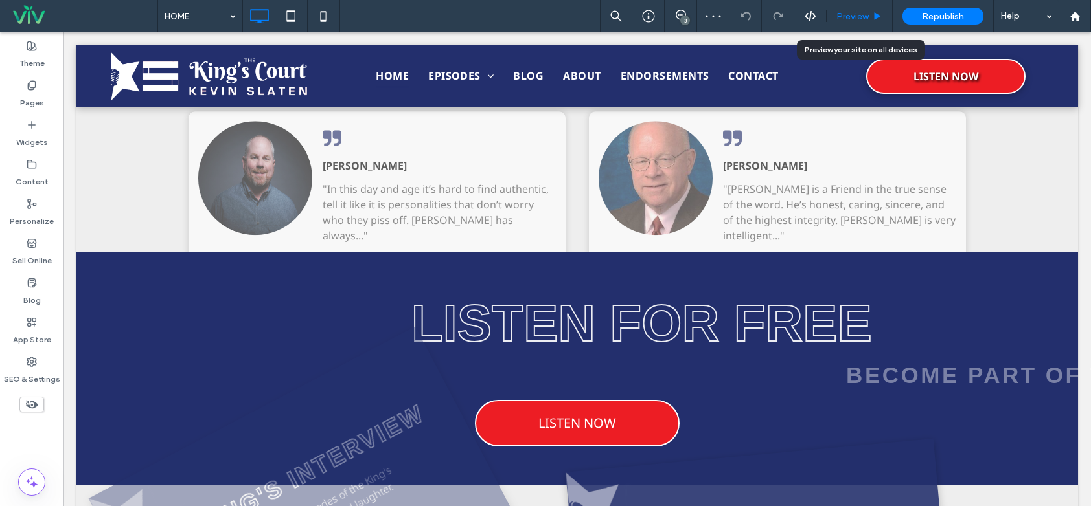
click at [847, 16] on span "Preview" at bounding box center [852, 16] width 32 height 11
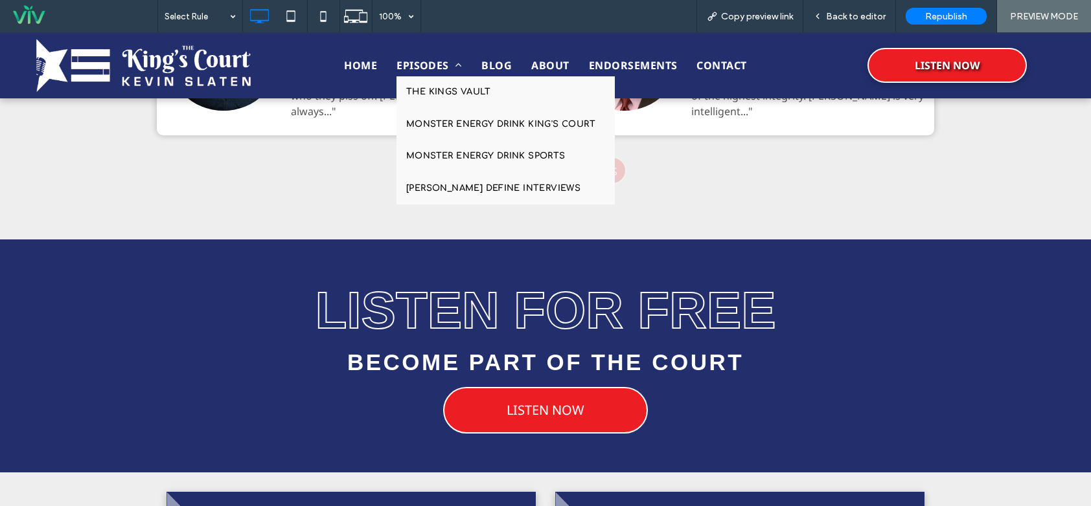
click at [429, 63] on span "EPISODES" at bounding box center [428, 65] width 65 height 22
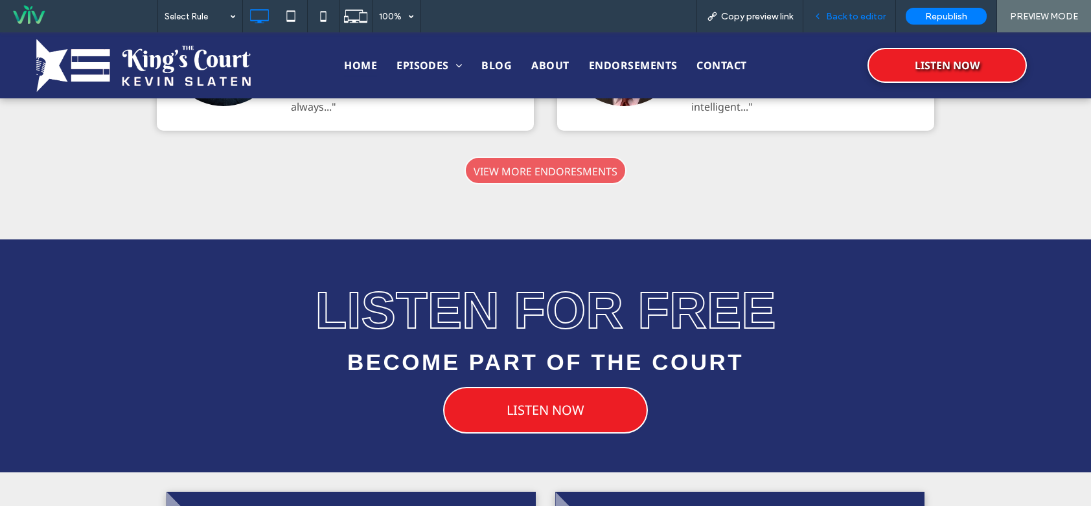
click at [842, 25] on div "Back to editor" at bounding box center [849, 16] width 93 height 32
click at [832, 32] on div "Back to editor" at bounding box center [849, 16] width 93 height 32
click at [845, 14] on span "Back to editor" at bounding box center [856, 16] width 60 height 11
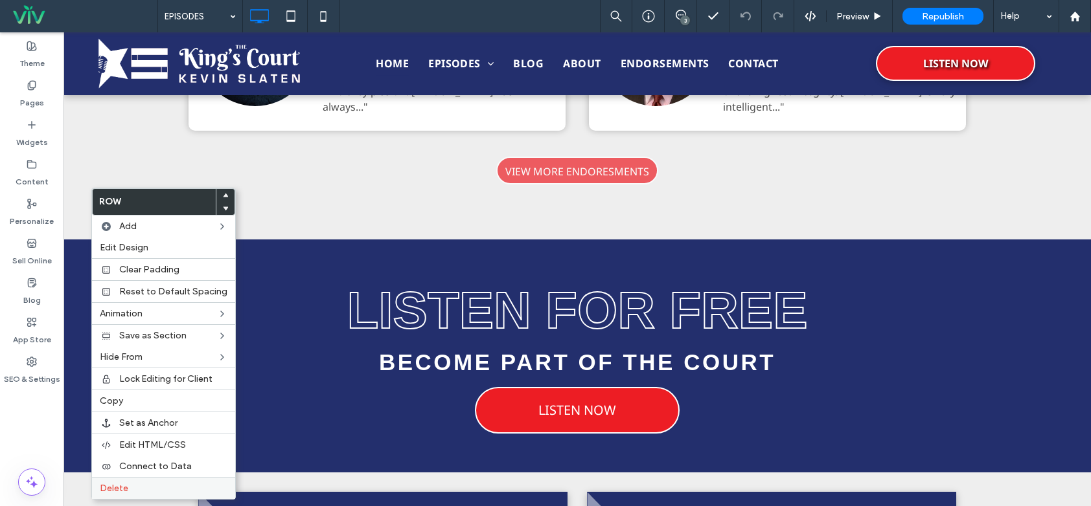
click at [131, 489] on label "Delete" at bounding box center [164, 488] width 128 height 11
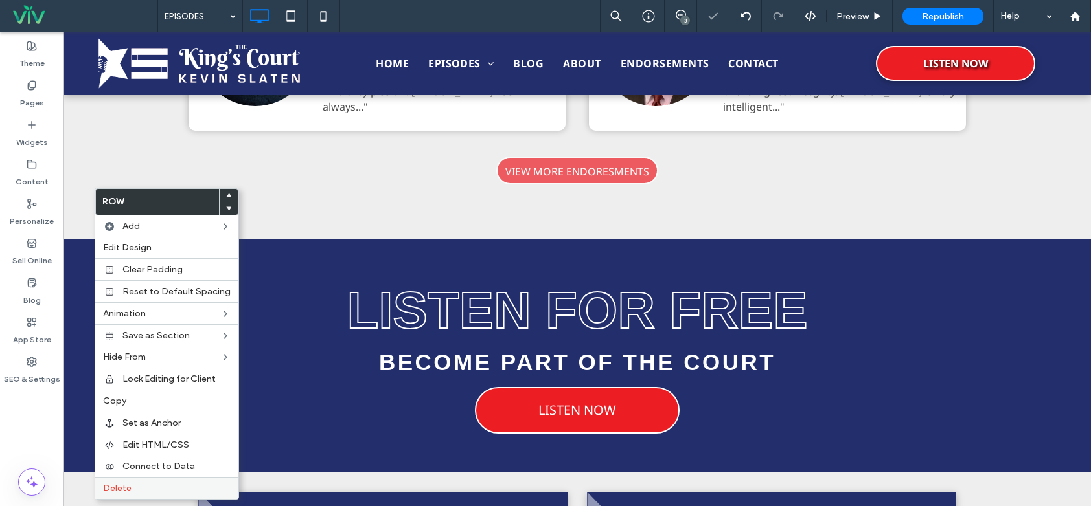
click at [141, 481] on div "Delete" at bounding box center [166, 488] width 143 height 22
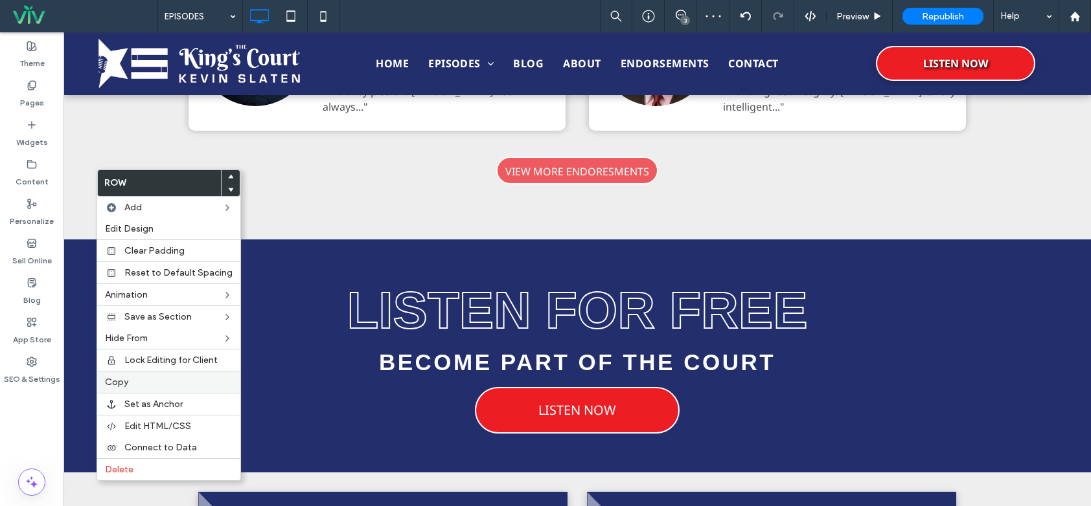
drag, startPoint x: 141, startPoint y: 382, endPoint x: 133, endPoint y: 387, distance: 9.3
click at [141, 382] on label "Copy" at bounding box center [169, 382] width 128 height 11
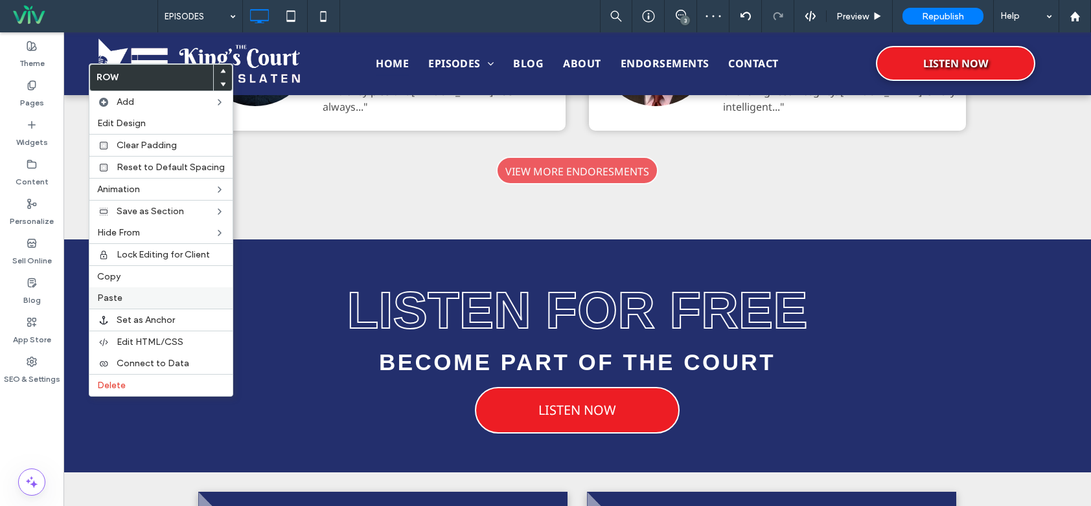
click at [110, 301] on span "Paste" at bounding box center [109, 298] width 25 height 11
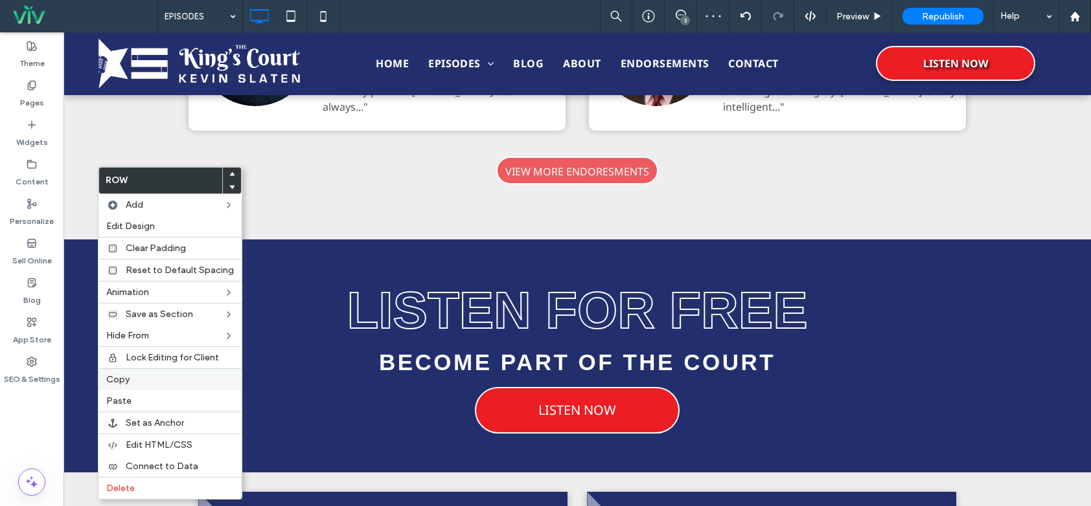
click at [126, 380] on span "Copy" at bounding box center [117, 379] width 23 height 11
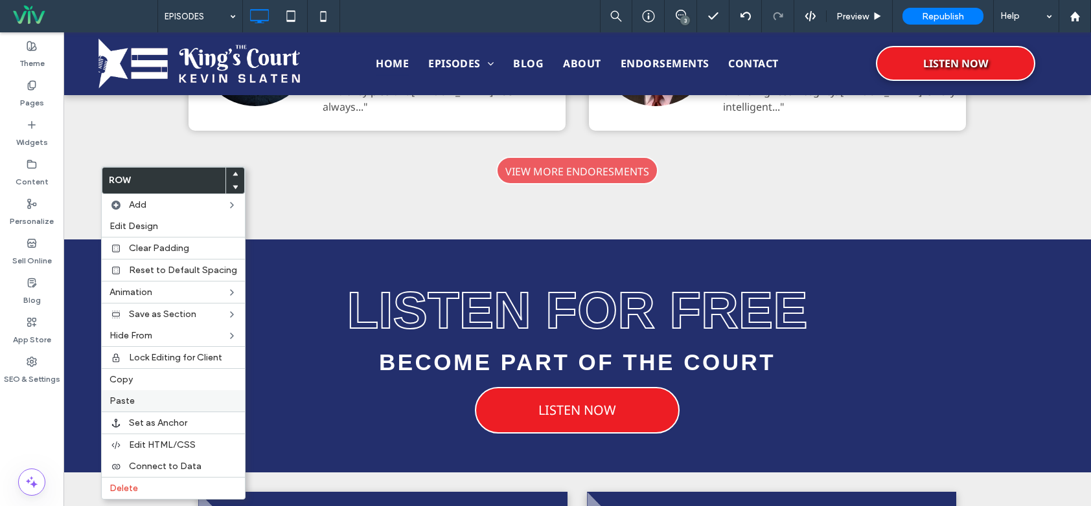
click at [155, 400] on label "Paste" at bounding box center [173, 401] width 128 height 11
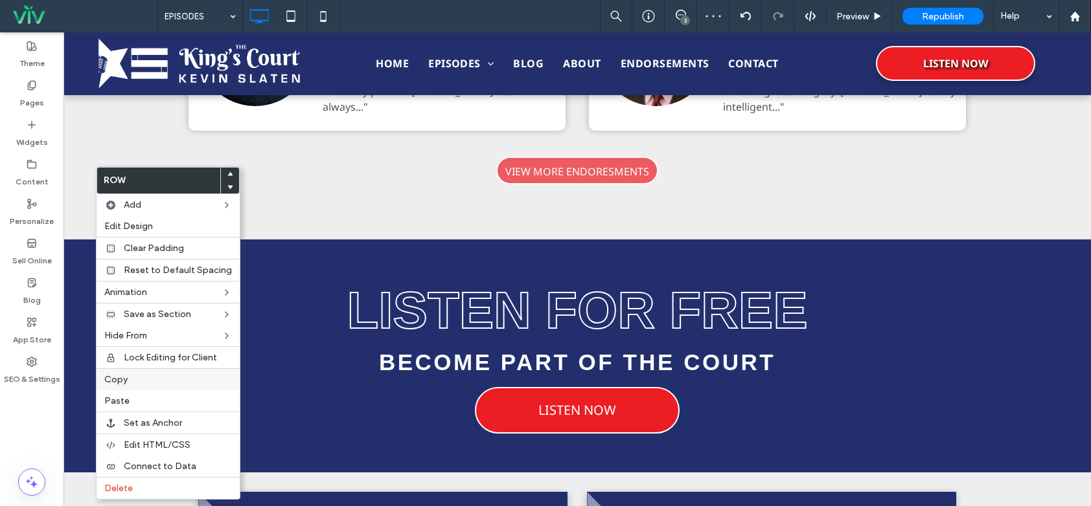
click at [130, 376] on label "Copy" at bounding box center [168, 379] width 128 height 11
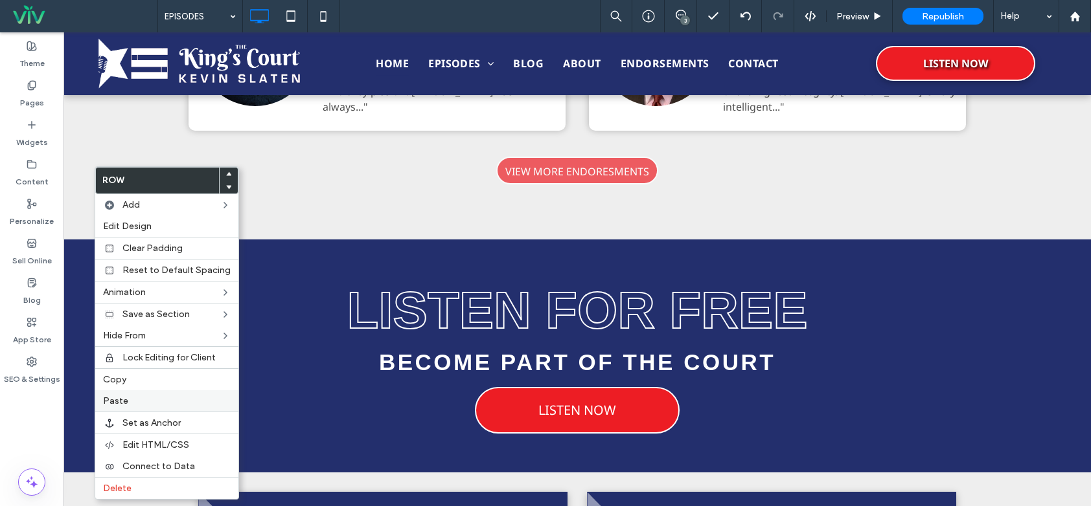
click at [141, 398] on label "Paste" at bounding box center [167, 401] width 128 height 11
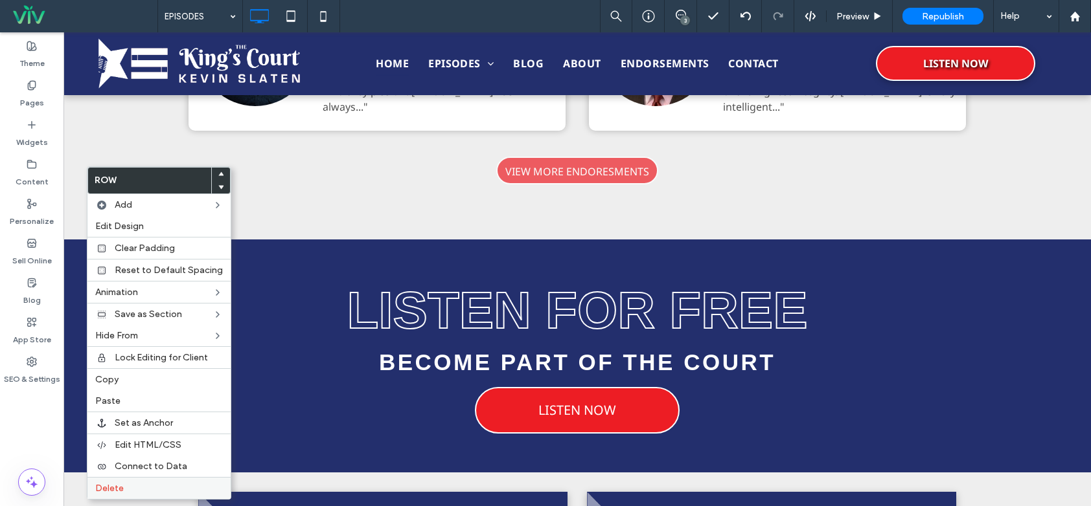
click at [134, 488] on label "Delete" at bounding box center [159, 488] width 128 height 11
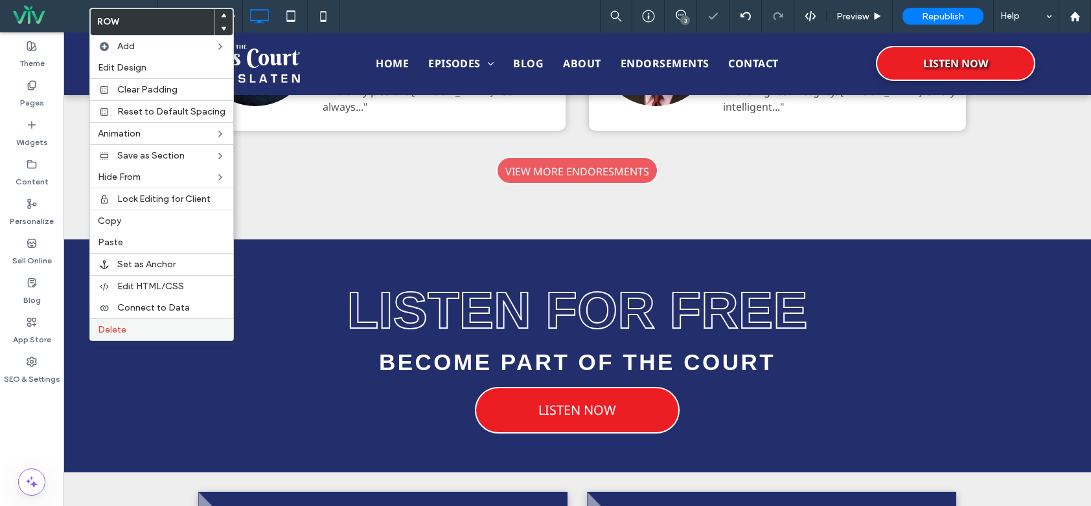
click at [128, 328] on label "Delete" at bounding box center [162, 329] width 128 height 11
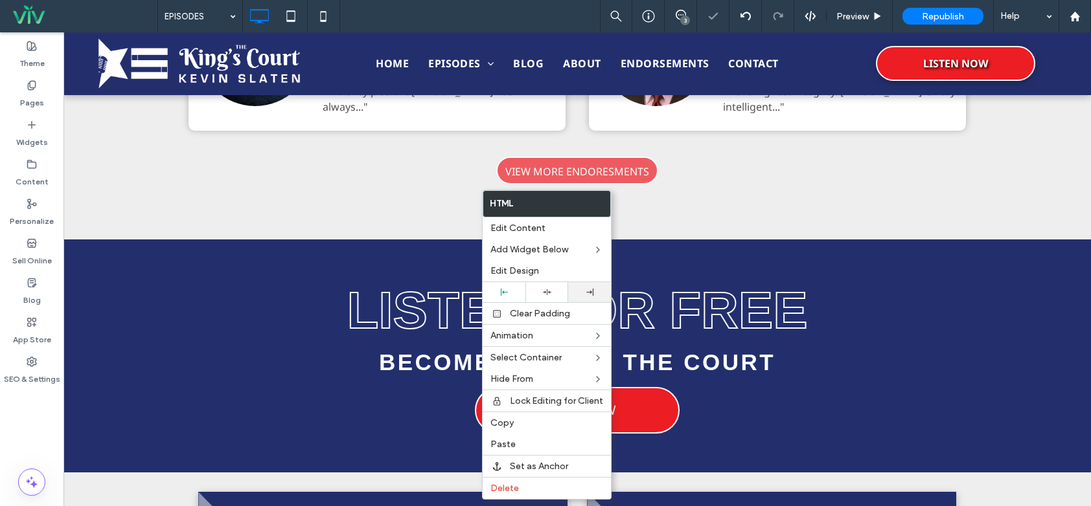
drag, startPoint x: 541, startPoint y: 298, endPoint x: 585, endPoint y: 288, distance: 45.2
click at [541, 297] on div at bounding box center [546, 292] width 43 height 20
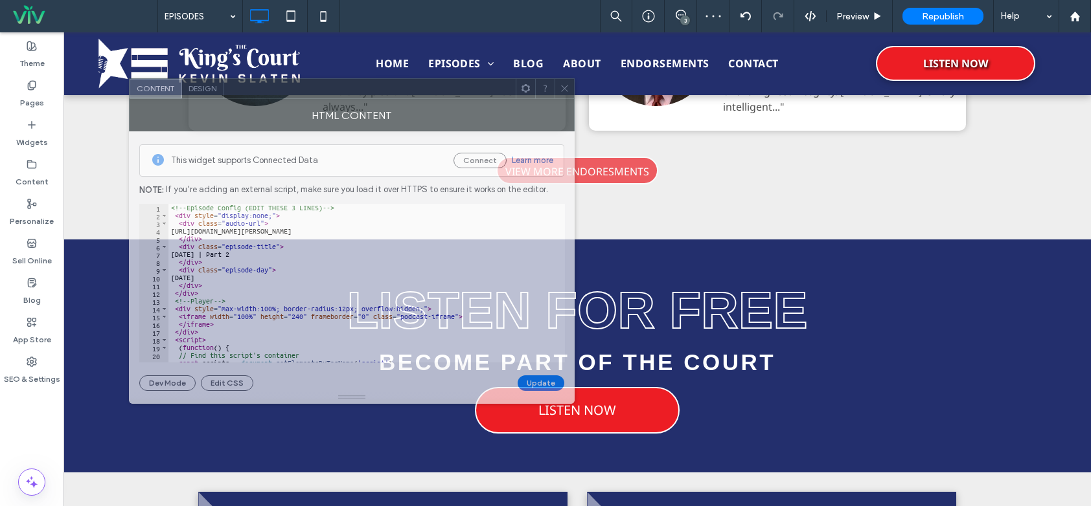
drag, startPoint x: 415, startPoint y: 95, endPoint x: 494, endPoint y: 62, distance: 85.6
click at [487, 79] on div at bounding box center [369, 88] width 292 height 19
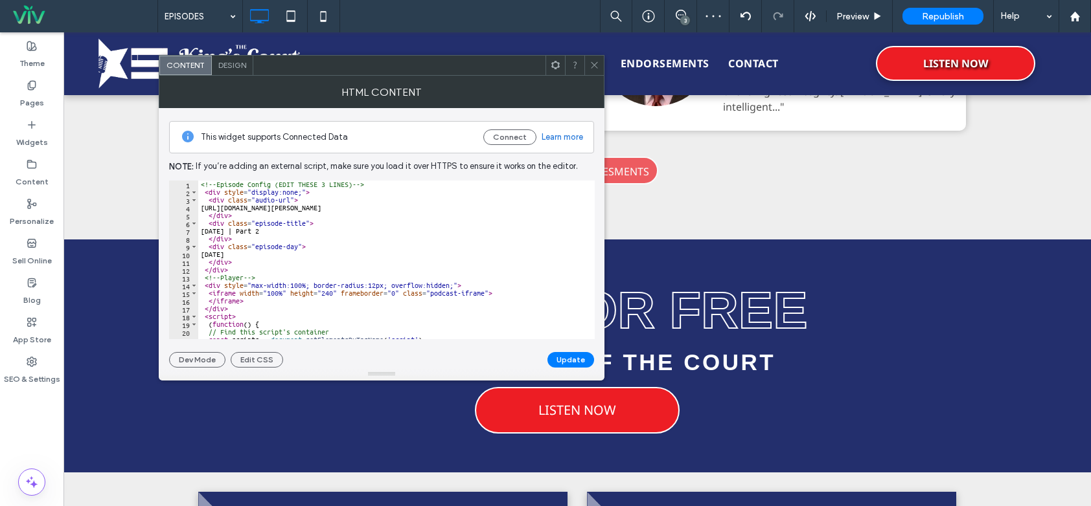
click at [596, 60] on span at bounding box center [594, 65] width 10 height 19
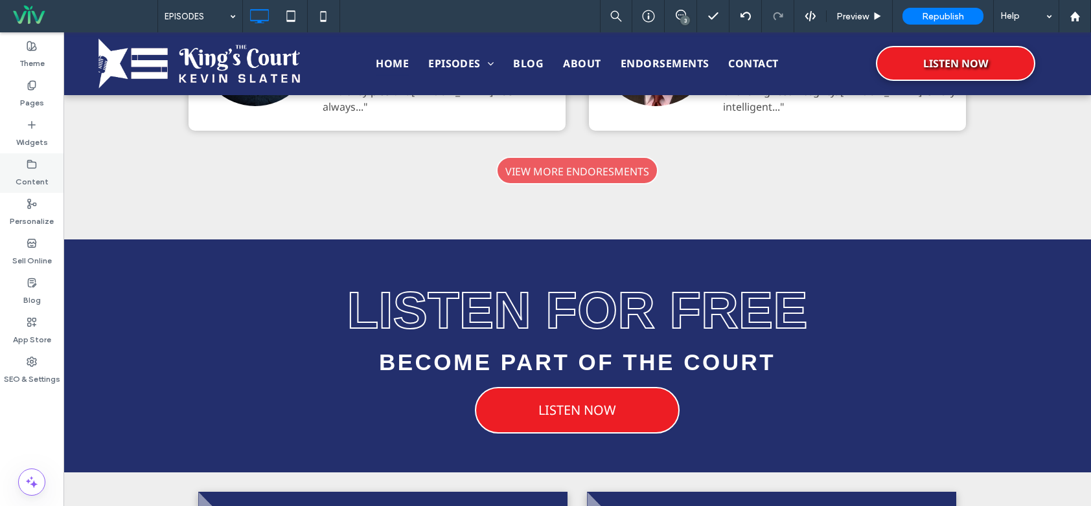
click at [32, 175] on label "Content" at bounding box center [32, 179] width 33 height 18
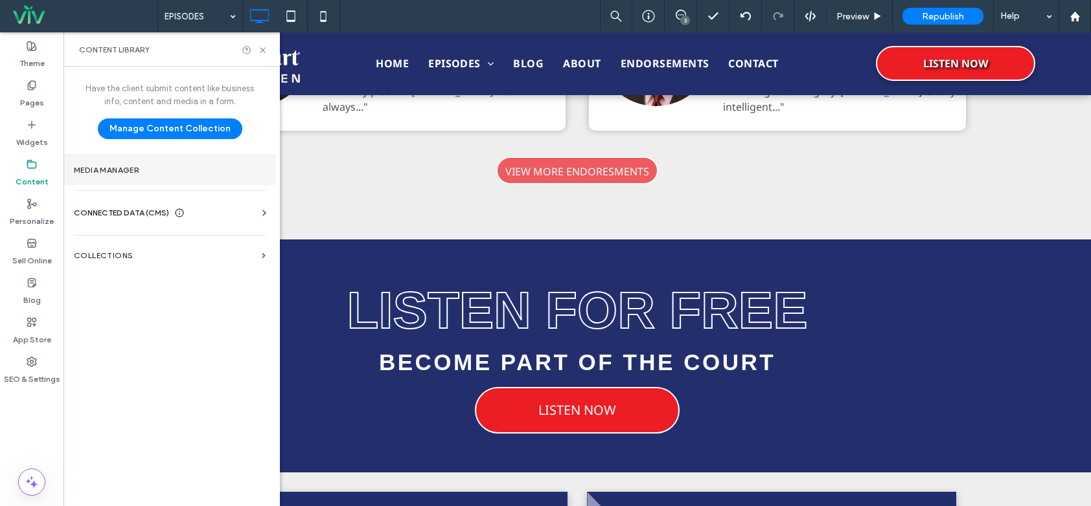
click at [121, 156] on section "Media Manager" at bounding box center [169, 170] width 212 height 30
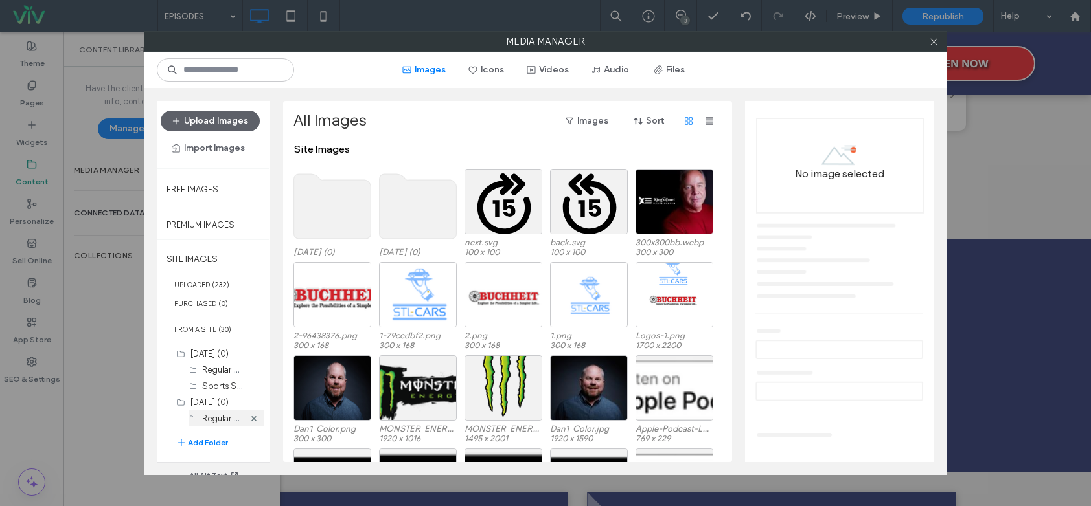
click at [223, 418] on label "Regular Show (7)" at bounding box center [234, 418] width 65 height 12
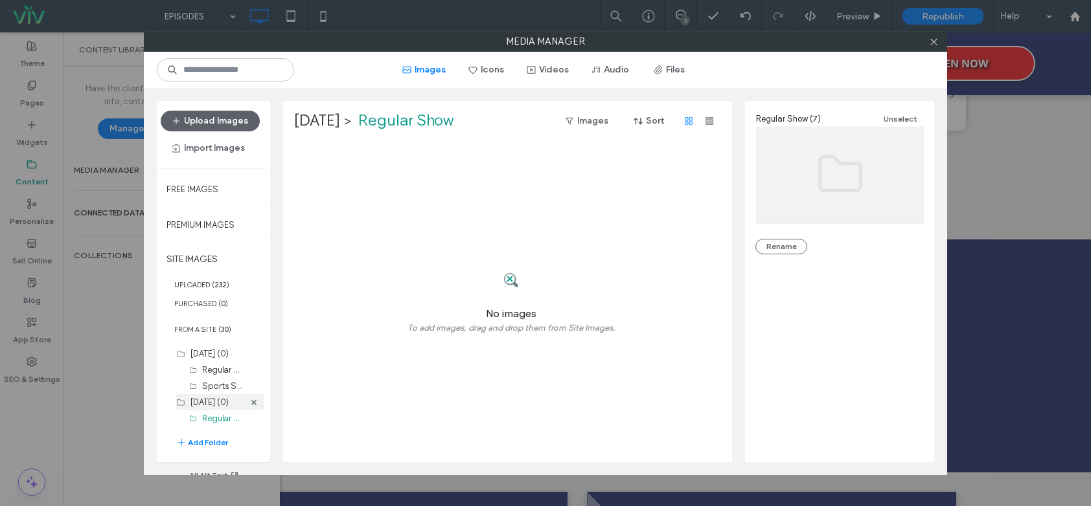
click at [218, 402] on label "[DATE] (0)" at bounding box center [209, 403] width 38 height 10
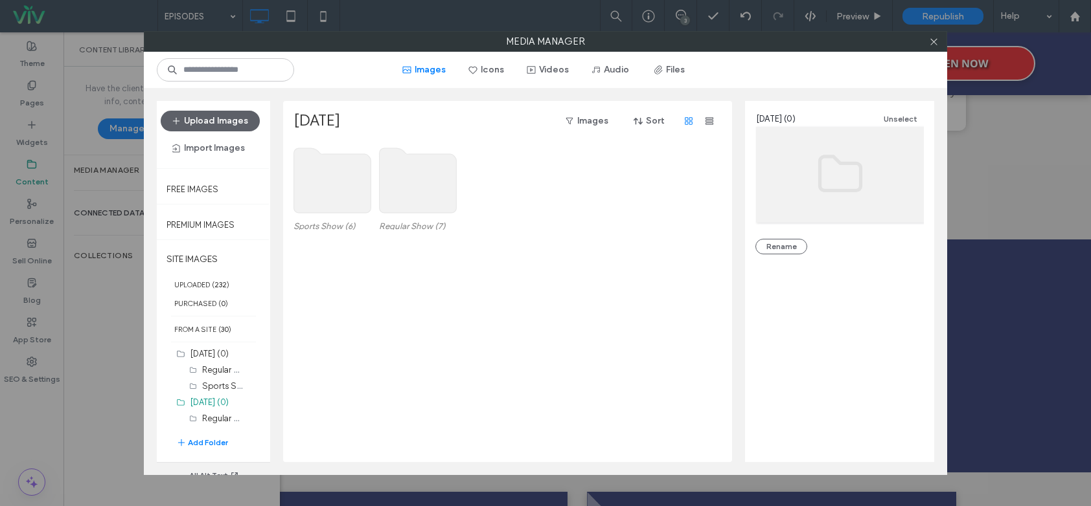
click at [459, 316] on div "Sports Show (6) Regular Show (7)" at bounding box center [510, 302] width 435 height 319
click at [416, 163] on use at bounding box center [418, 180] width 77 height 65
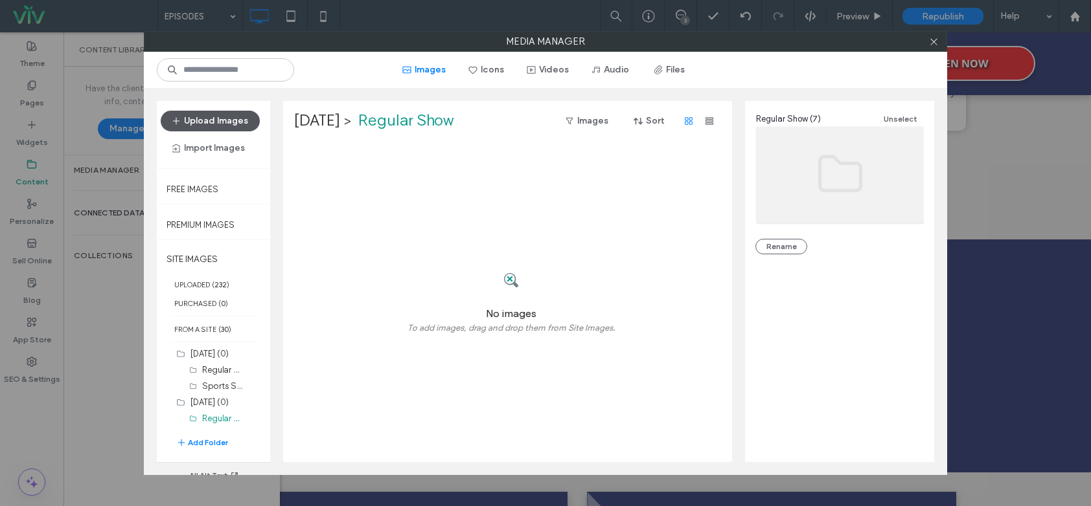
click at [201, 121] on button "Upload Images" at bounding box center [210, 121] width 99 height 21
click at [676, 65] on button "Files" at bounding box center [670, 70] width 58 height 21
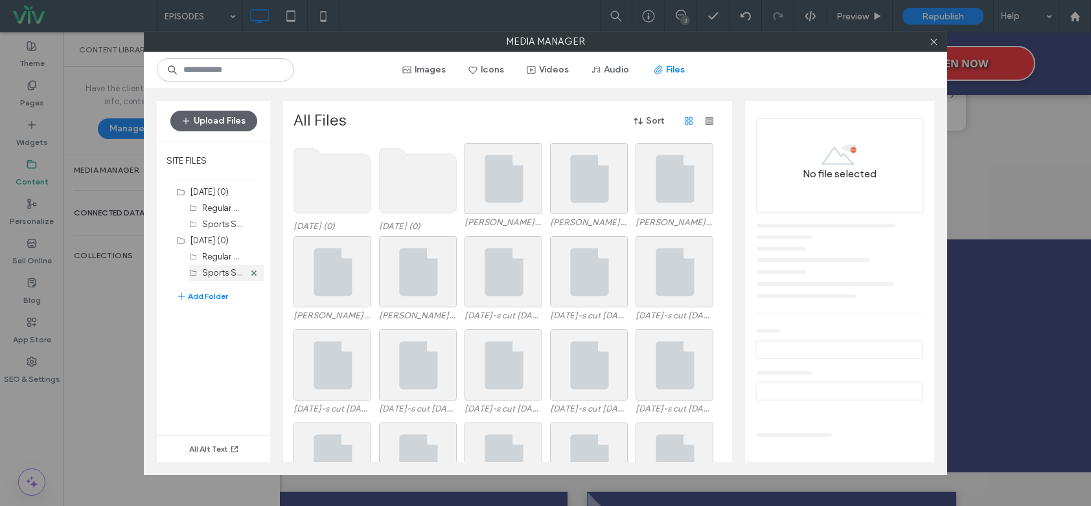
click at [220, 266] on div "Sports Show (6)" at bounding box center [223, 273] width 42 height 16
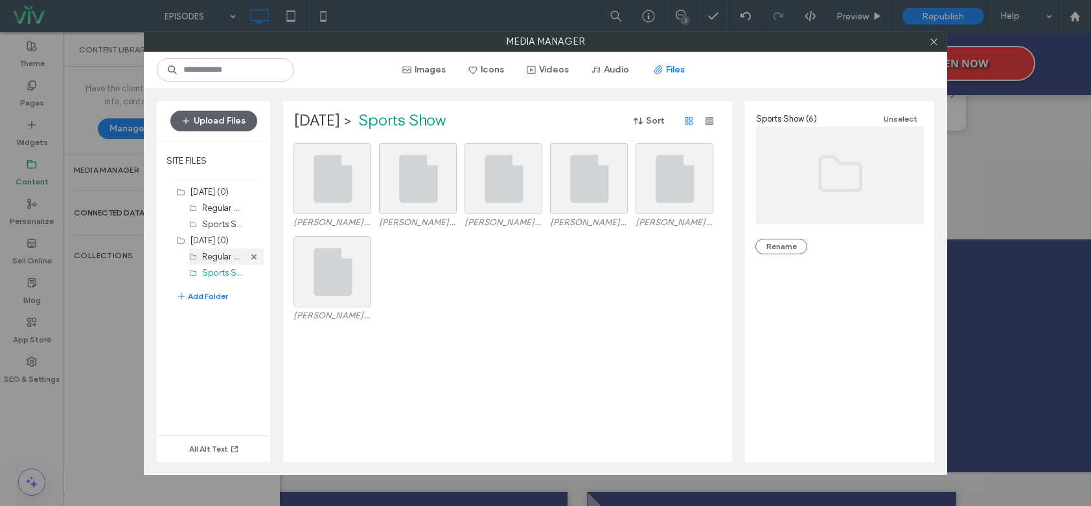
click at [218, 256] on label "Regular Show (7)" at bounding box center [234, 256] width 65 height 12
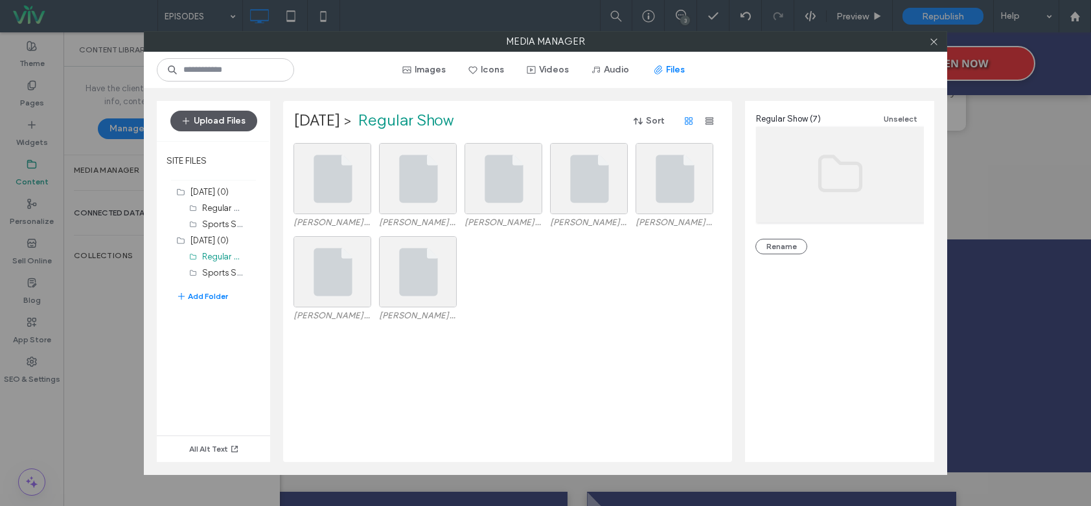
click at [240, 111] on button "Upload Files" at bounding box center [213, 121] width 87 height 21
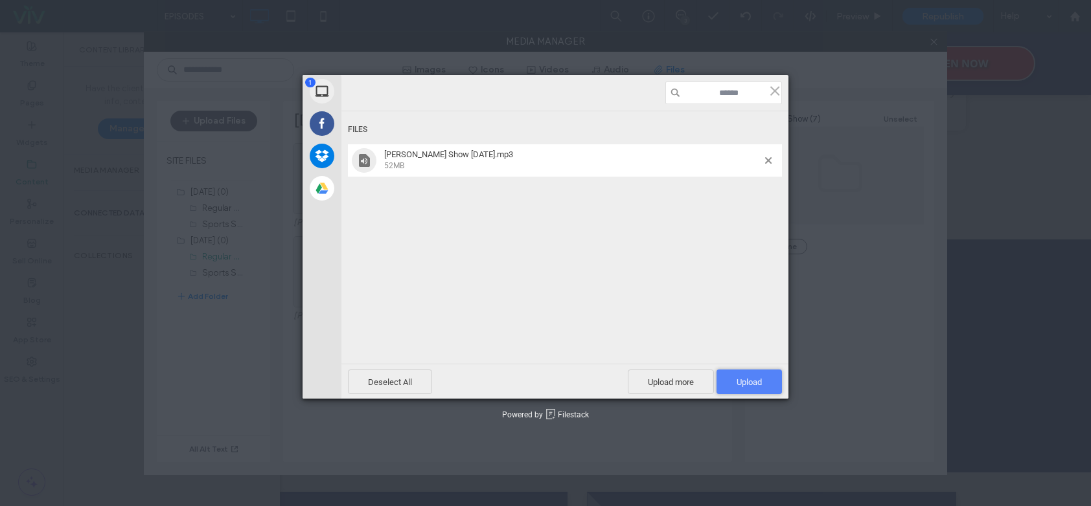
click at [744, 378] on span "Upload 1" at bounding box center [748, 383] width 25 height 10
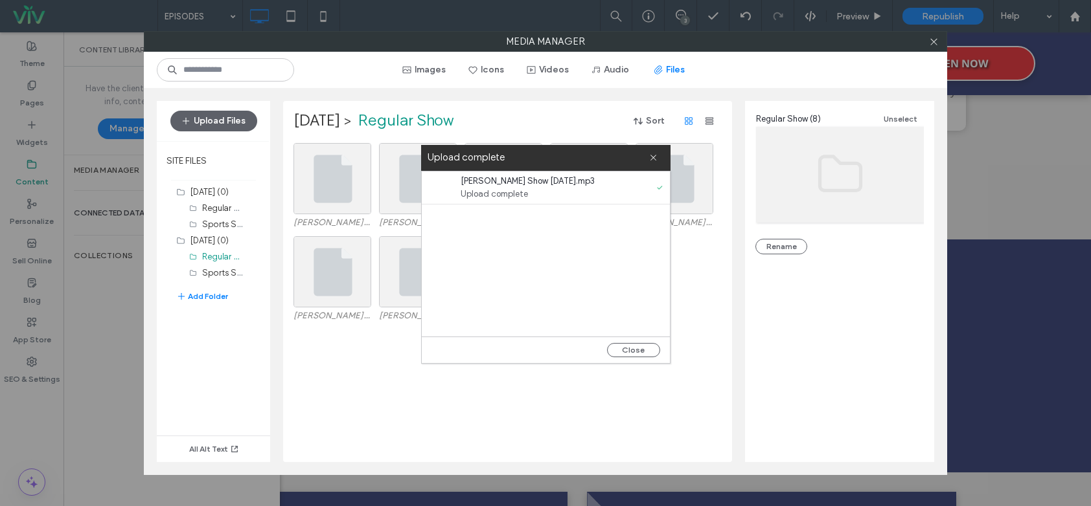
click at [615, 290] on div "[PERSON_NAME] Show [DATE].mp3 Upload complete" at bounding box center [546, 254] width 248 height 165
click at [644, 352] on button "Close" at bounding box center [633, 350] width 53 height 14
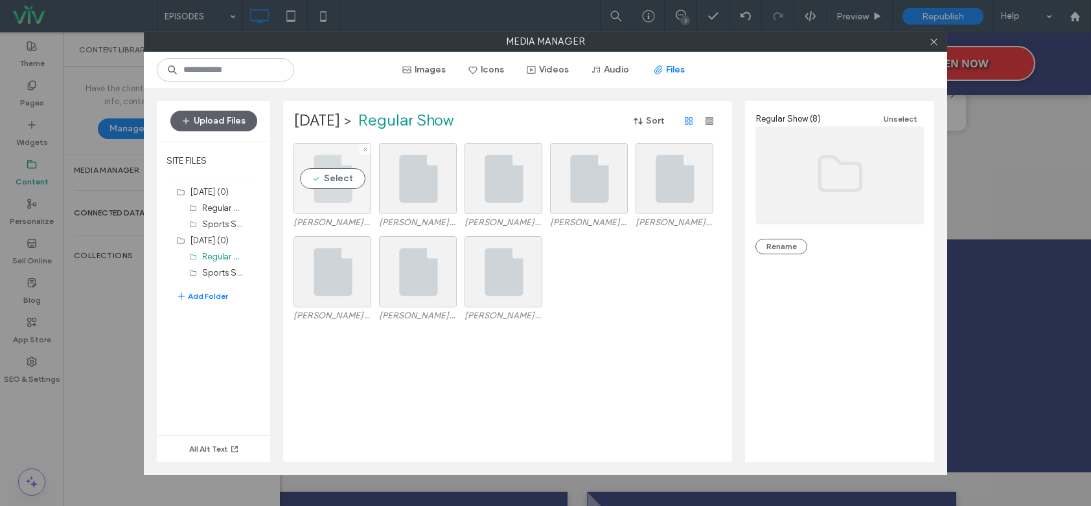
click at [305, 168] on div "Select" at bounding box center [332, 178] width 78 height 71
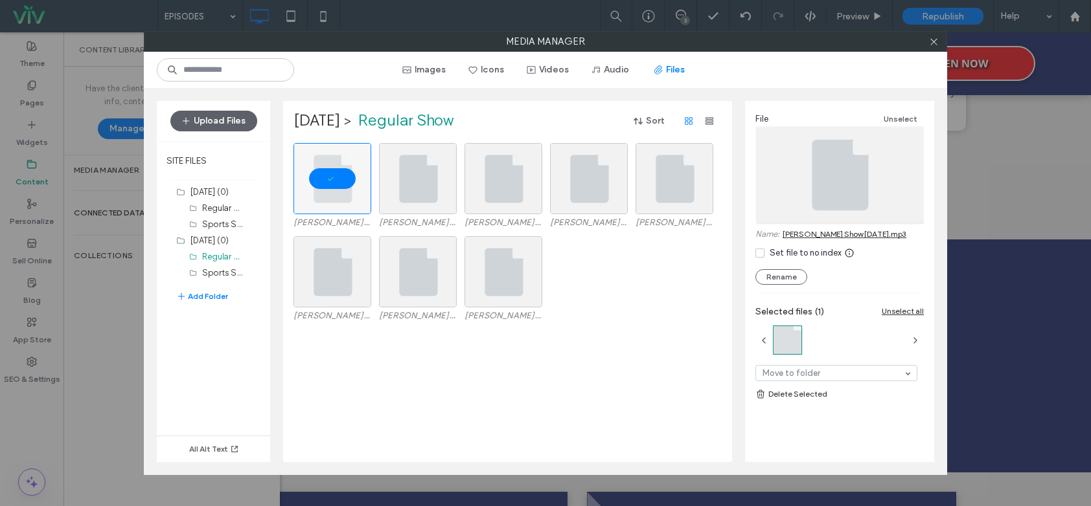
click at [801, 233] on link "[PERSON_NAME] Show [DATE].mp3" at bounding box center [844, 234] width 124 height 10
click at [934, 43] on icon at bounding box center [934, 42] width 10 height 10
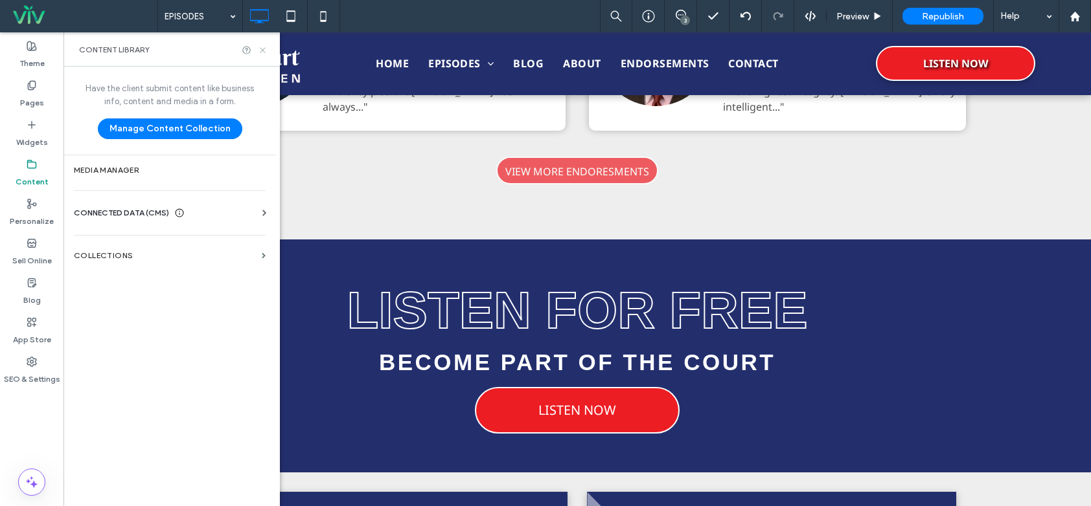
click at [262, 47] on icon at bounding box center [263, 50] width 10 height 10
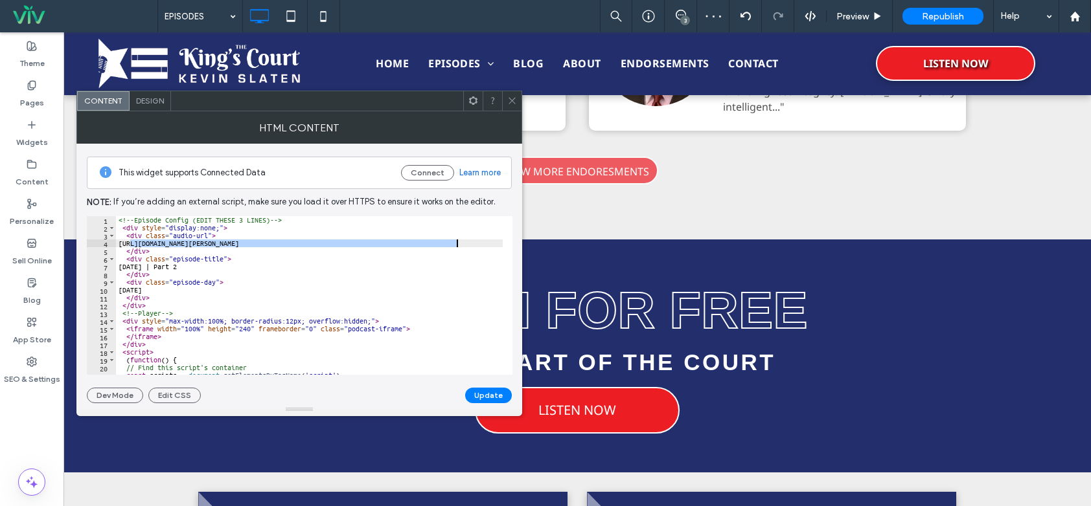
drag, startPoint x: 130, startPoint y: 242, endPoint x: 477, endPoint y: 243, distance: 347.8
click at [477, 243] on div "<!-- Episode Config (EDIT THESE 3 LINES) --> < div style = "display:none;" > < …" at bounding box center [466, 298] width 701 height 165
paste textarea "Cursor at row 4"
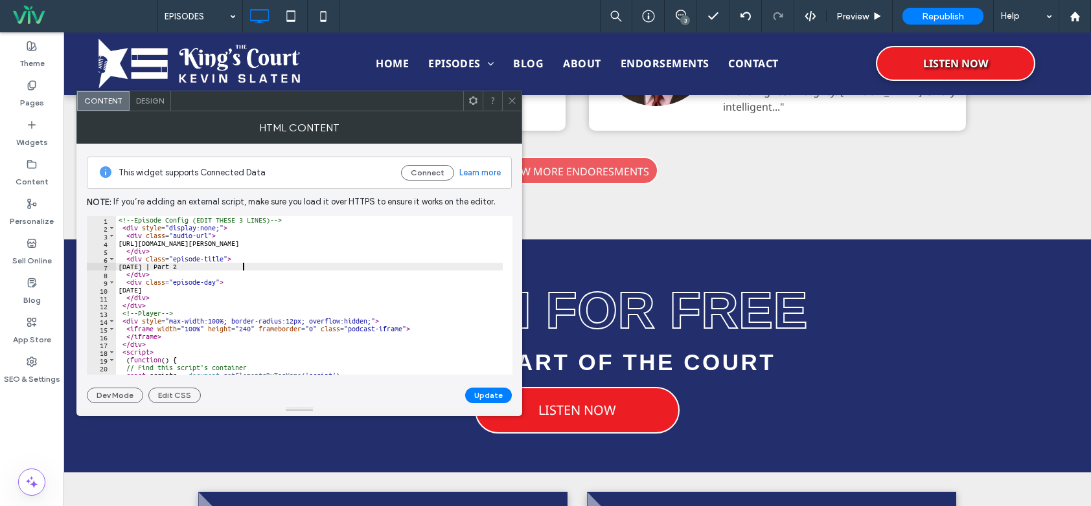
click at [253, 267] on div "<!-- Episode Config (EDIT THESE 3 LINES) --> < div style = "display:none;" > < …" at bounding box center [466, 298] width 701 height 165
type textarea "**********"
click at [484, 394] on button "Update" at bounding box center [488, 396] width 47 height 16
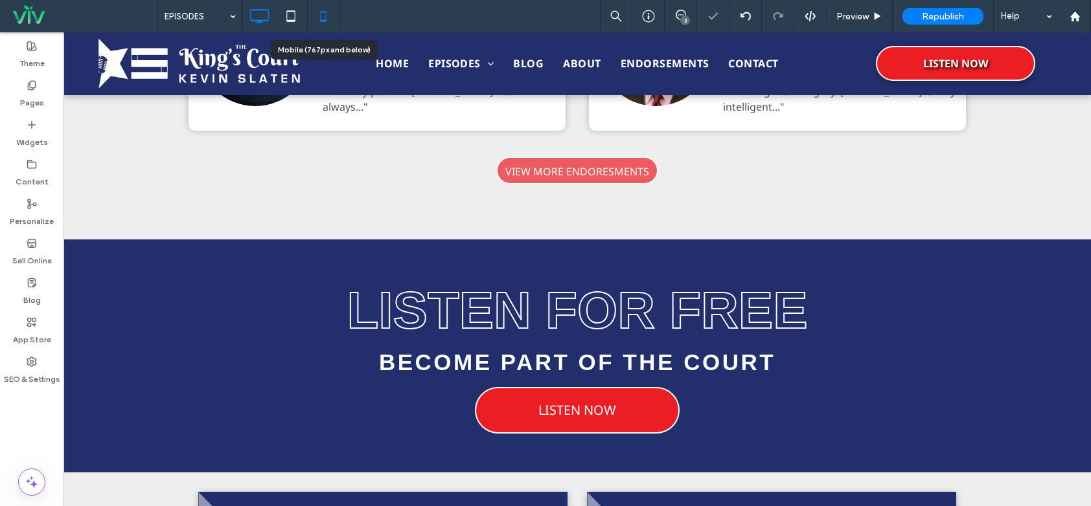
click at [321, 21] on use at bounding box center [324, 16] width 6 height 10
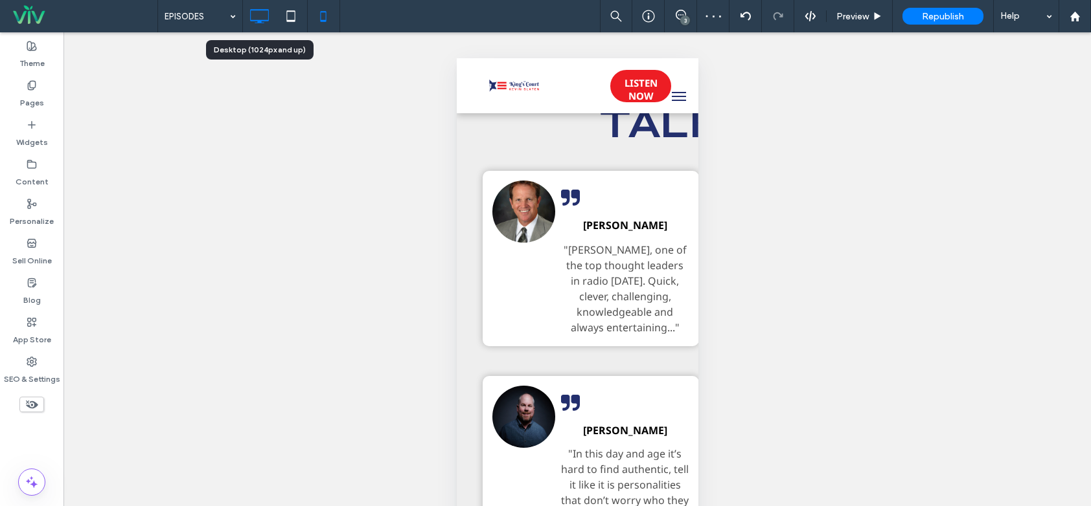
click at [256, 16] on icon at bounding box center [259, 16] width 26 height 26
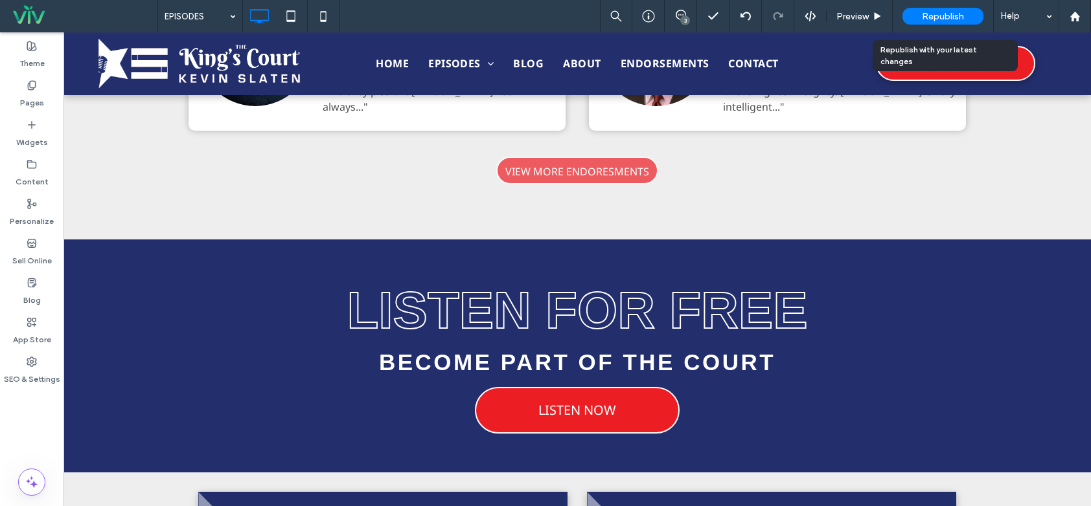
click at [940, 9] on div "Republish" at bounding box center [942, 16] width 81 height 17
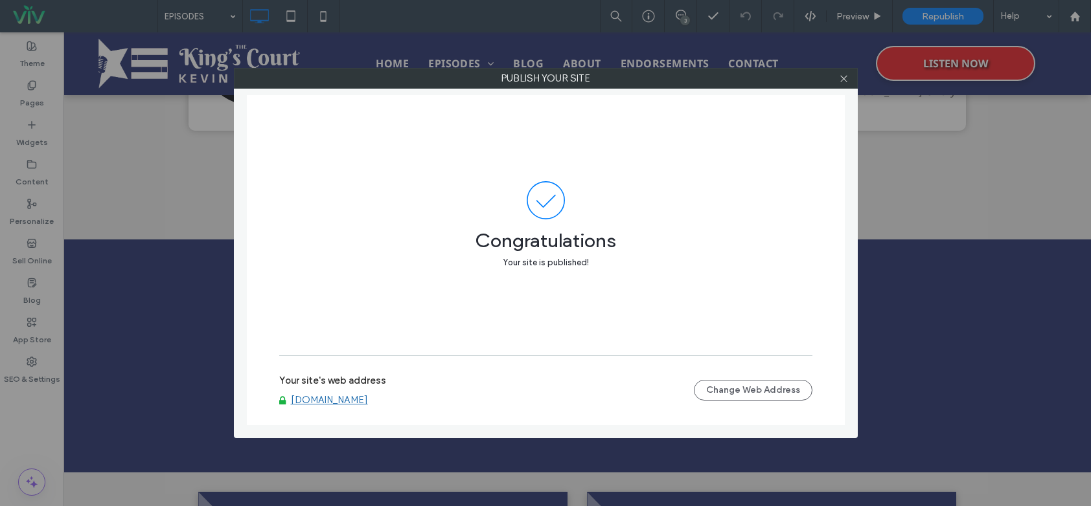
click at [816, 370] on div "Congratulations Your site is published! Your site's web address [DOMAIN_NAME] C…" at bounding box center [546, 260] width 598 height 330
click at [841, 76] on icon at bounding box center [844, 79] width 10 height 10
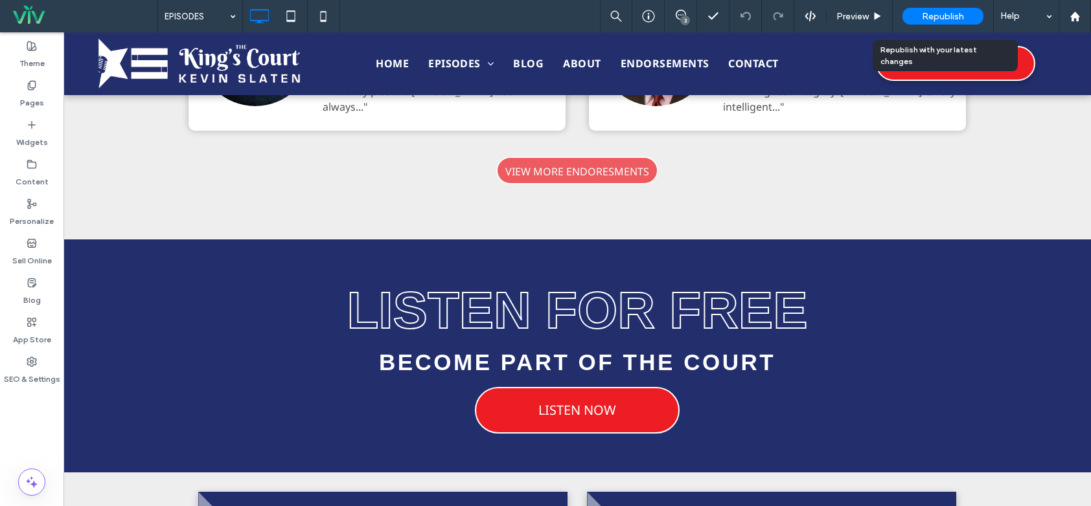
click at [920, 19] on div "Republish" at bounding box center [942, 16] width 81 height 17
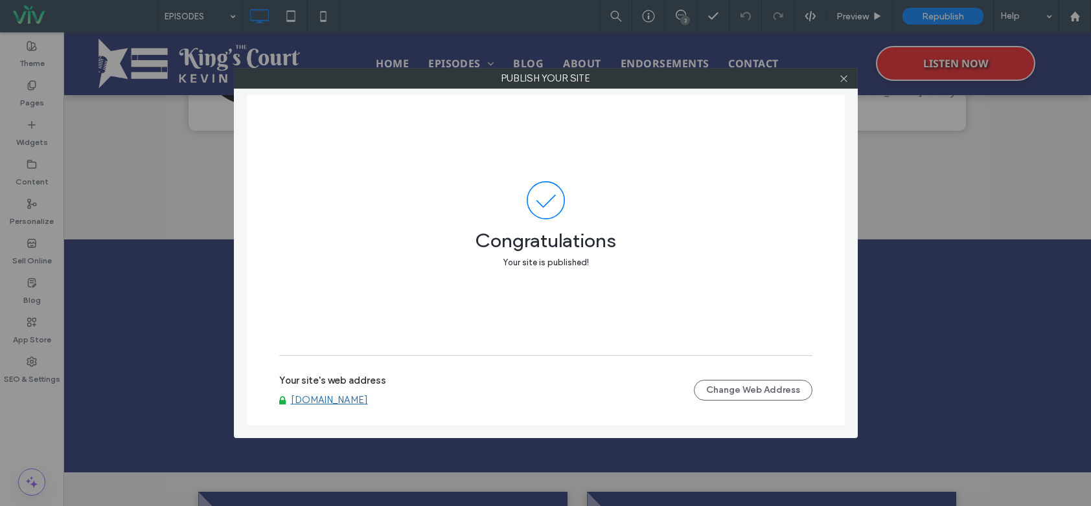
click at [848, 78] on div at bounding box center [843, 78] width 19 height 19
click at [844, 76] on icon at bounding box center [844, 79] width 10 height 10
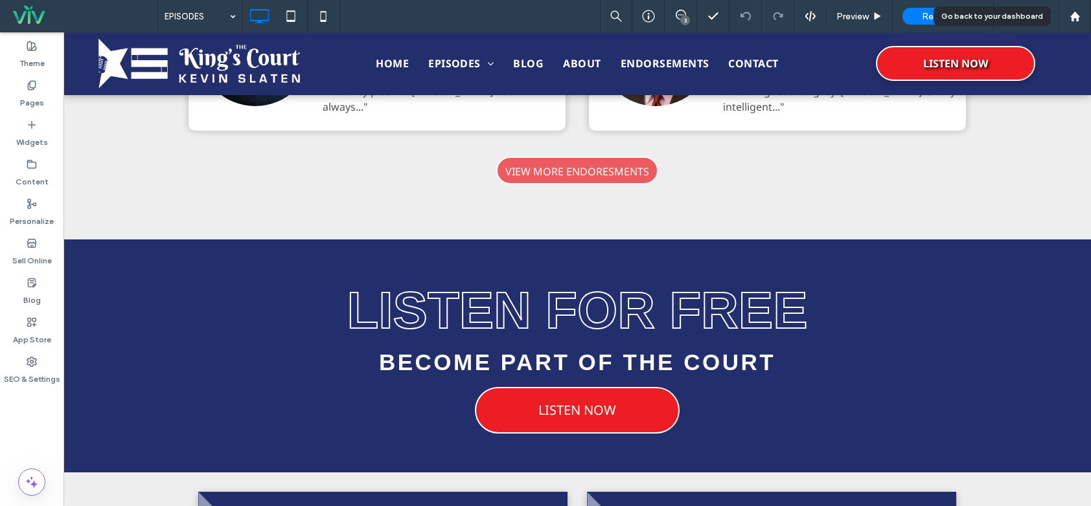
drag, startPoint x: 1067, startPoint y: 20, endPoint x: 1056, endPoint y: 30, distance: 14.7
click at [1067, 20] on div at bounding box center [1074, 16] width 31 height 11
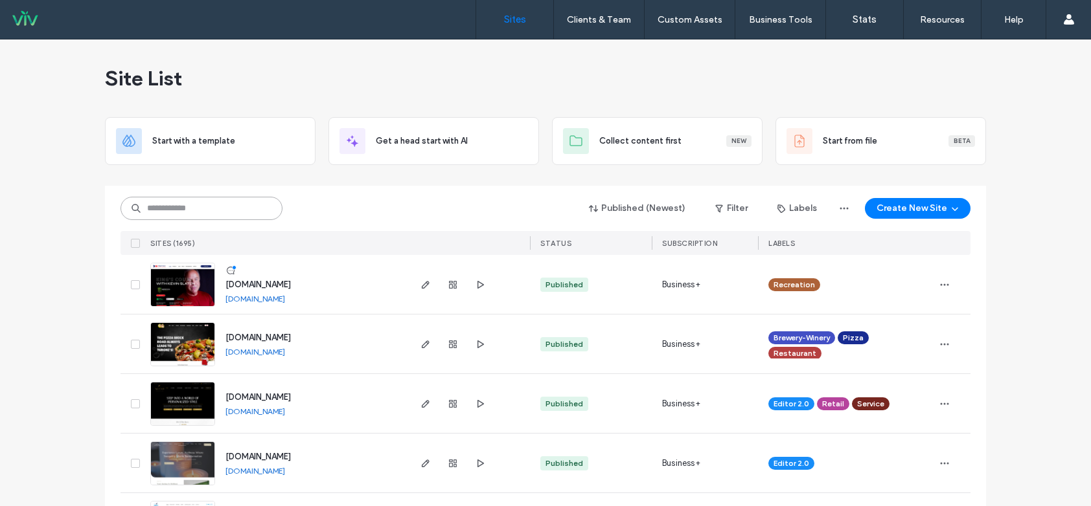
click at [194, 212] on input at bounding box center [201, 208] width 162 height 23
click at [211, 210] on input at bounding box center [201, 208] width 162 height 23
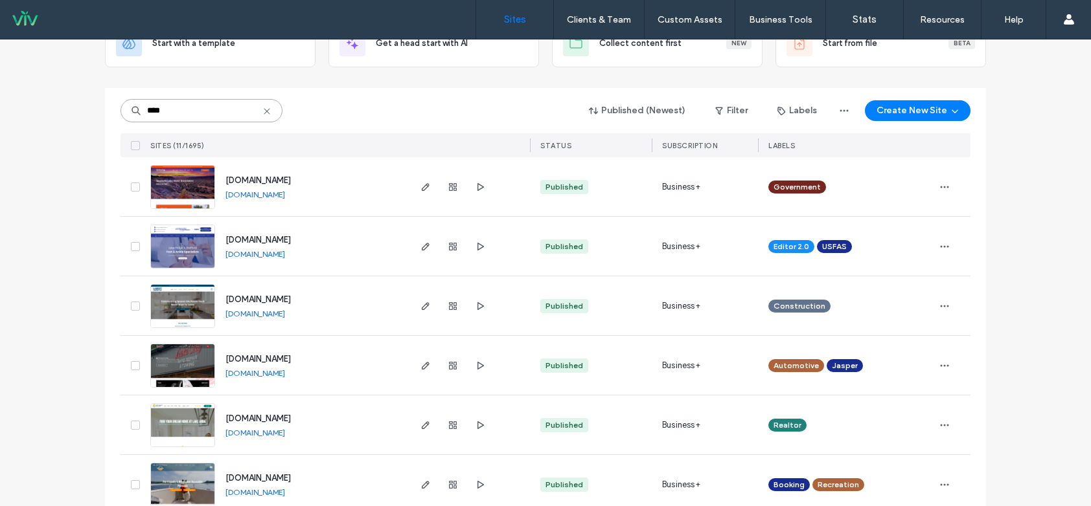
scroll to position [130, 0]
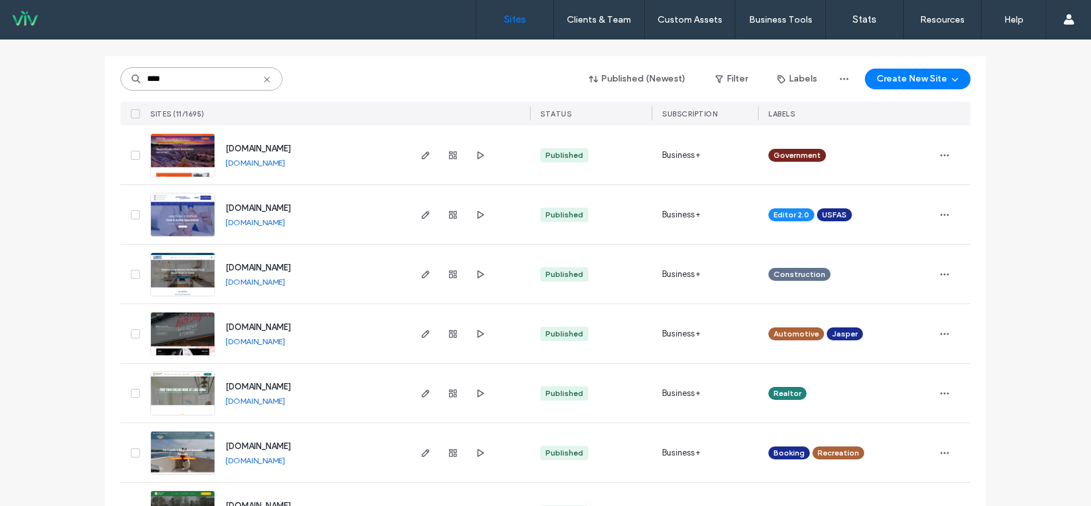
type input "****"
